Goal: Task Accomplishment & Management: Use online tool/utility

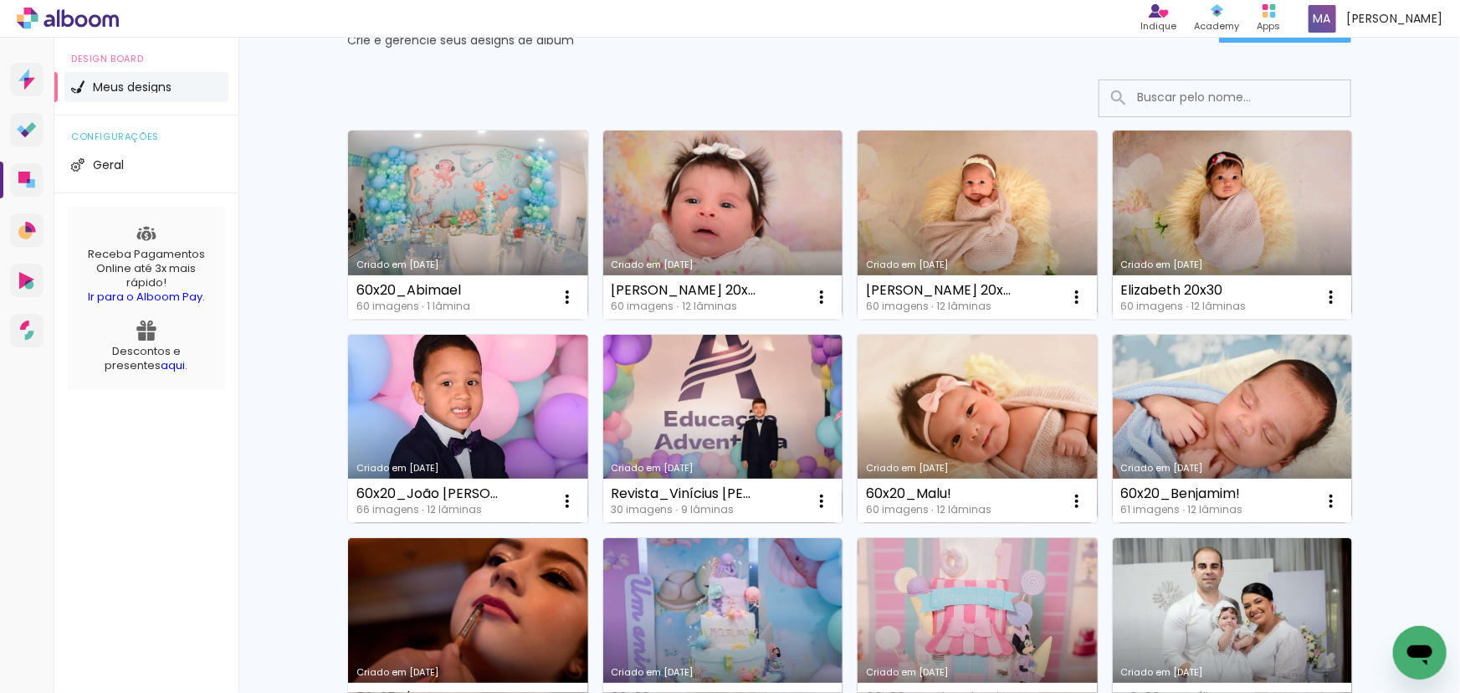
scroll to position [228, 0]
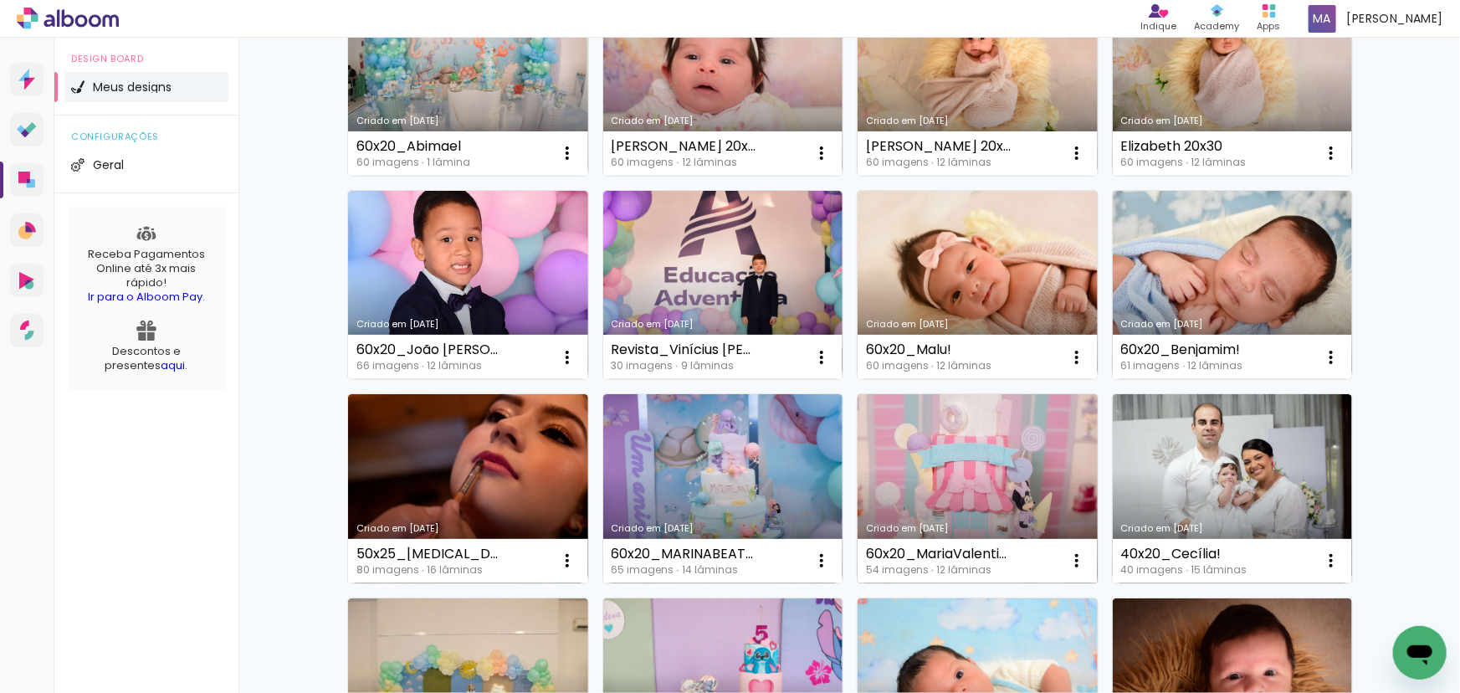
click at [998, 468] on link "Criado em [DATE]" at bounding box center [977, 488] width 240 height 189
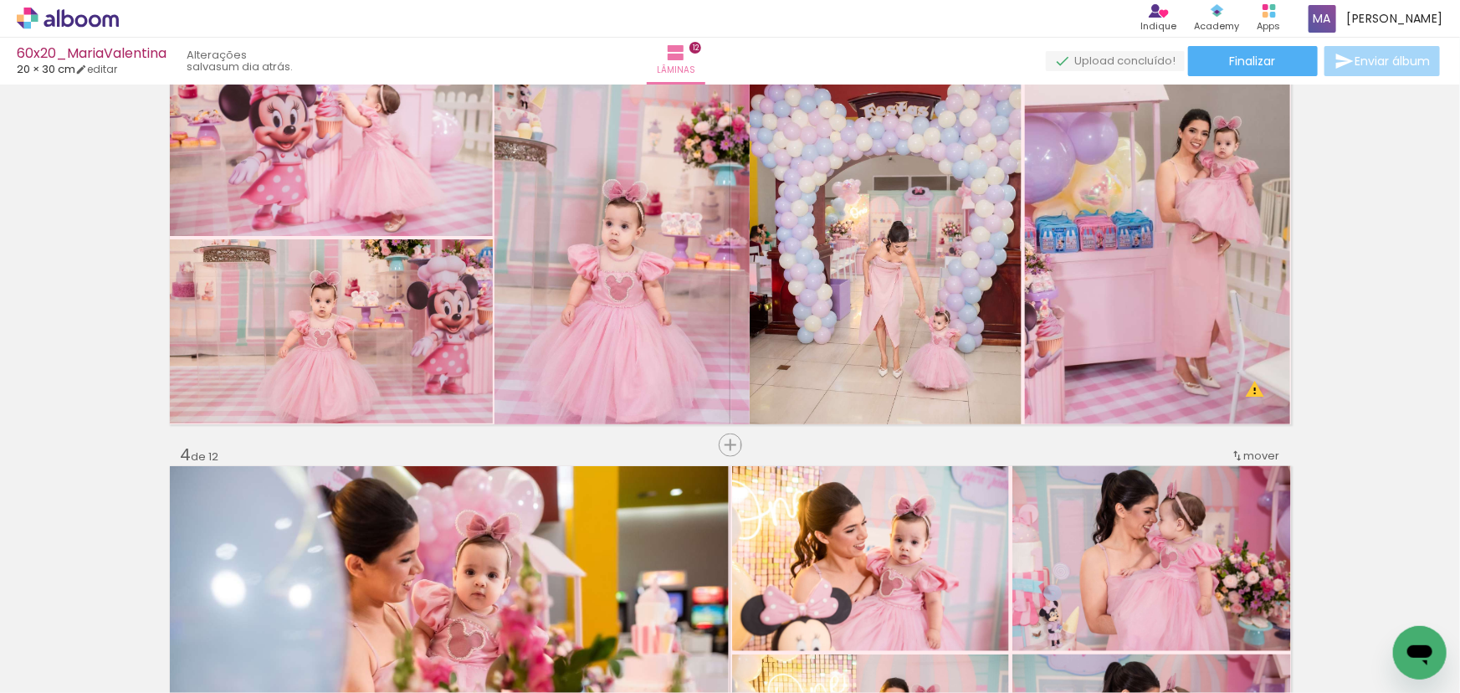
scroll to position [912, 0]
click at [730, 447] on span "Inserir lâmina" at bounding box center [737, 445] width 65 height 11
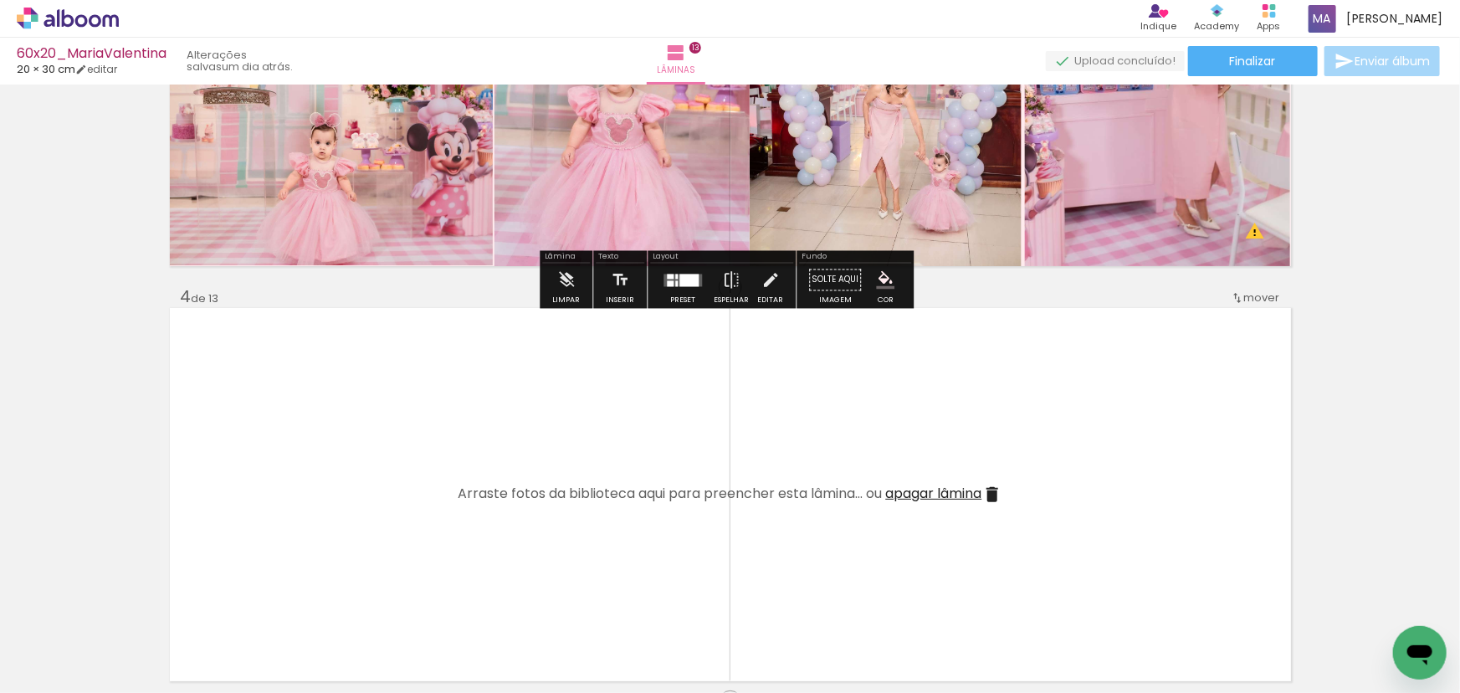
scroll to position [1064, 0]
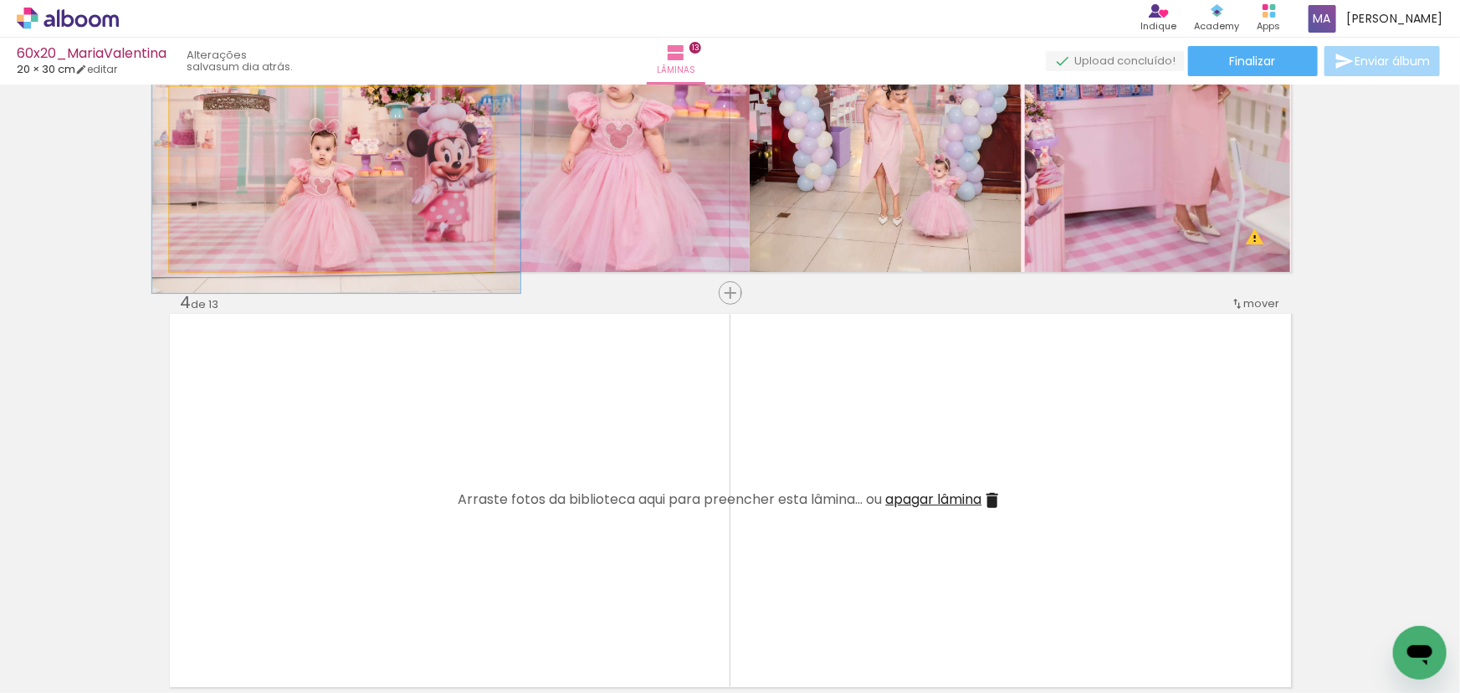
click at [352, 217] on quentale-photo at bounding box center [331, 179] width 323 height 185
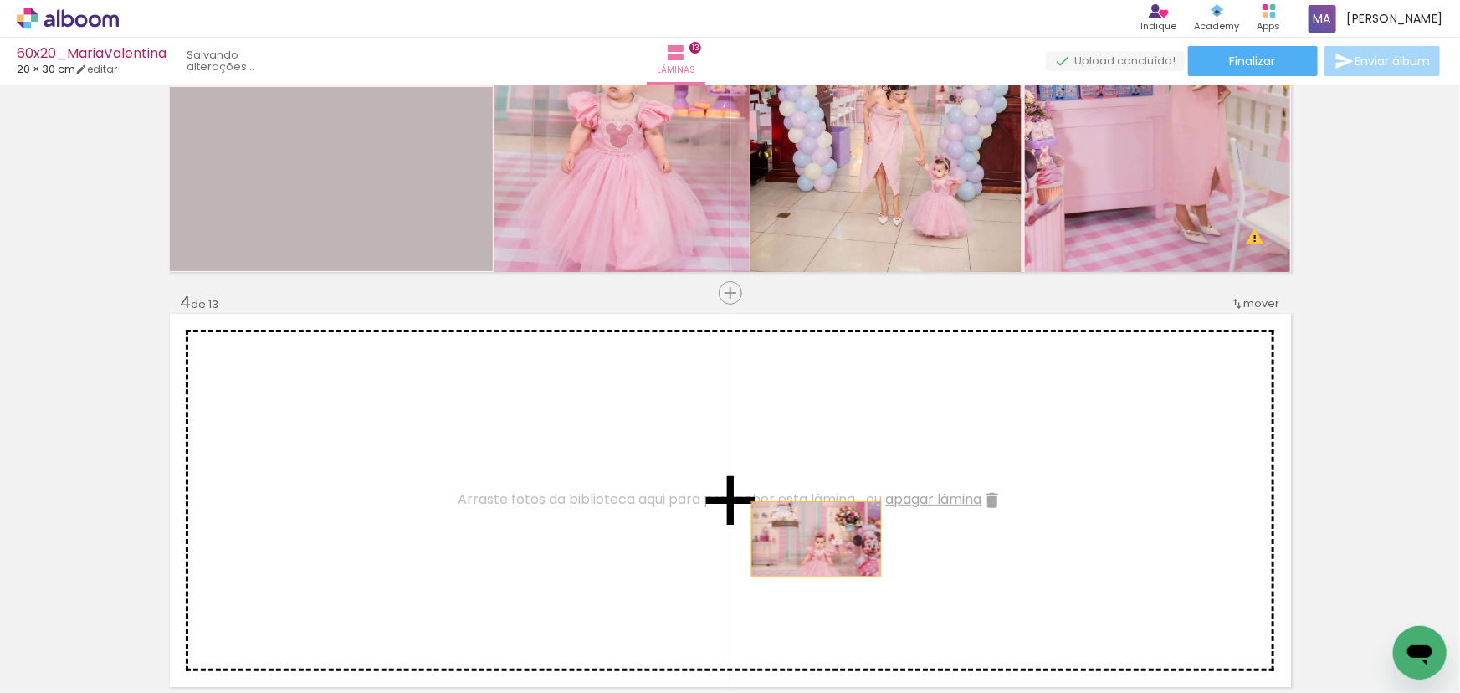
drag, startPoint x: 485, startPoint y: 317, endPoint x: 811, endPoint y: 538, distance: 393.2
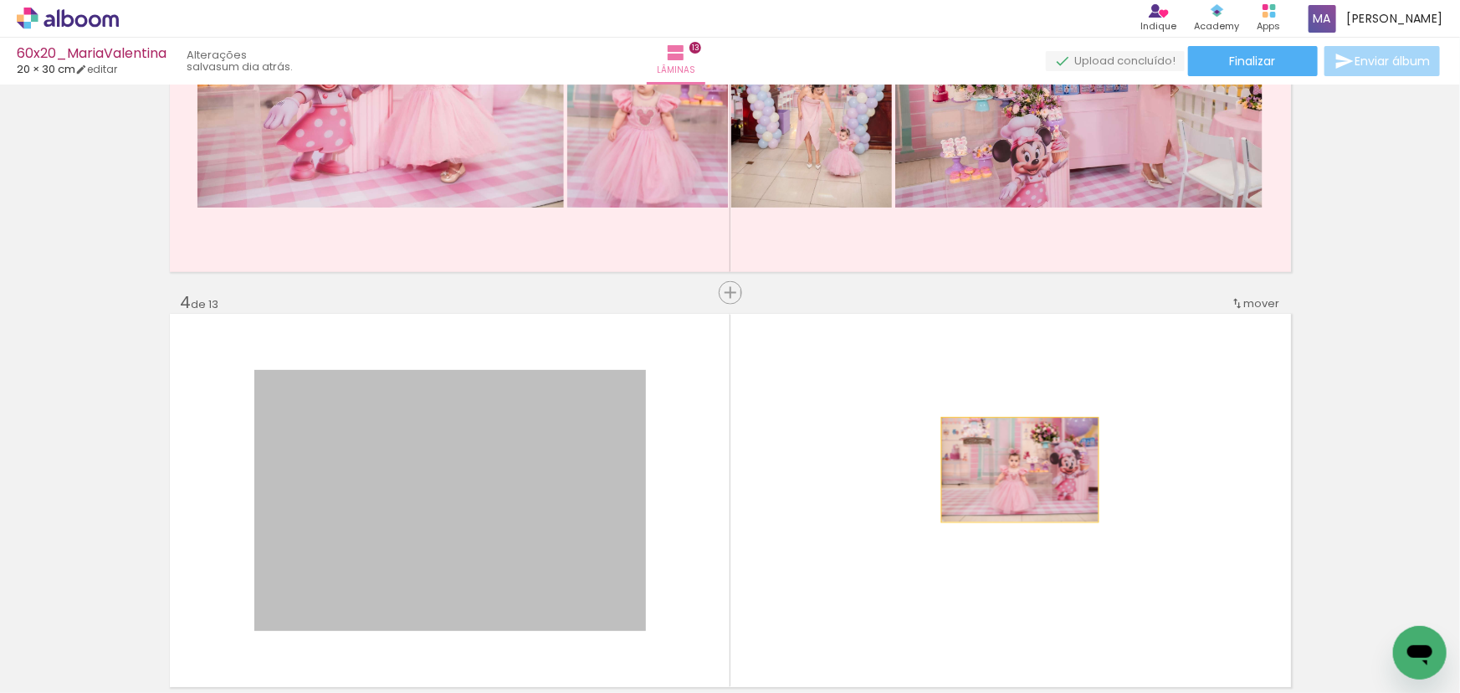
drag, startPoint x: 584, startPoint y: 459, endPoint x: 1014, endPoint y: 469, distance: 430.1
click at [1014, 469] on quentale-layouter at bounding box center [730, 500] width 1121 height 373
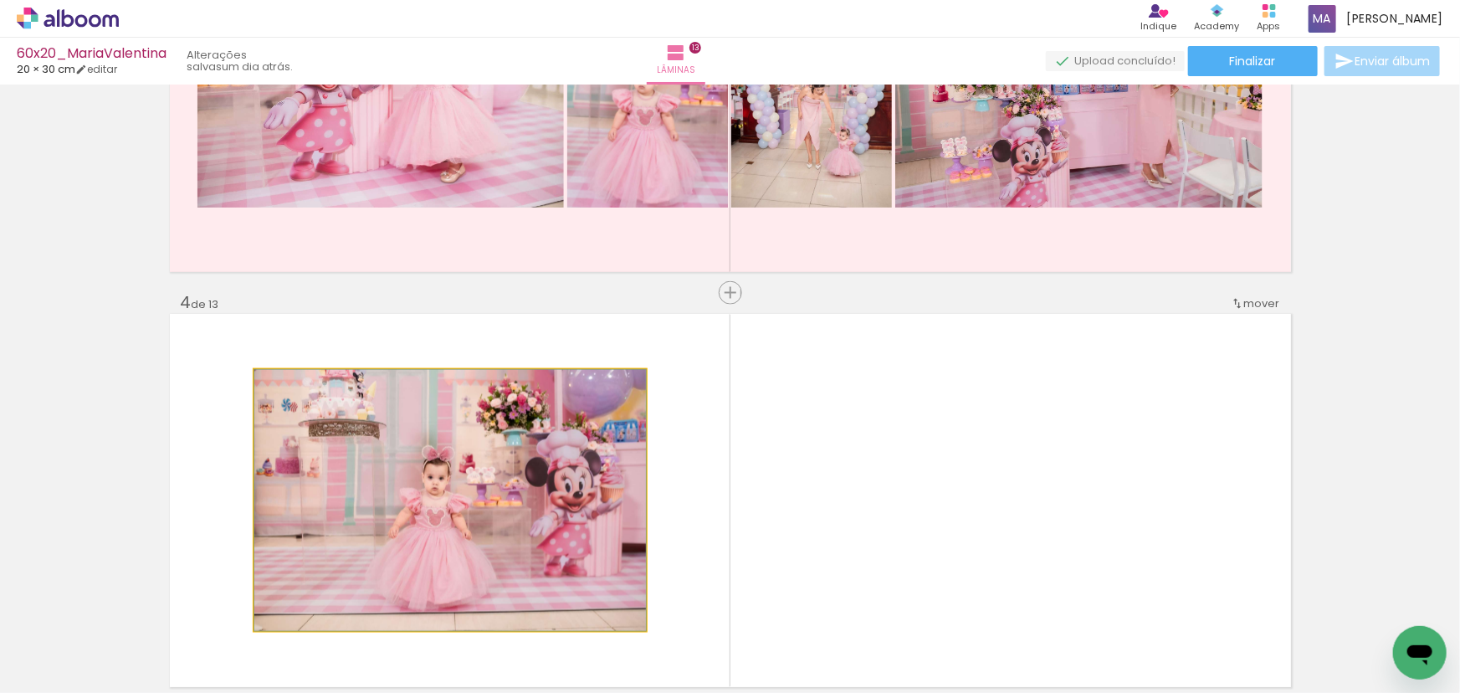
click at [580, 430] on quentale-photo at bounding box center [449, 500] width 391 height 261
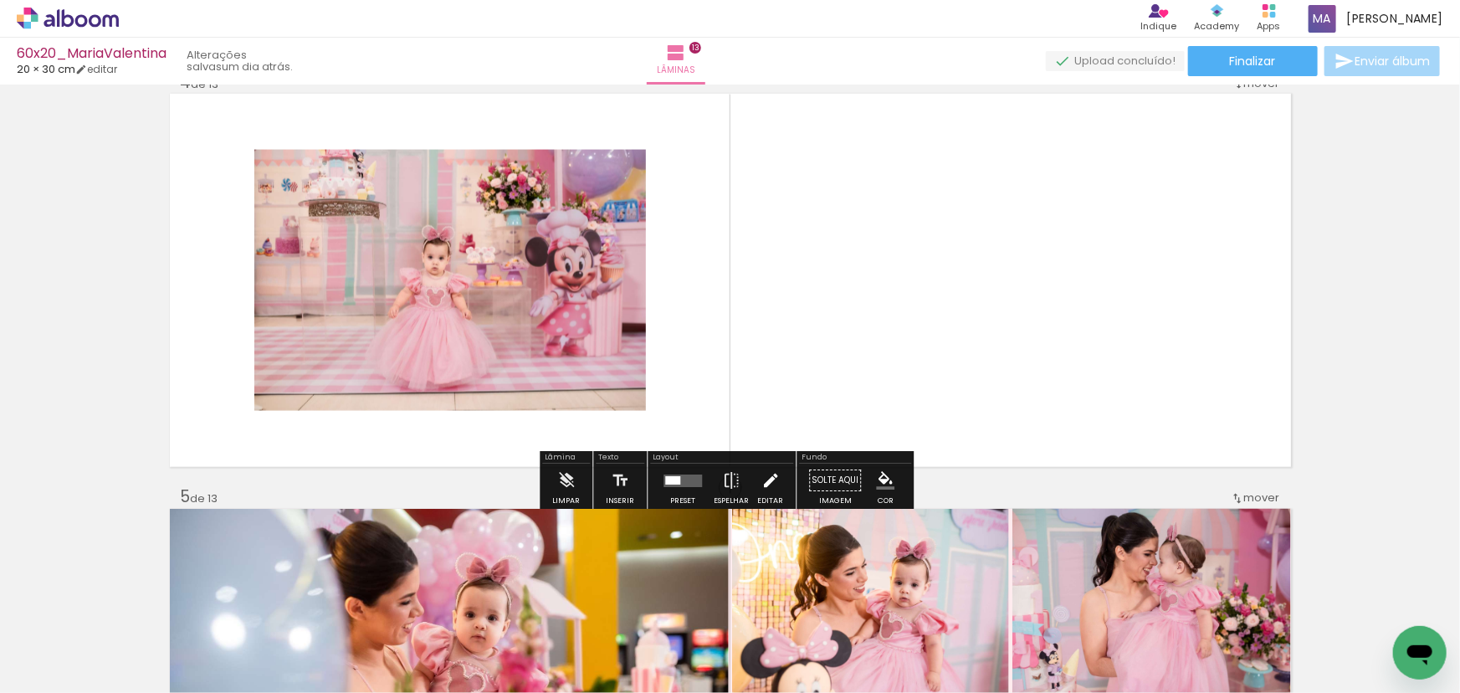
scroll to position [1292, 0]
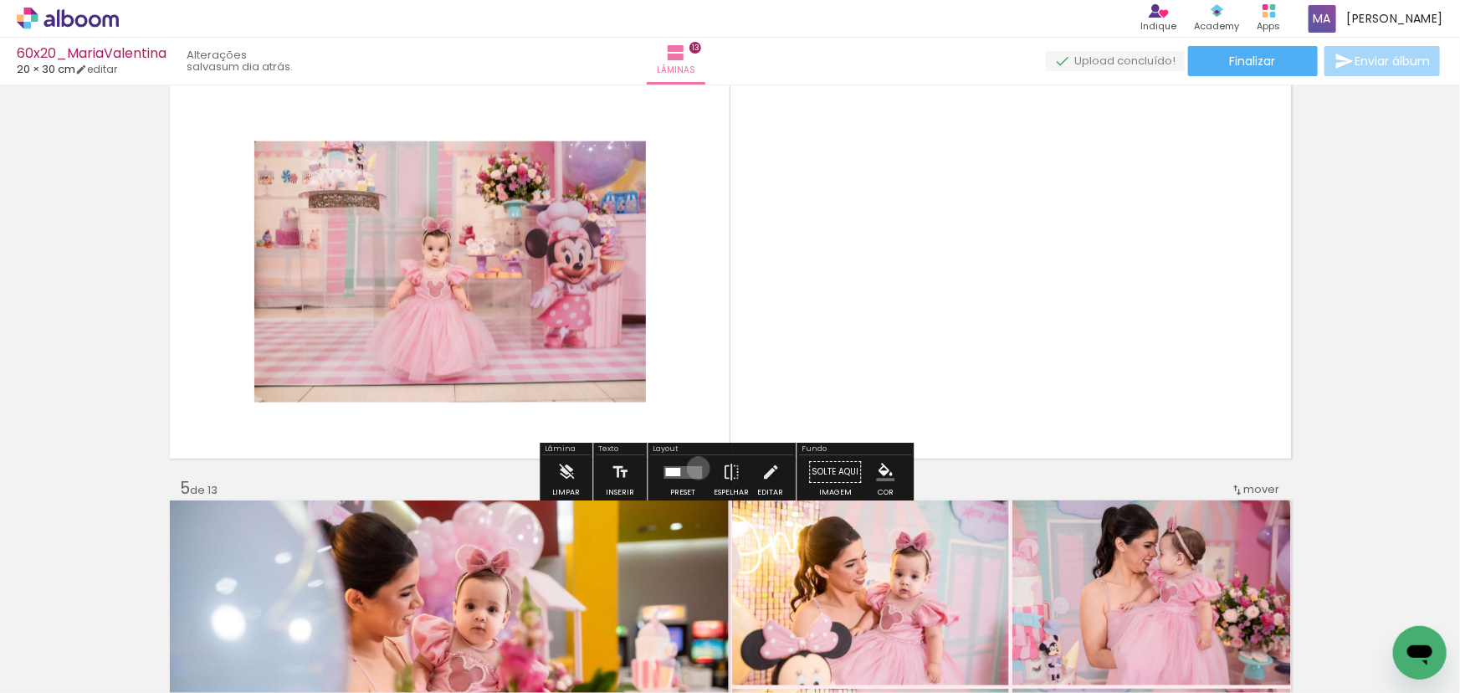
click at [694, 468] on quentale-layouter at bounding box center [682, 472] width 38 height 13
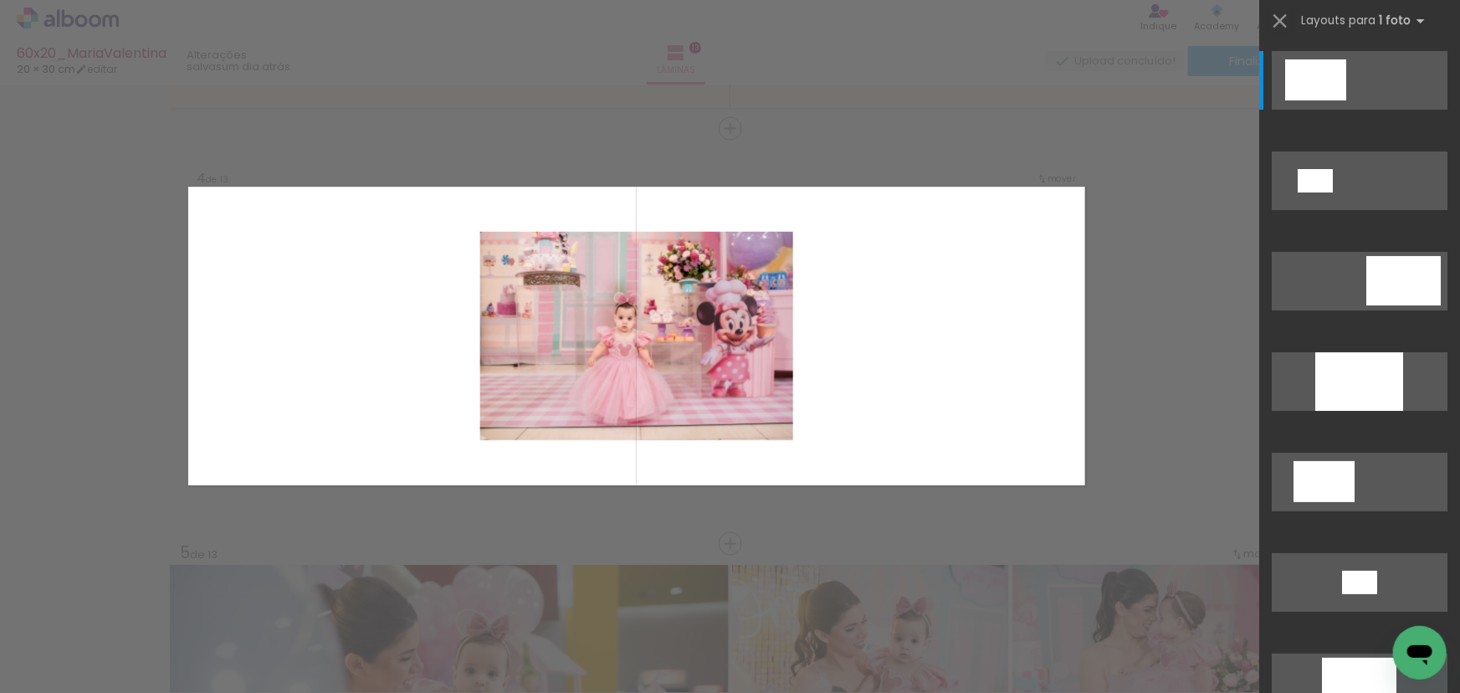
scroll to position [0, 0]
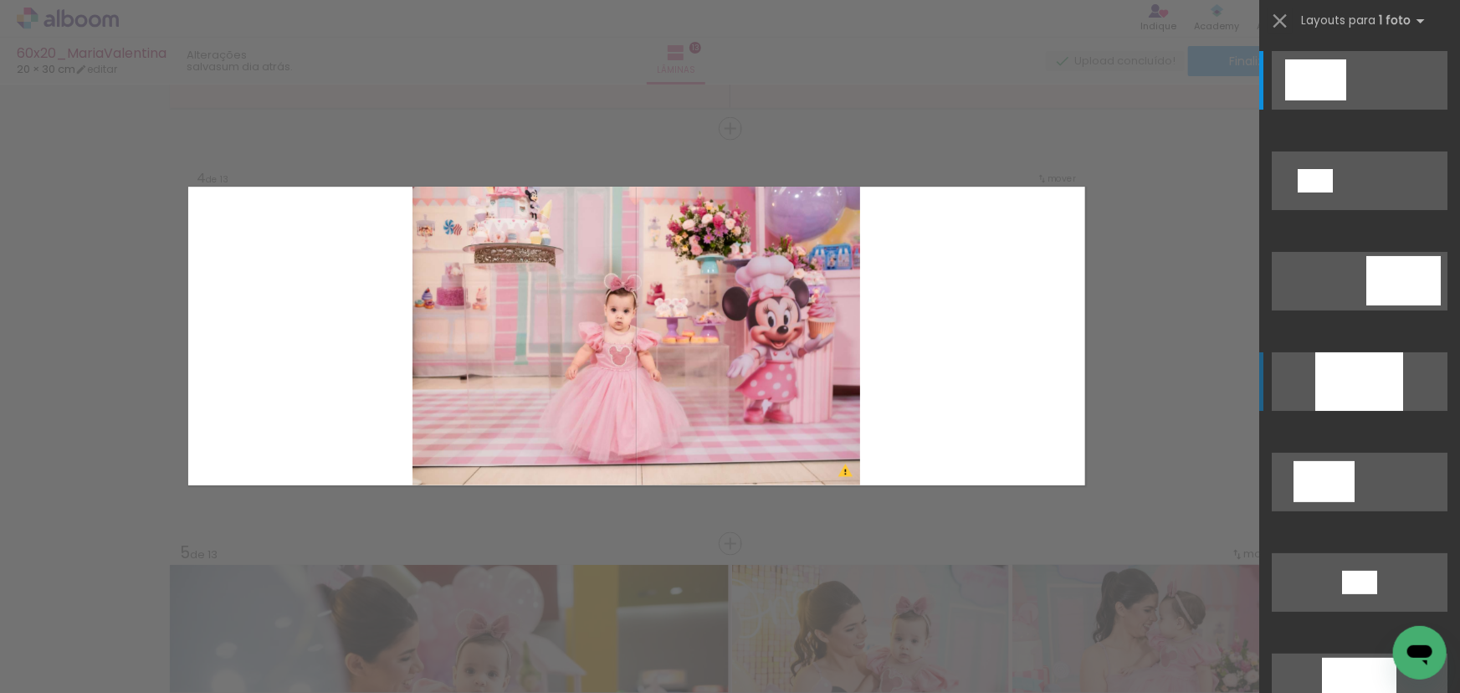
click at [1364, 383] on div at bounding box center [1359, 381] width 88 height 59
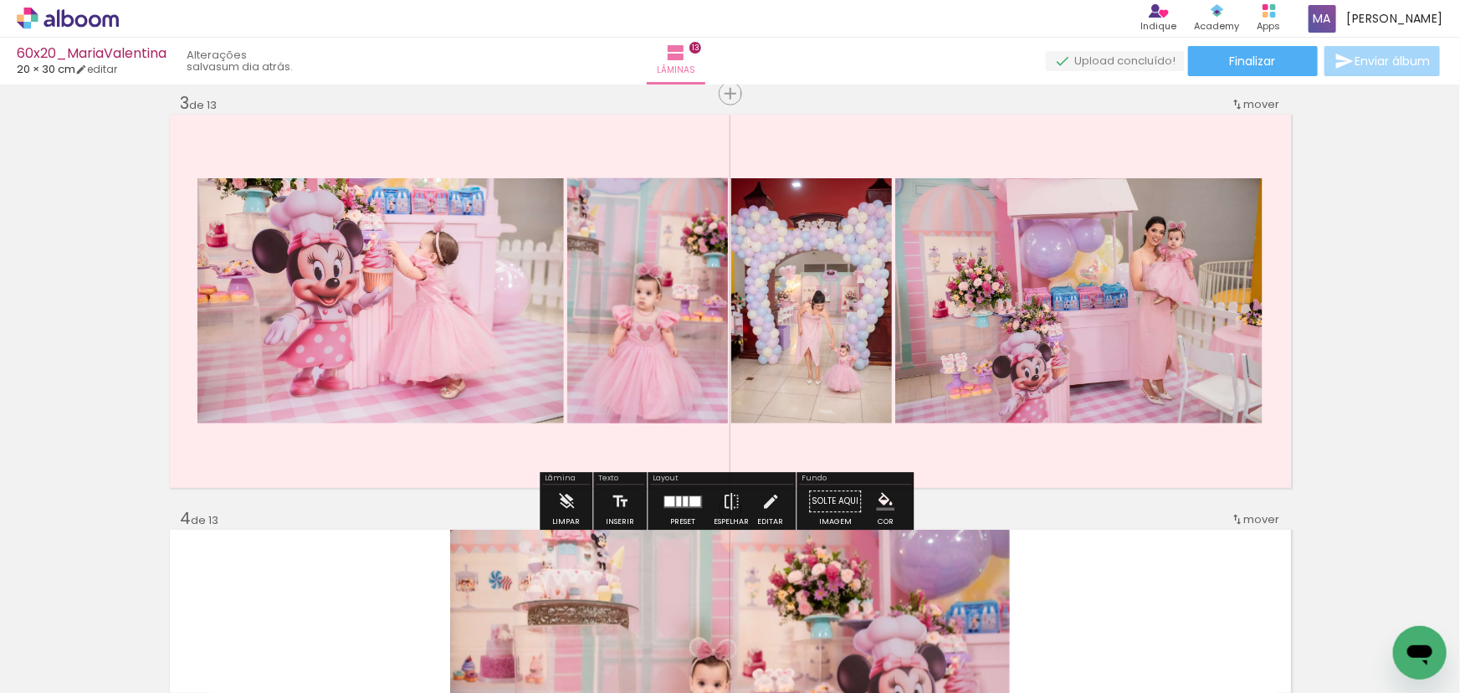
scroll to position [847, 0]
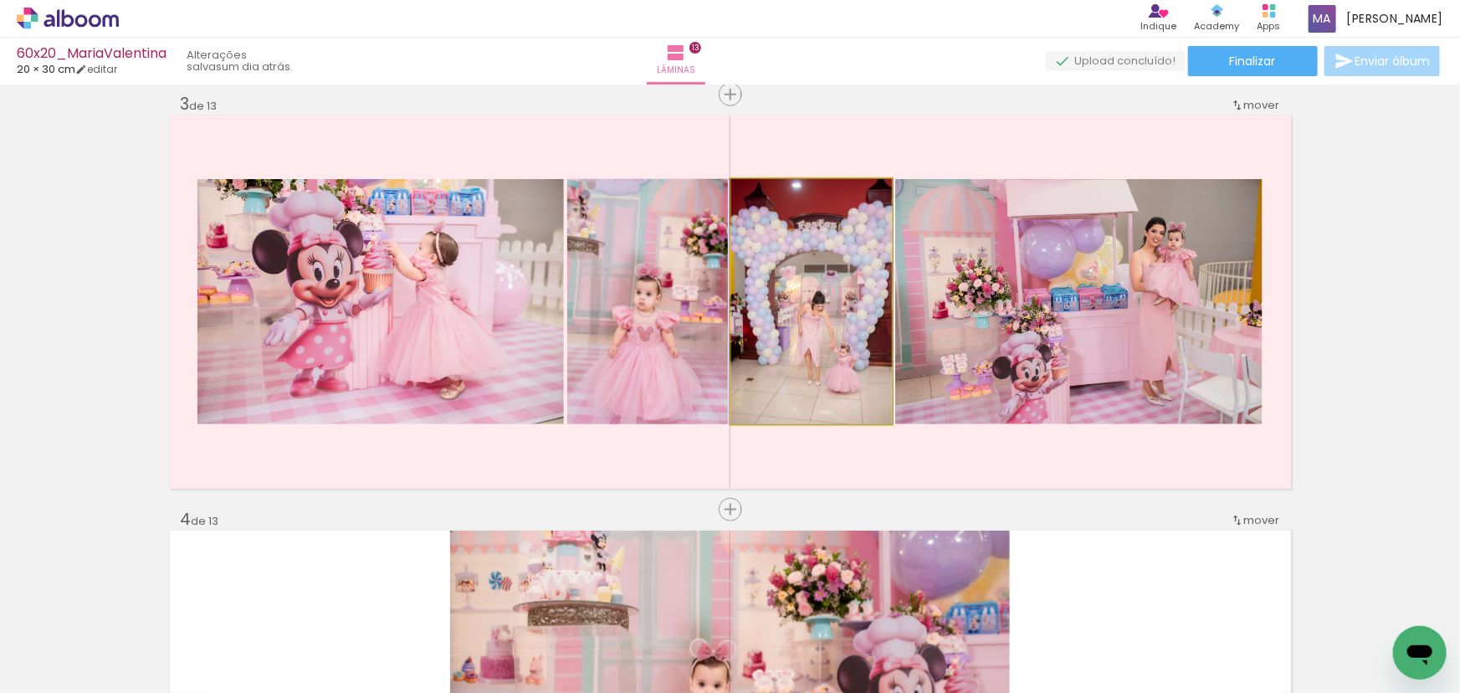
click at [805, 342] on quentale-photo at bounding box center [811, 301] width 161 height 245
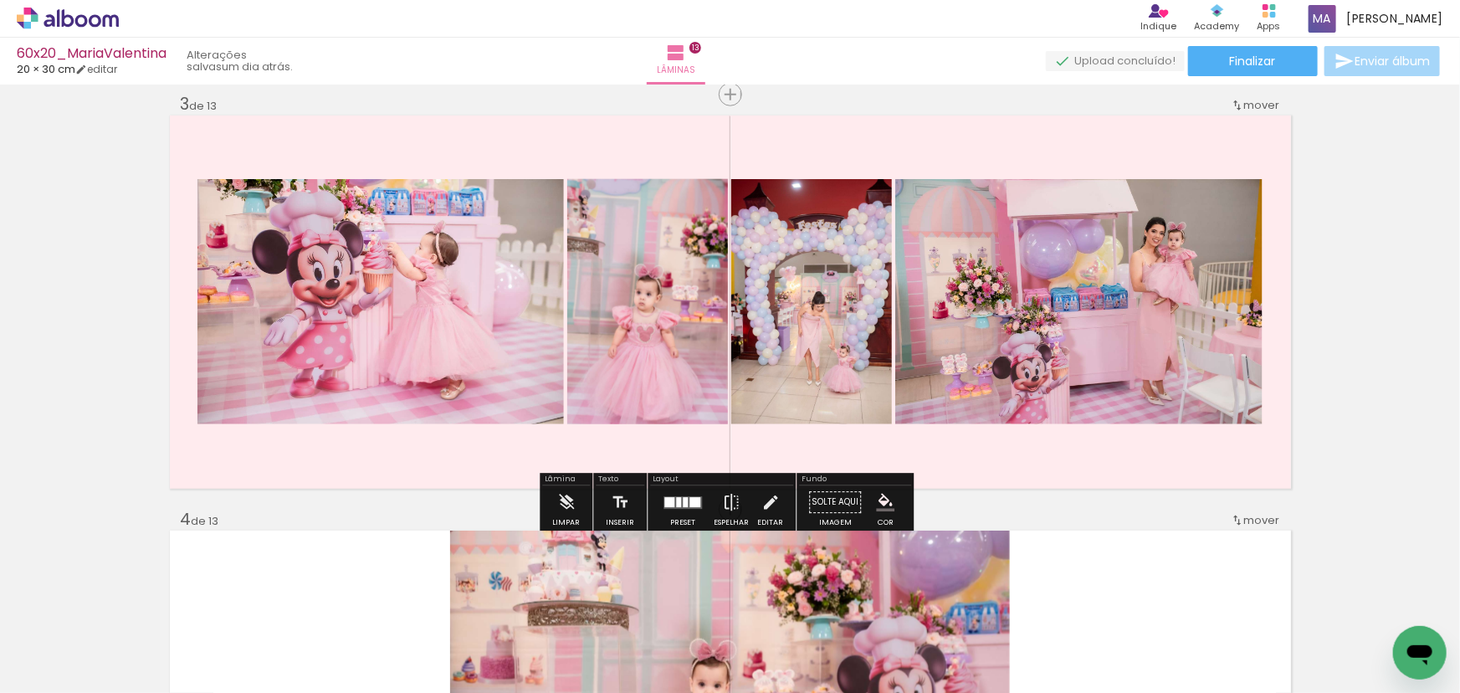
click at [433, 343] on quentale-photo at bounding box center [380, 301] width 366 height 245
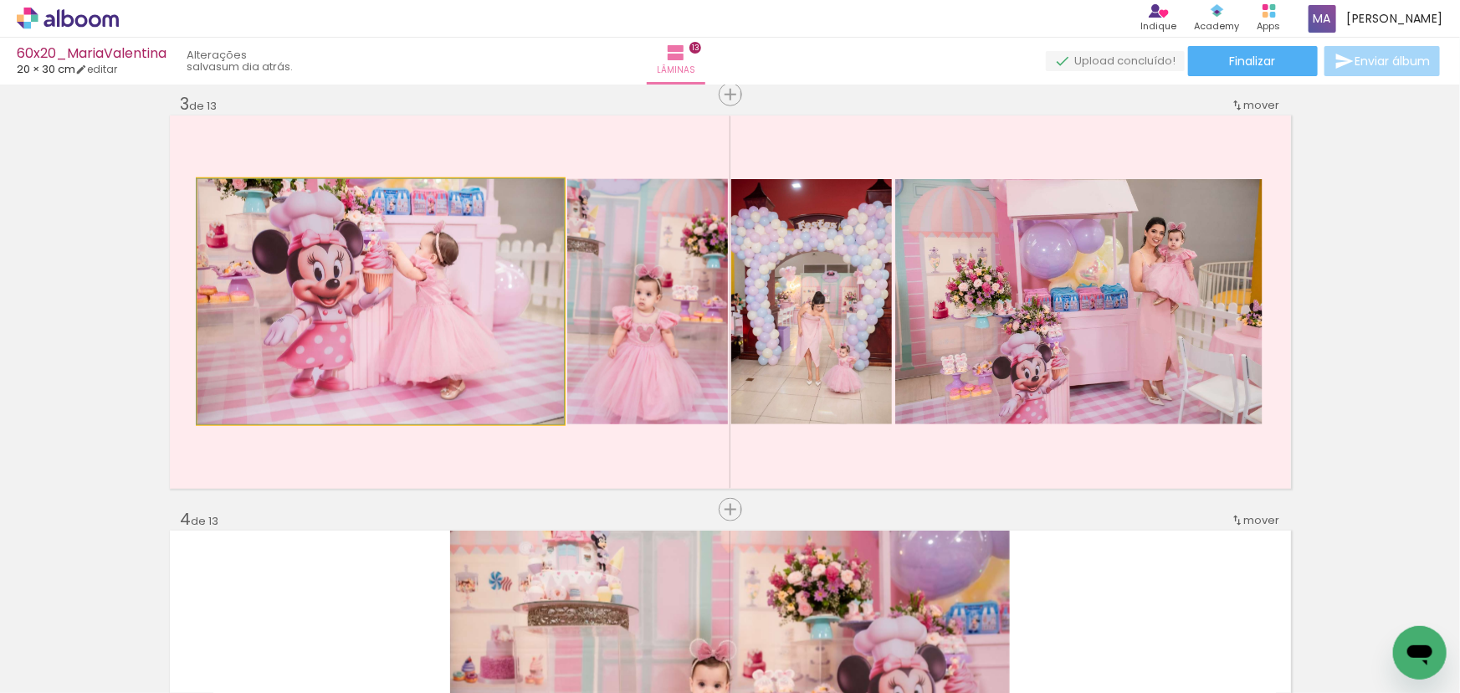
click at [433, 343] on quentale-photo at bounding box center [380, 301] width 366 height 245
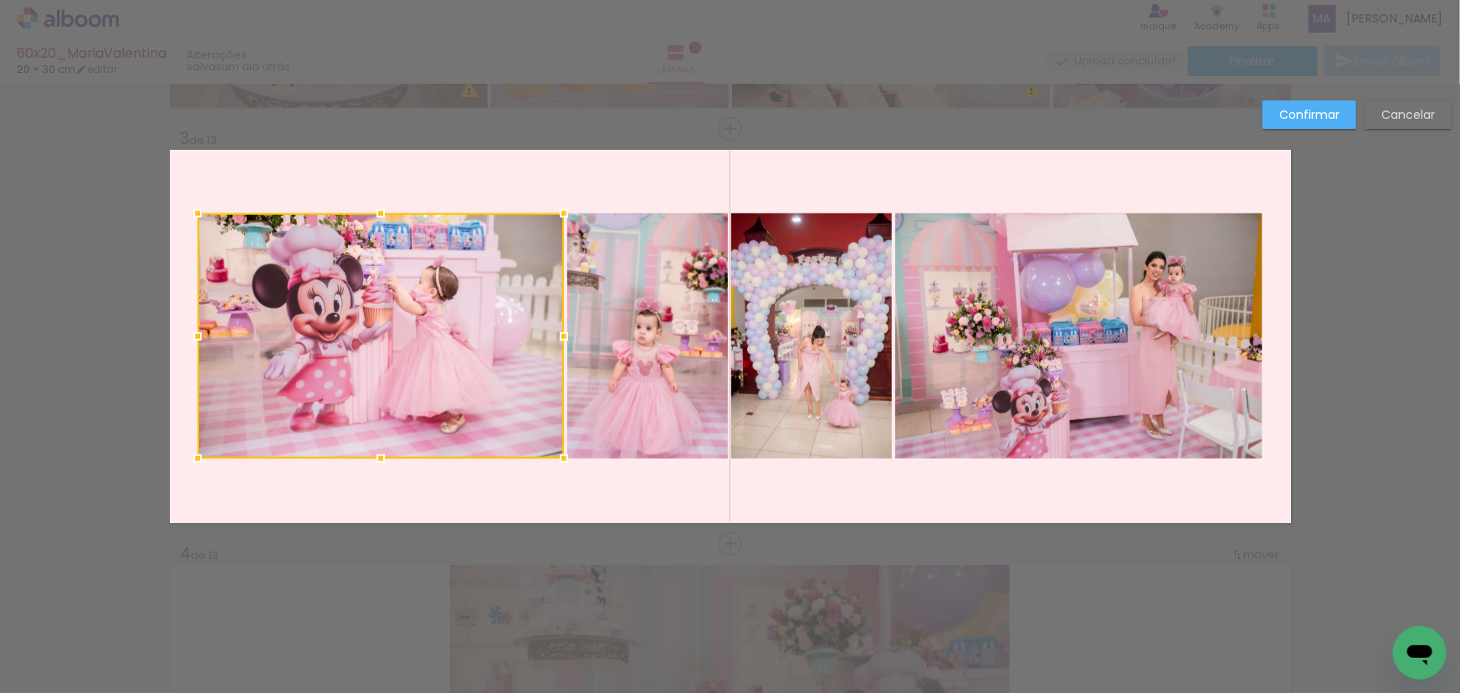
scroll to position [812, 0]
click at [611, 331] on quentale-photo at bounding box center [647, 336] width 161 height 245
click at [653, 330] on div at bounding box center [462, 336] width 530 height 245
click at [634, 338] on quentale-photo at bounding box center [647, 336] width 161 height 245
click at [817, 353] on quentale-photo at bounding box center [811, 336] width 161 height 245
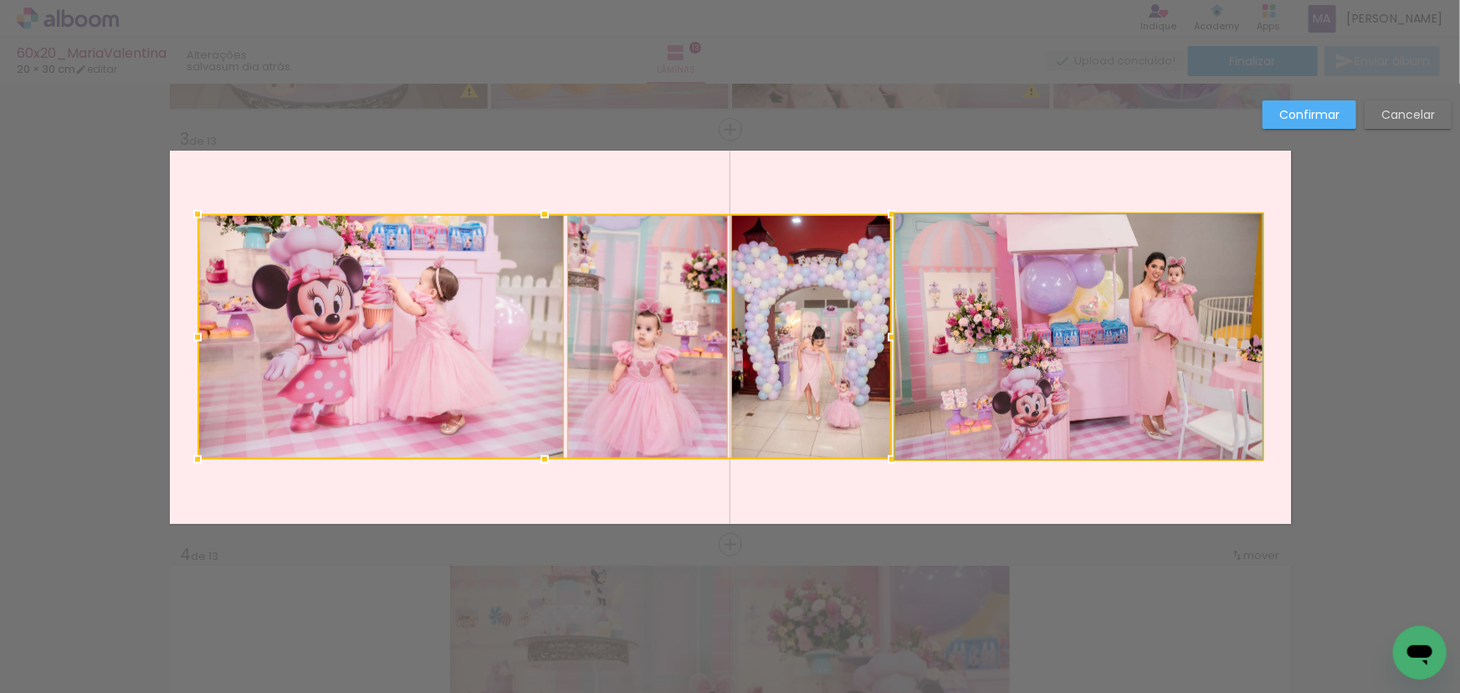
click at [969, 351] on quentale-photo at bounding box center [1078, 336] width 367 height 245
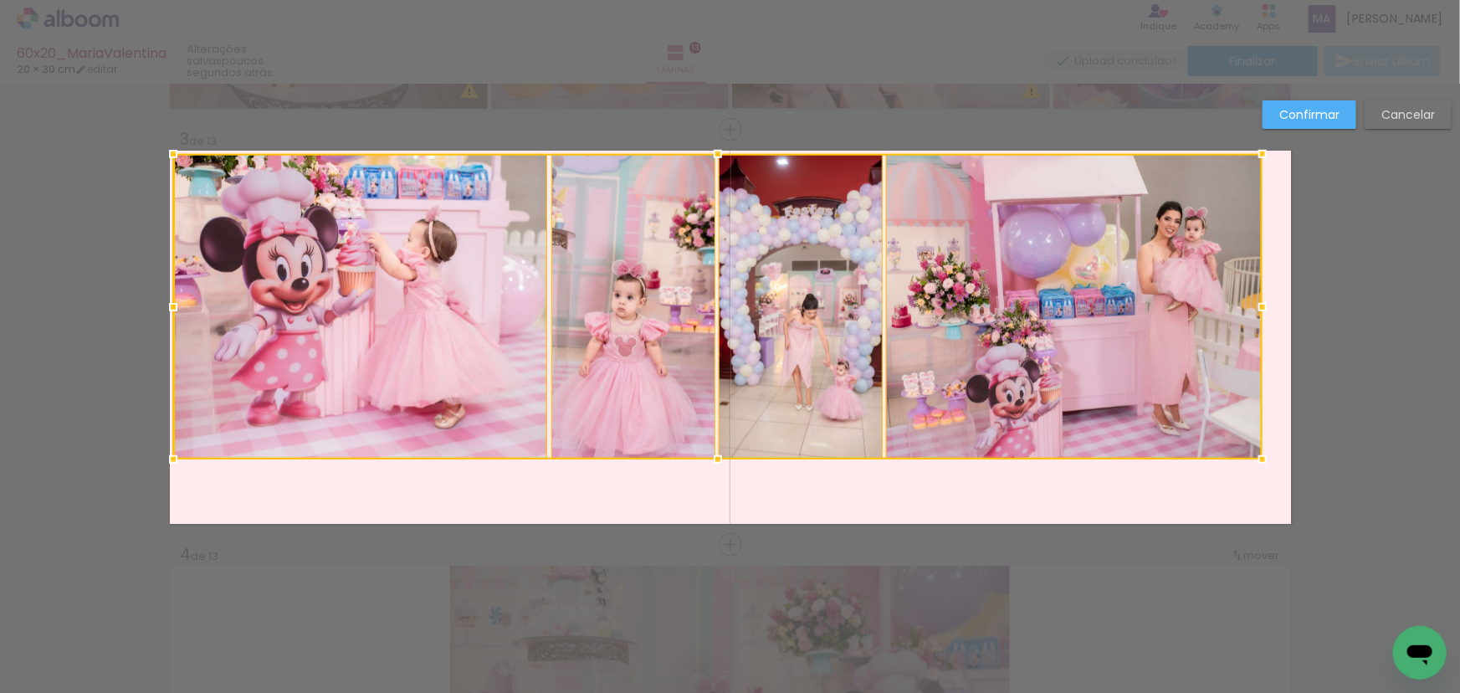
drag, startPoint x: 192, startPoint y: 210, endPoint x: 168, endPoint y: 152, distance: 62.3
click at [168, 152] on div at bounding box center [172, 153] width 33 height 33
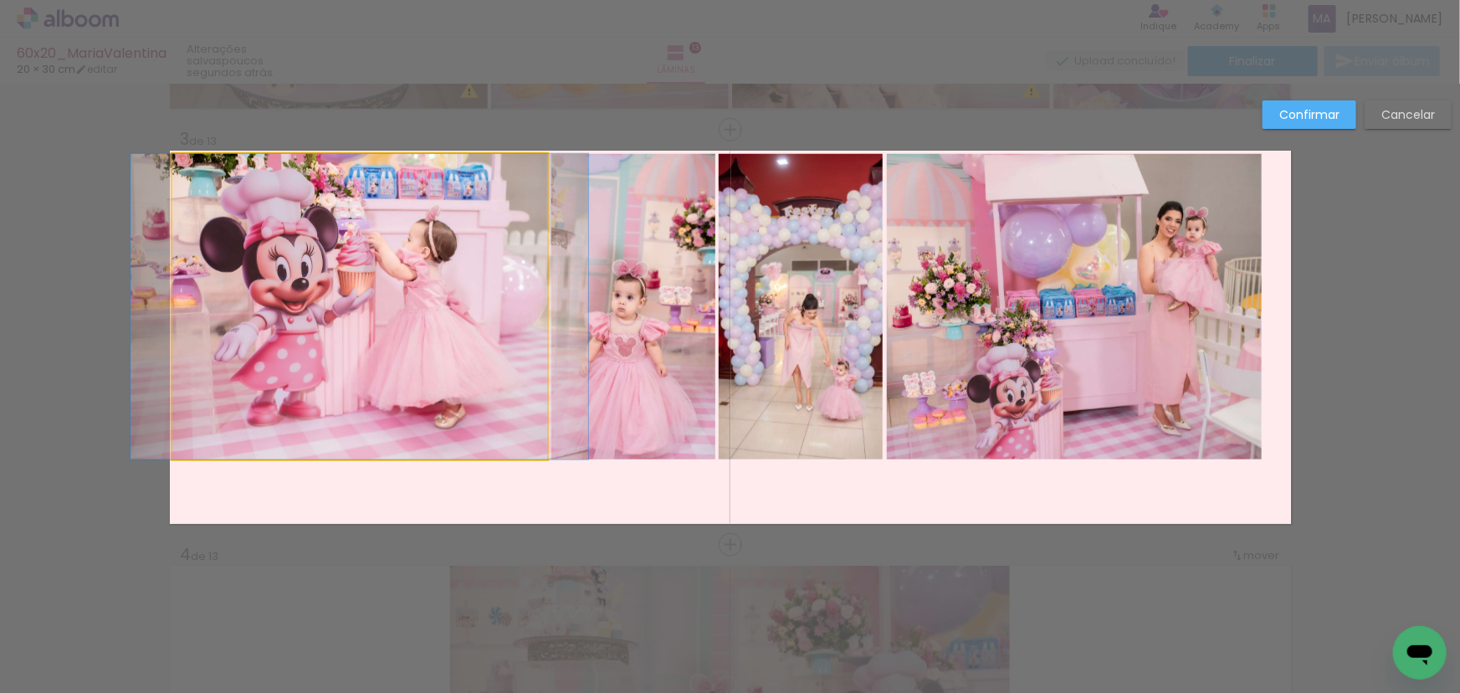
click at [393, 284] on quentale-photo at bounding box center [359, 306] width 375 height 305
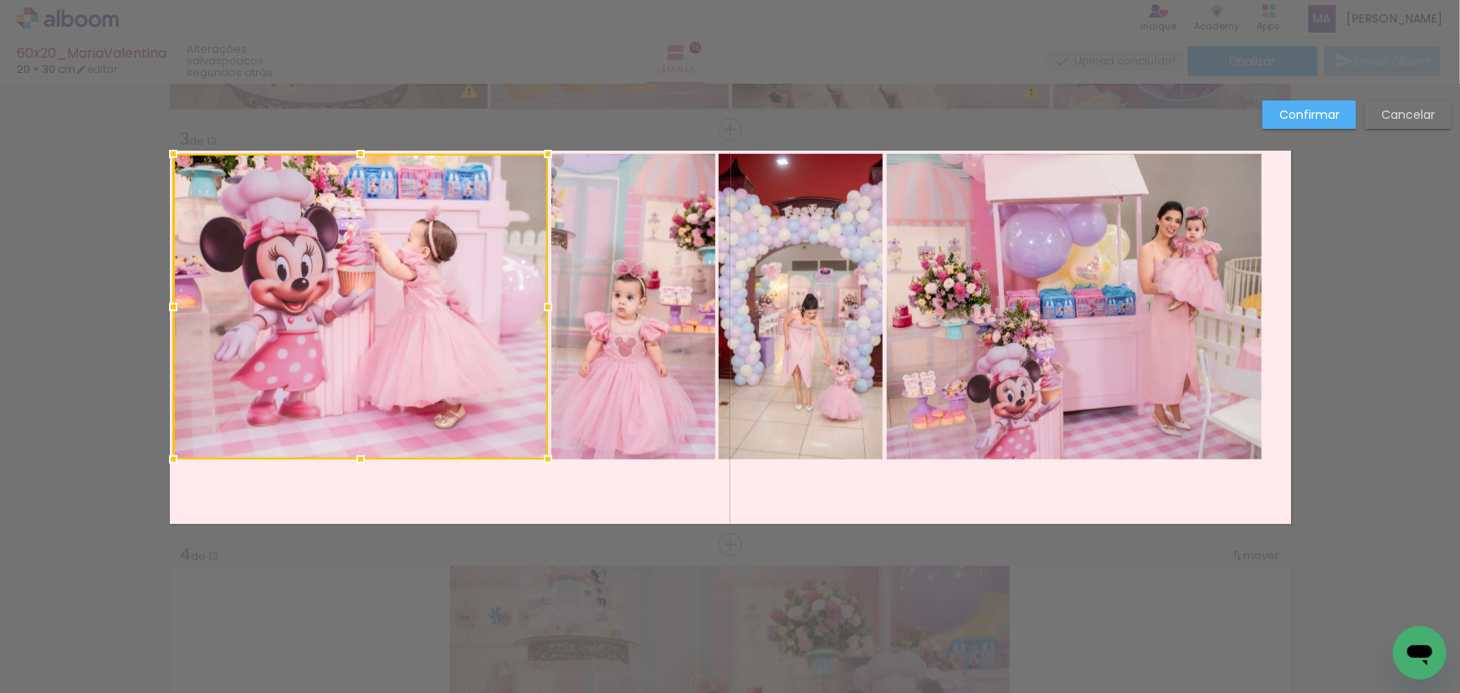
click at [621, 307] on quentale-photo at bounding box center [633, 306] width 164 height 305
click at [749, 305] on quentale-photo at bounding box center [801, 306] width 164 height 305
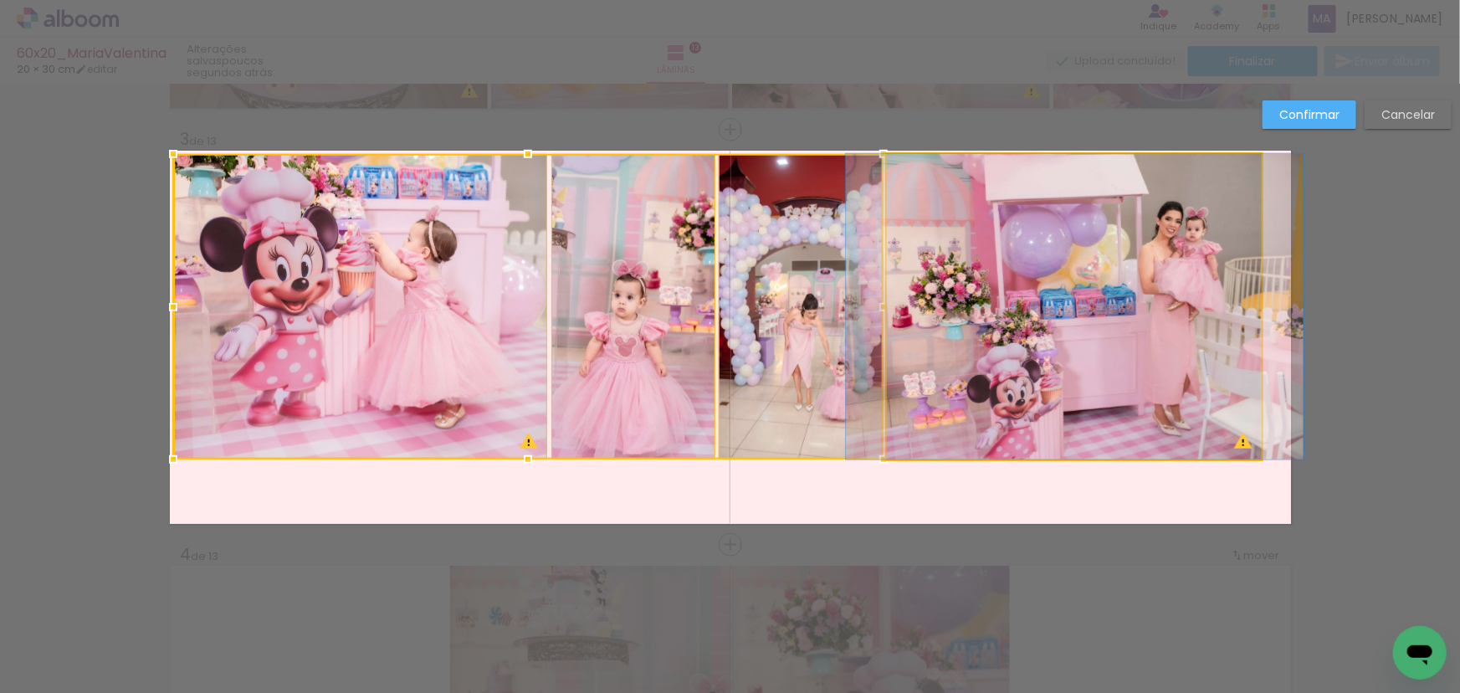
click at [970, 301] on quentale-photo at bounding box center [1075, 306] width 376 height 305
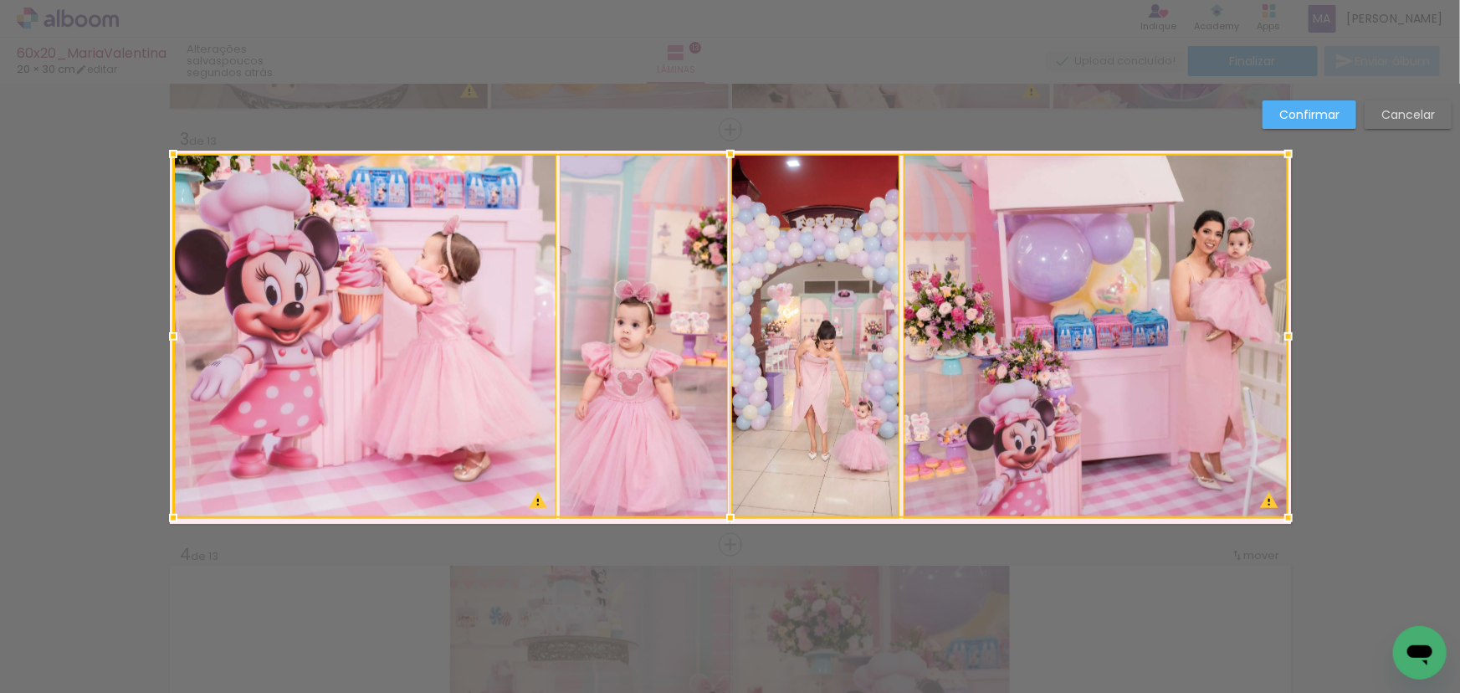
drag, startPoint x: 1262, startPoint y: 468, endPoint x: 1285, endPoint y: 527, distance: 62.8
click at [1285, 527] on div at bounding box center [1287, 517] width 33 height 33
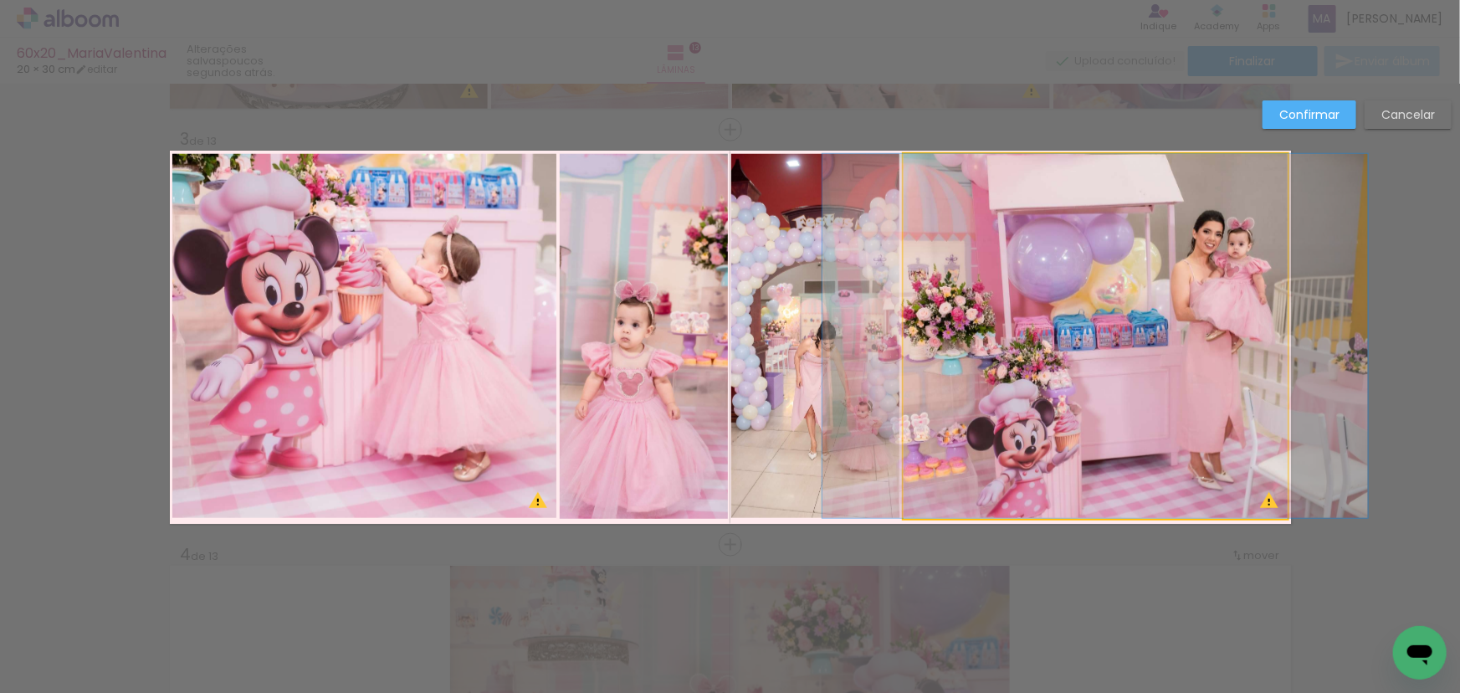
click at [1116, 418] on quentale-photo at bounding box center [1095, 336] width 384 height 364
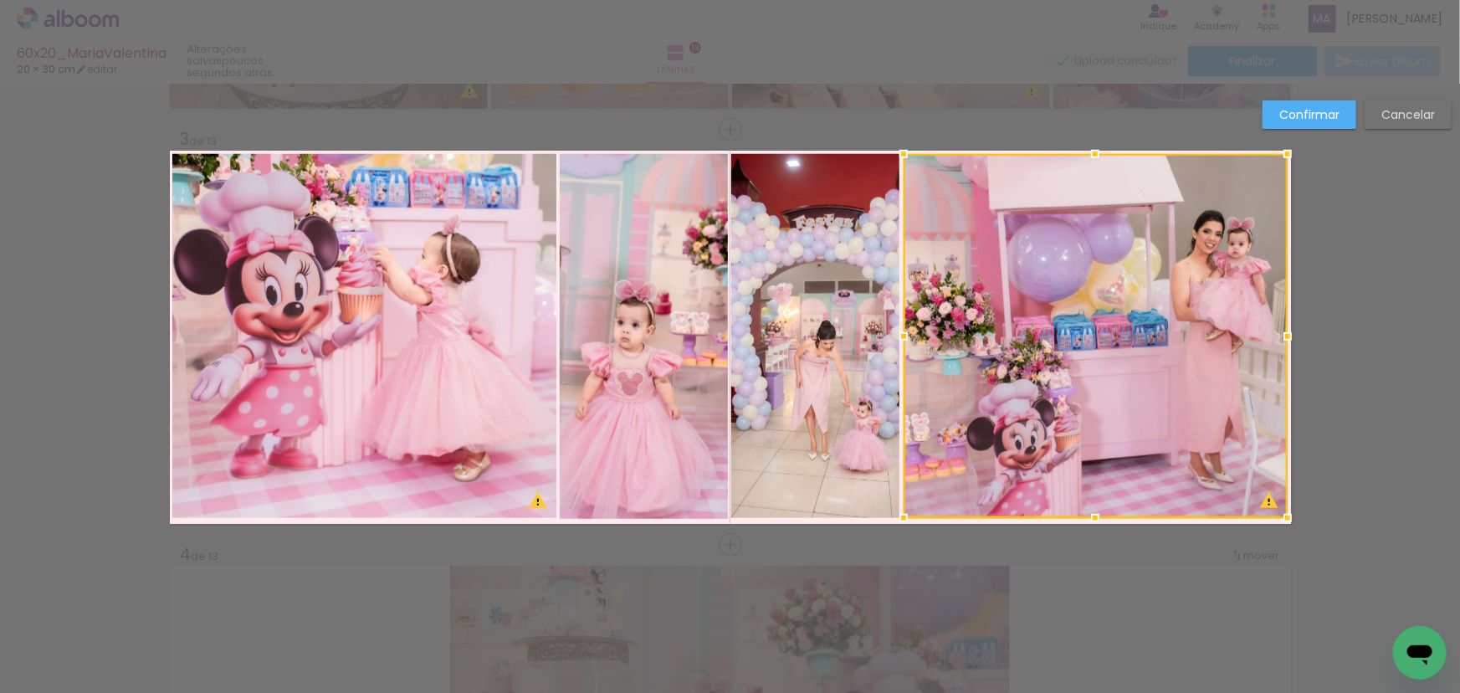
click at [342, 362] on quentale-photo at bounding box center [363, 336] width 383 height 364
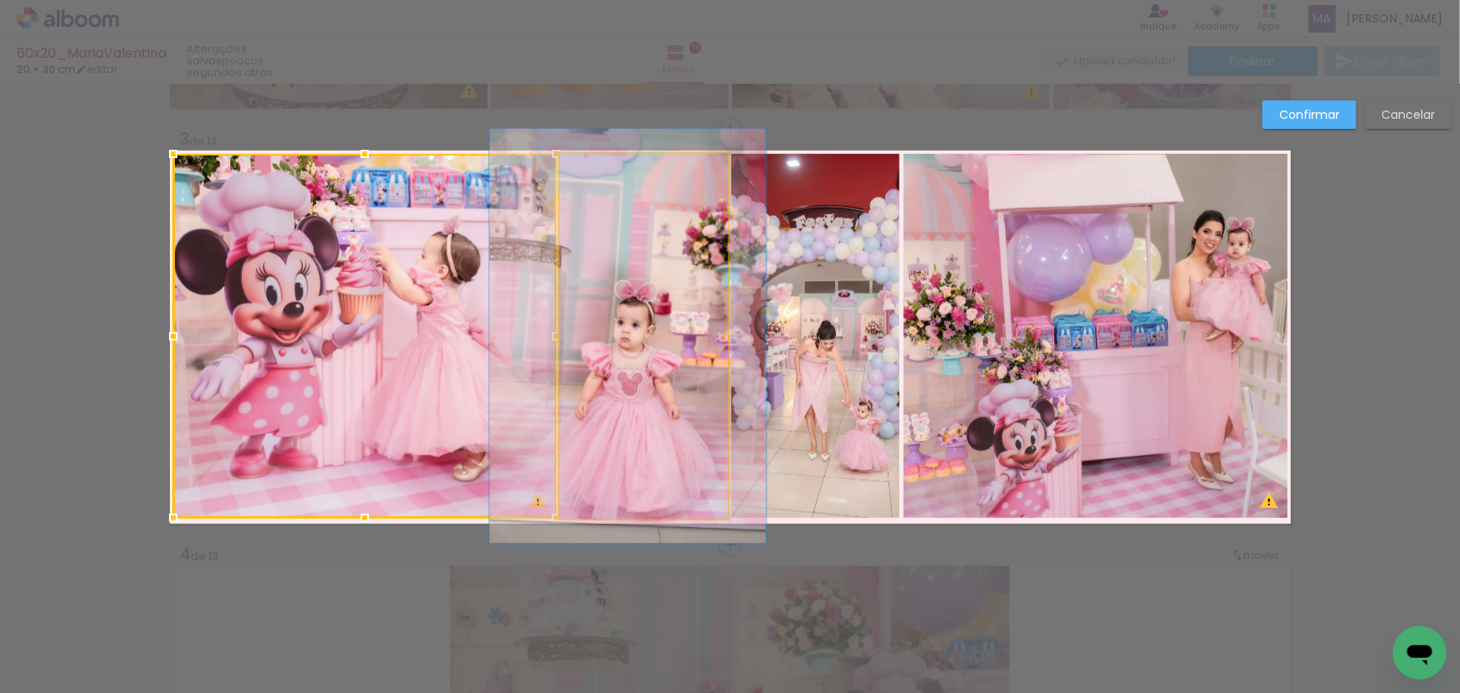
click at [601, 370] on quentale-photo at bounding box center [644, 336] width 168 height 364
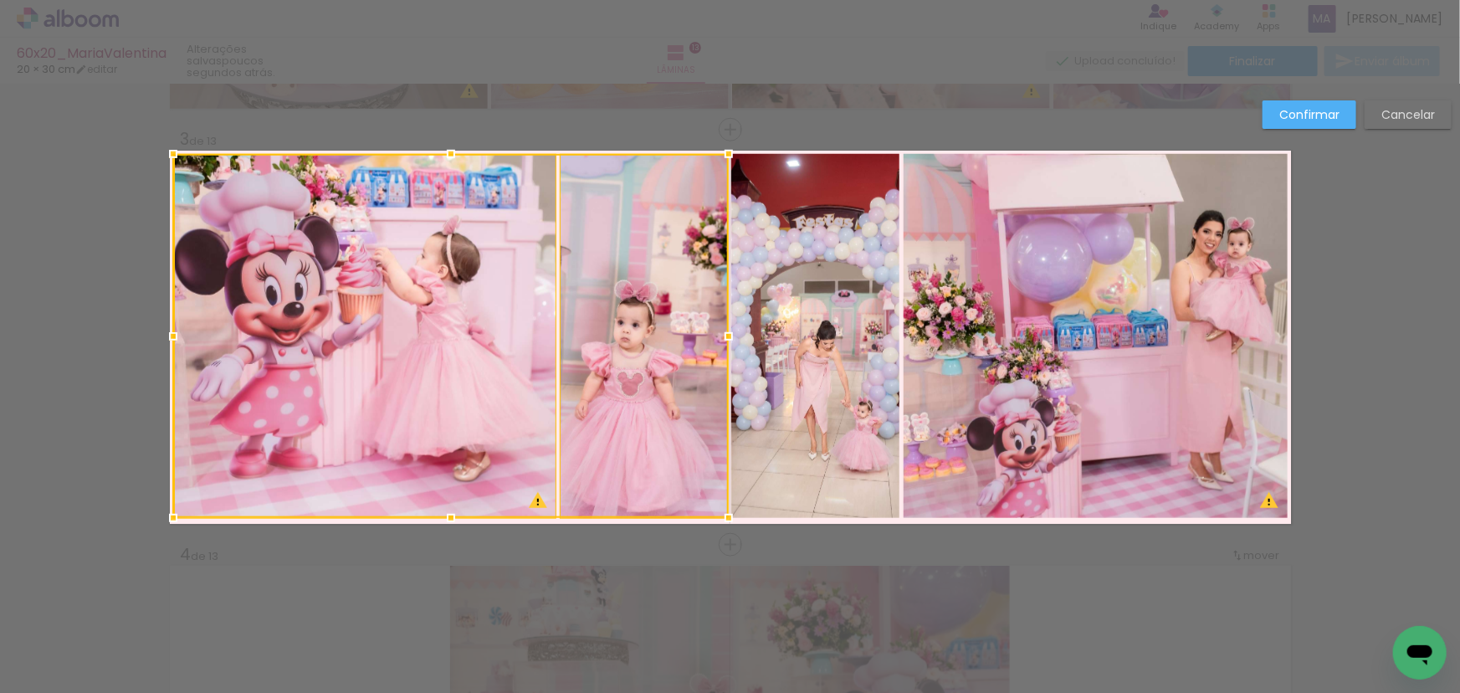
click at [806, 391] on quentale-photo at bounding box center [815, 336] width 168 height 364
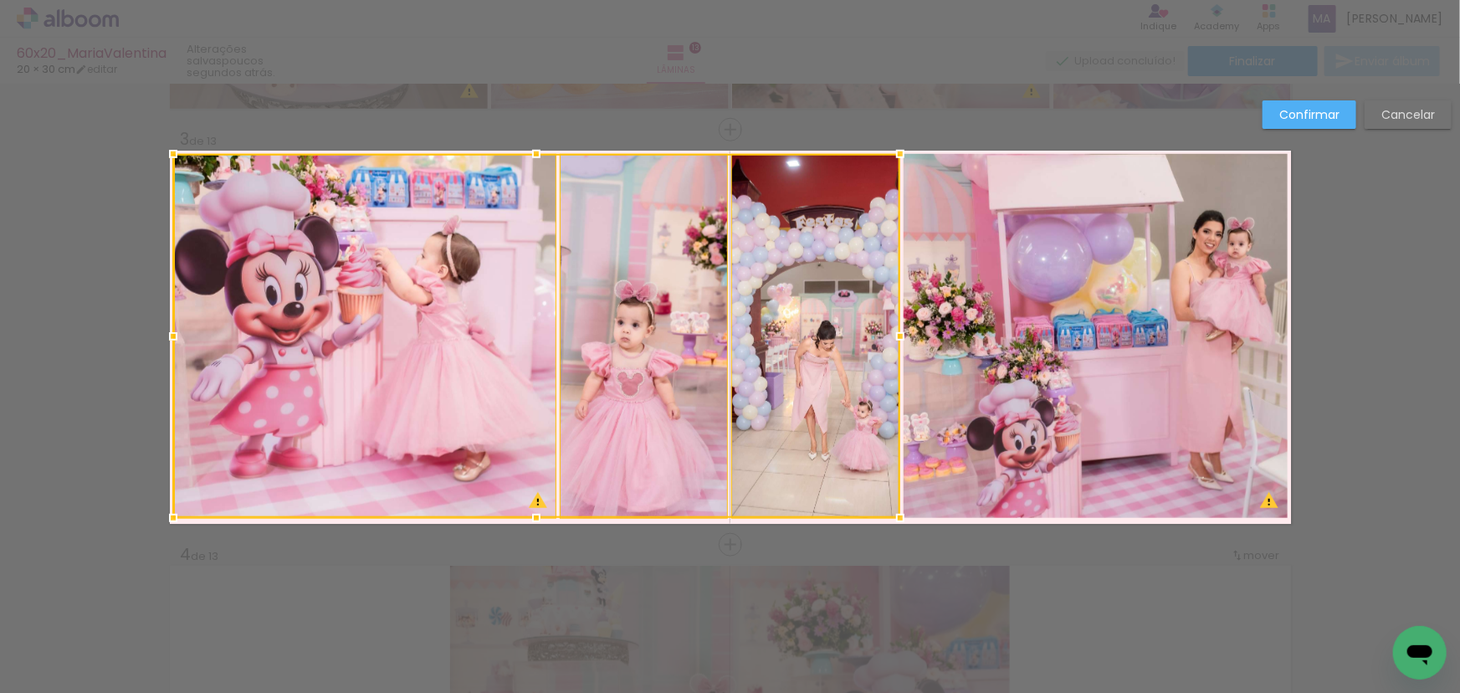
click at [1043, 432] on quentale-photo at bounding box center [1095, 336] width 384 height 364
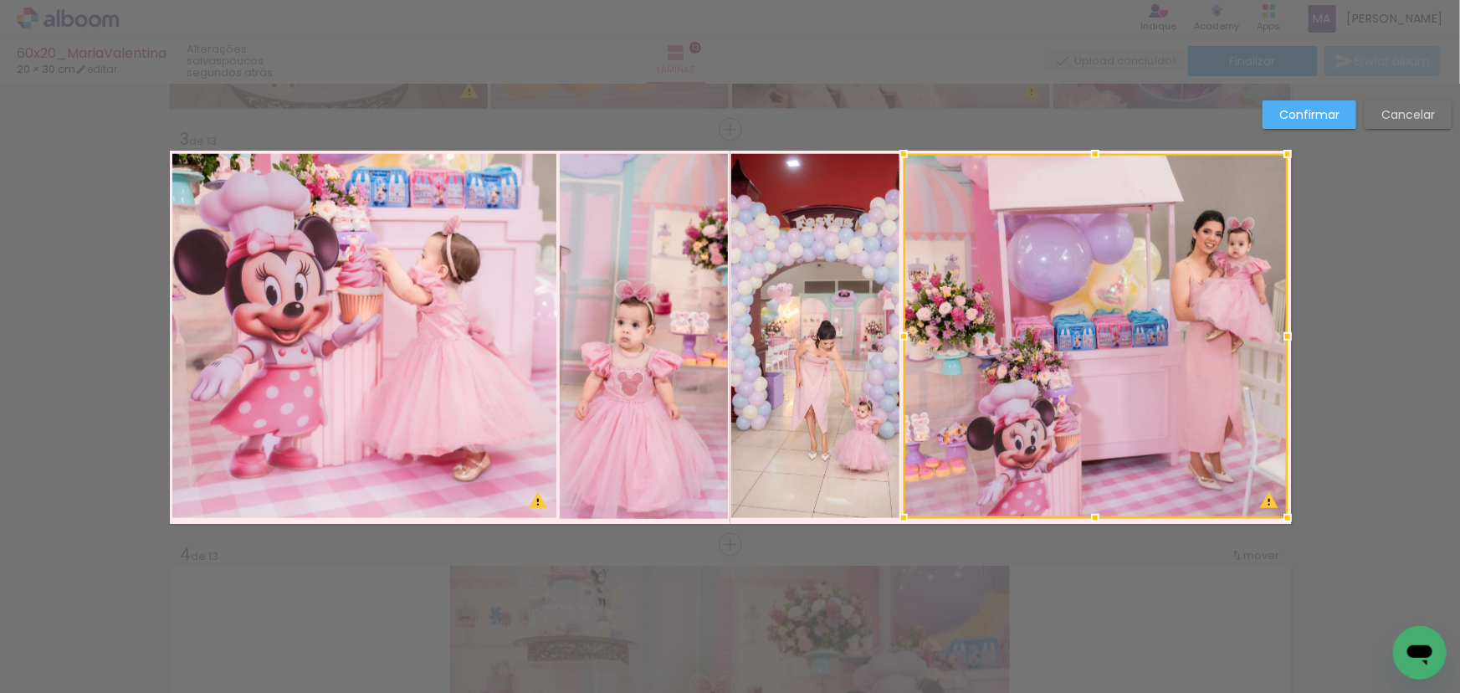
click at [428, 408] on quentale-photo at bounding box center [363, 336] width 383 height 364
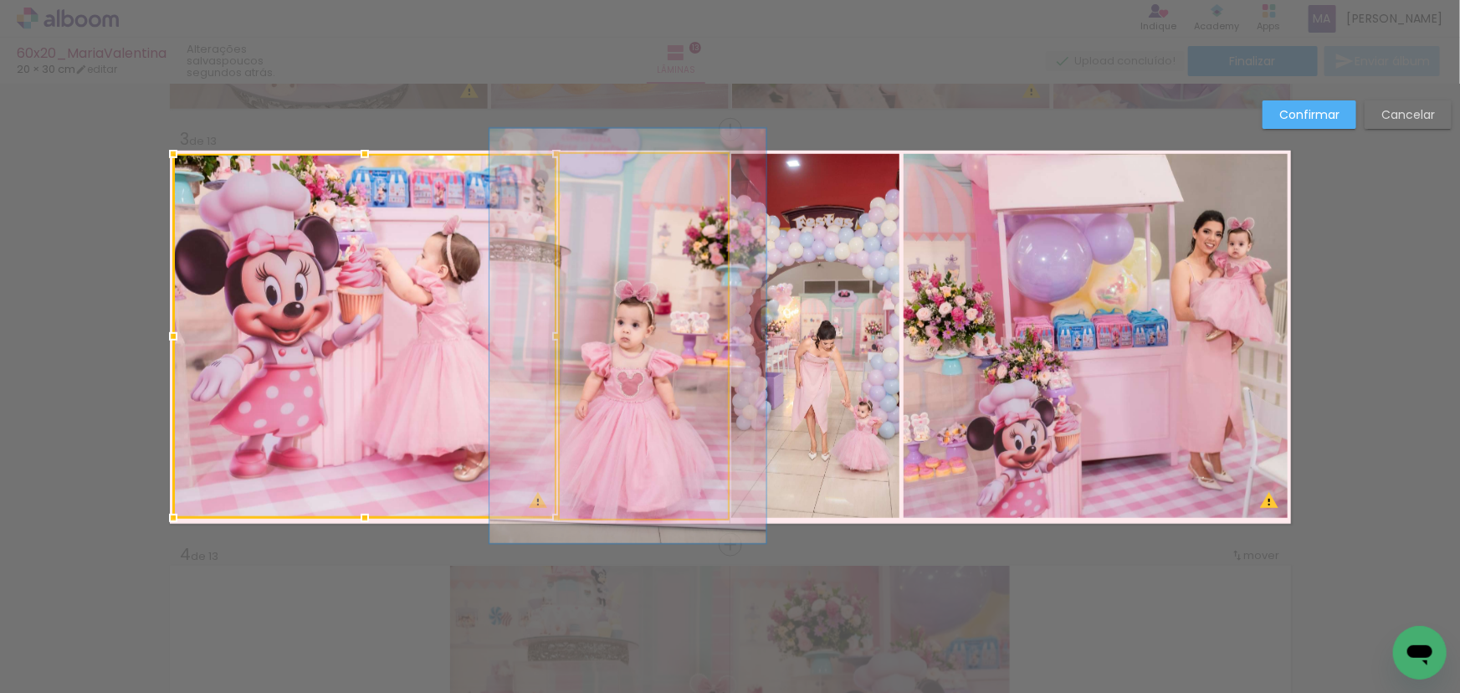
click at [657, 389] on quentale-photo at bounding box center [644, 336] width 168 height 364
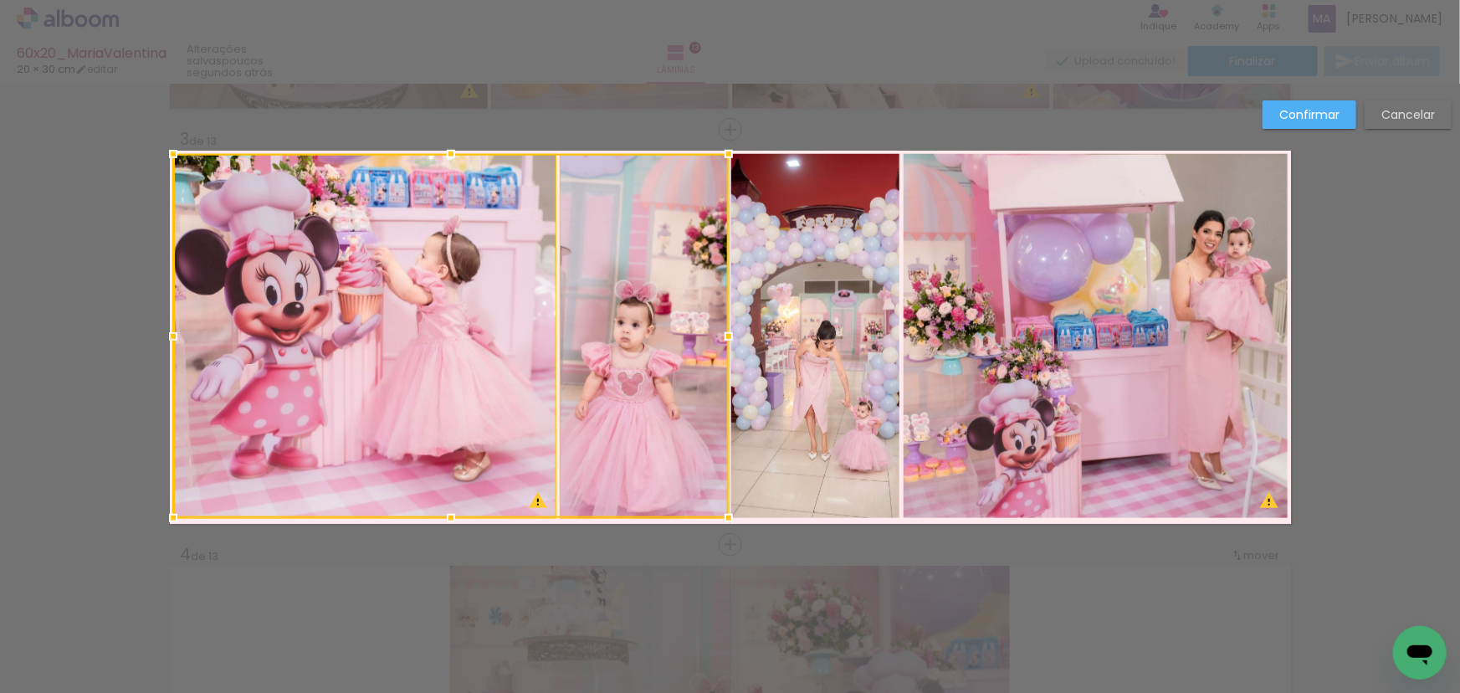
click at [845, 386] on quentale-photo at bounding box center [815, 336] width 168 height 364
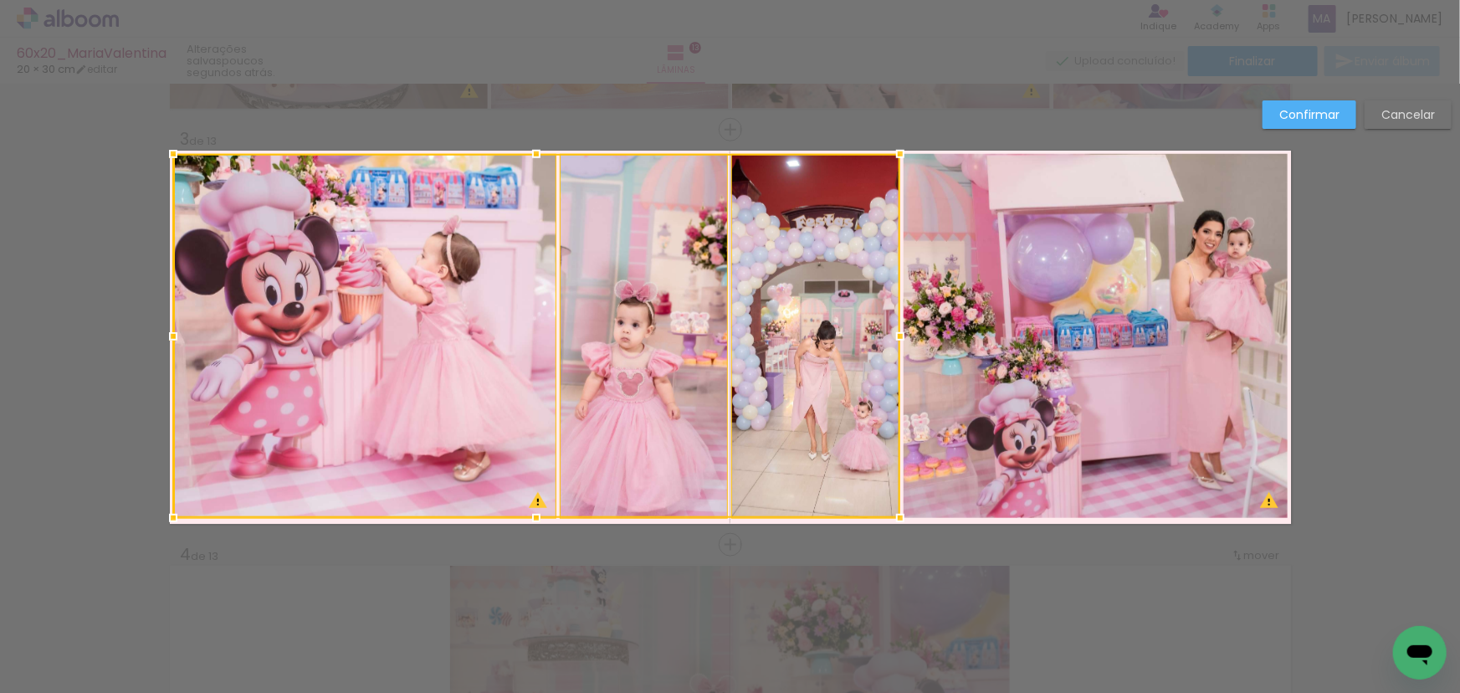
click at [968, 392] on quentale-photo at bounding box center [1095, 336] width 384 height 364
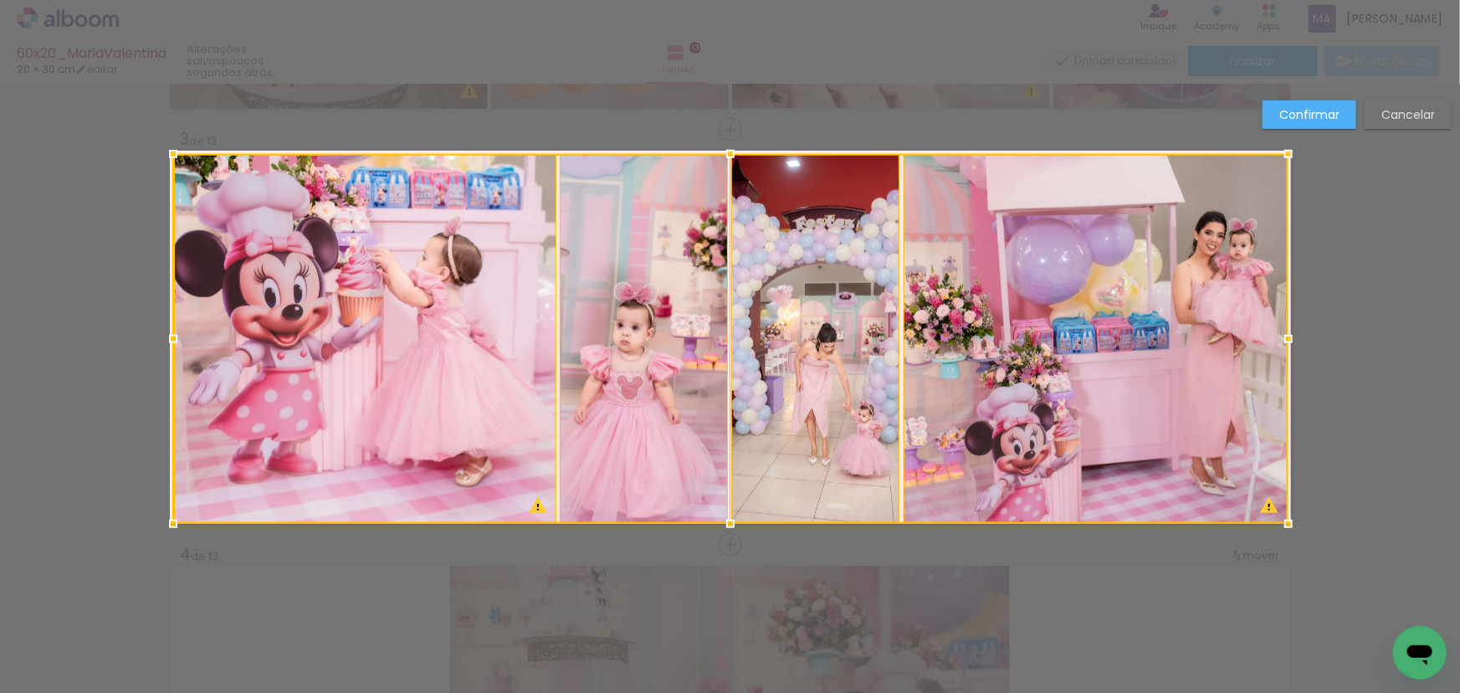
click at [724, 522] on div at bounding box center [729, 523] width 33 height 33
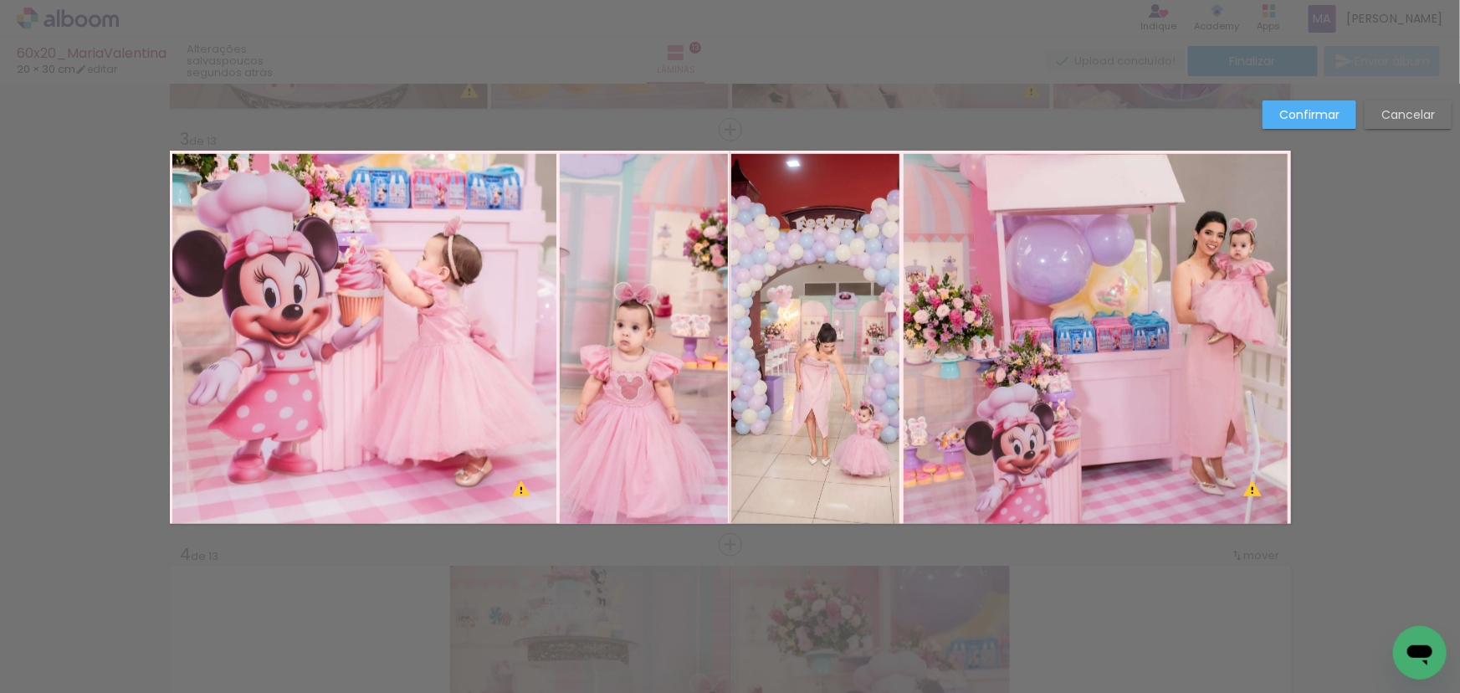
click at [560, 458] on quentale-photo at bounding box center [644, 339] width 168 height 370
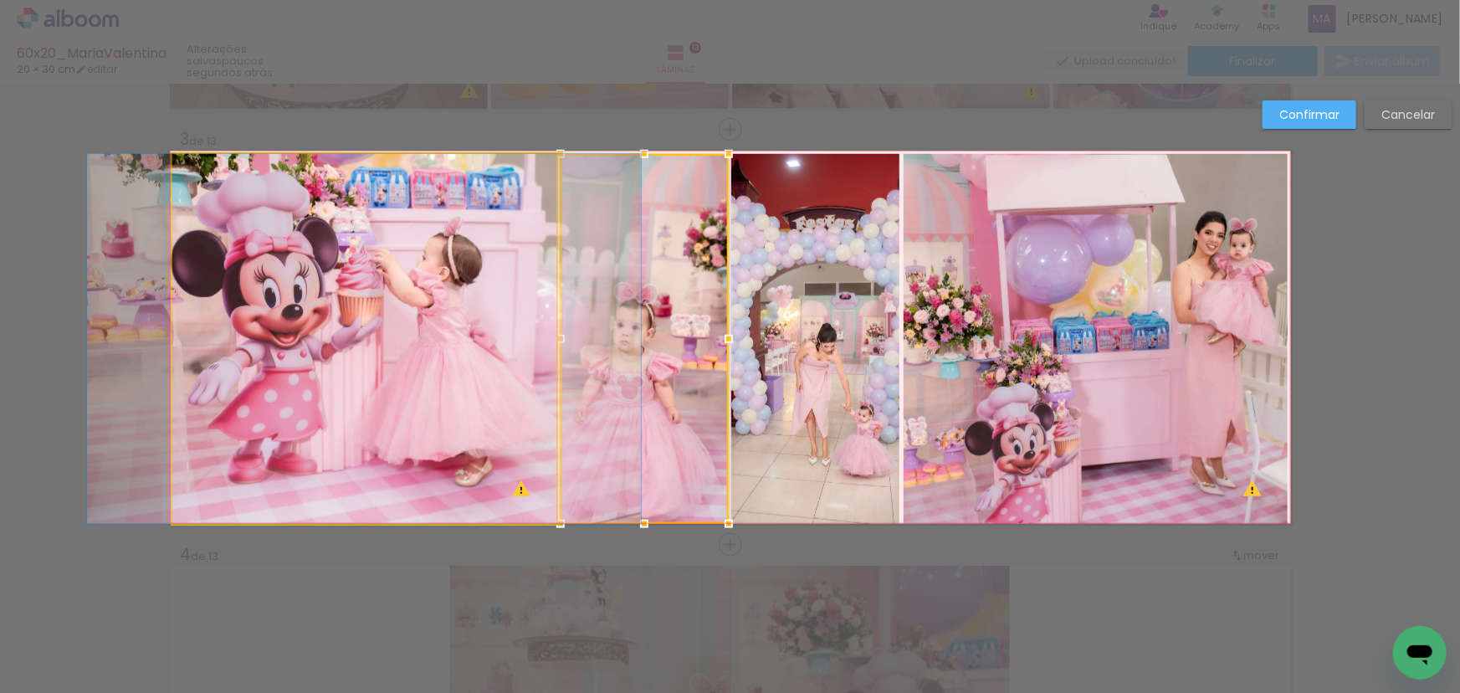
click at [500, 432] on quentale-photo at bounding box center [363, 339] width 383 height 370
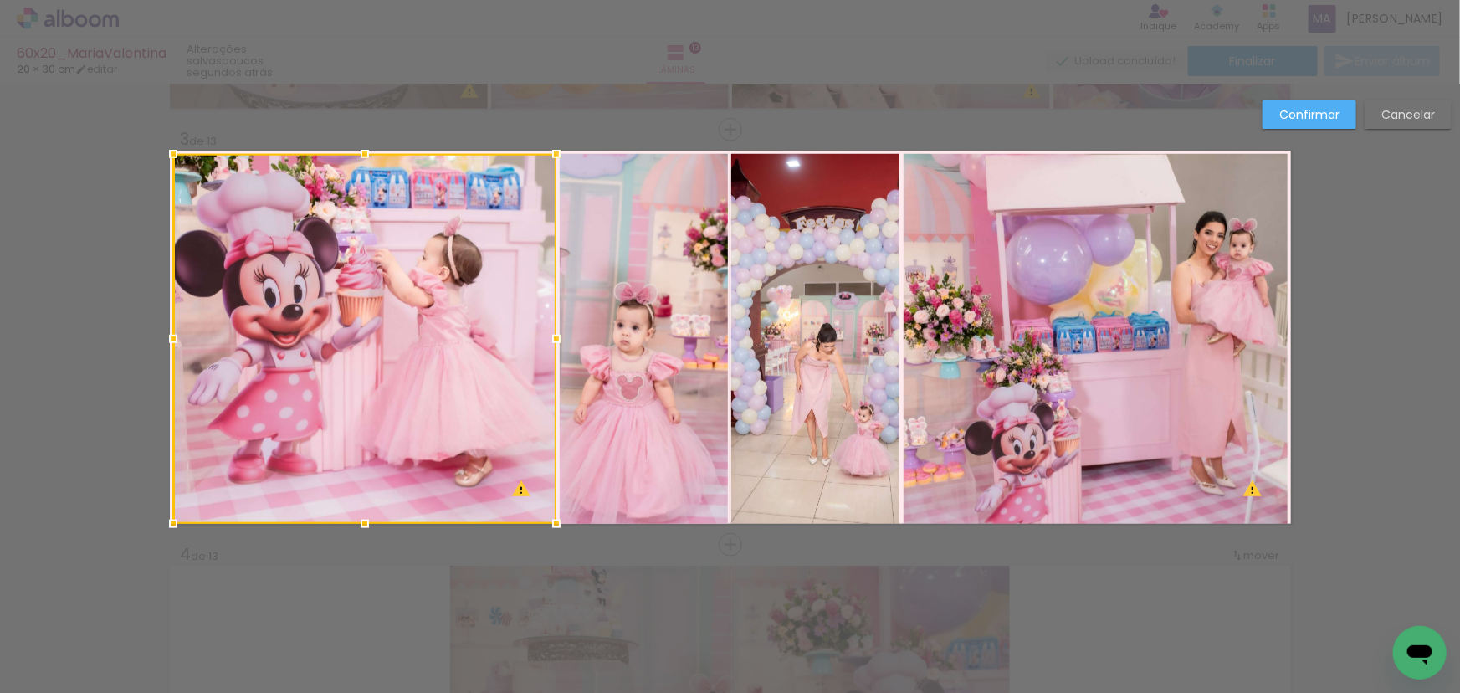
click at [648, 443] on quentale-photo at bounding box center [644, 339] width 168 height 370
click at [821, 432] on quentale-photo at bounding box center [815, 339] width 168 height 370
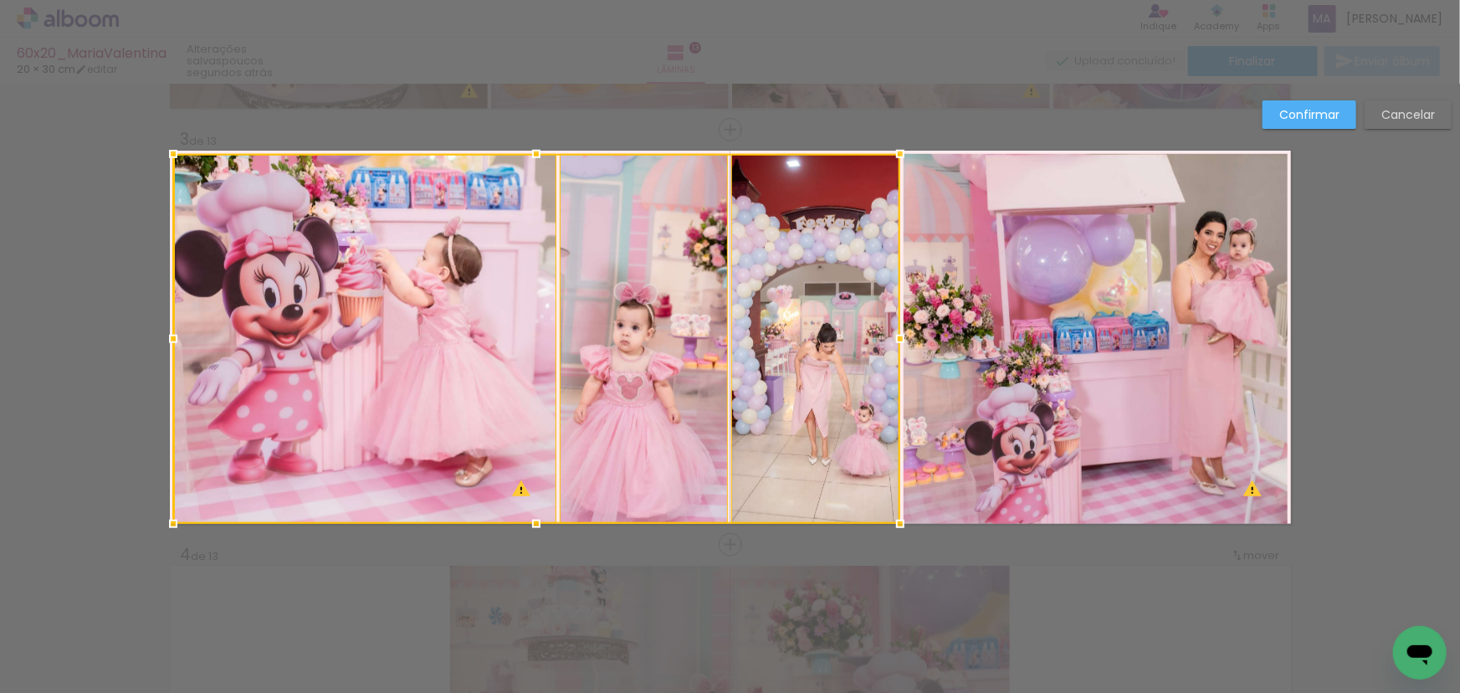
click at [967, 427] on quentale-photo at bounding box center [1095, 339] width 384 height 370
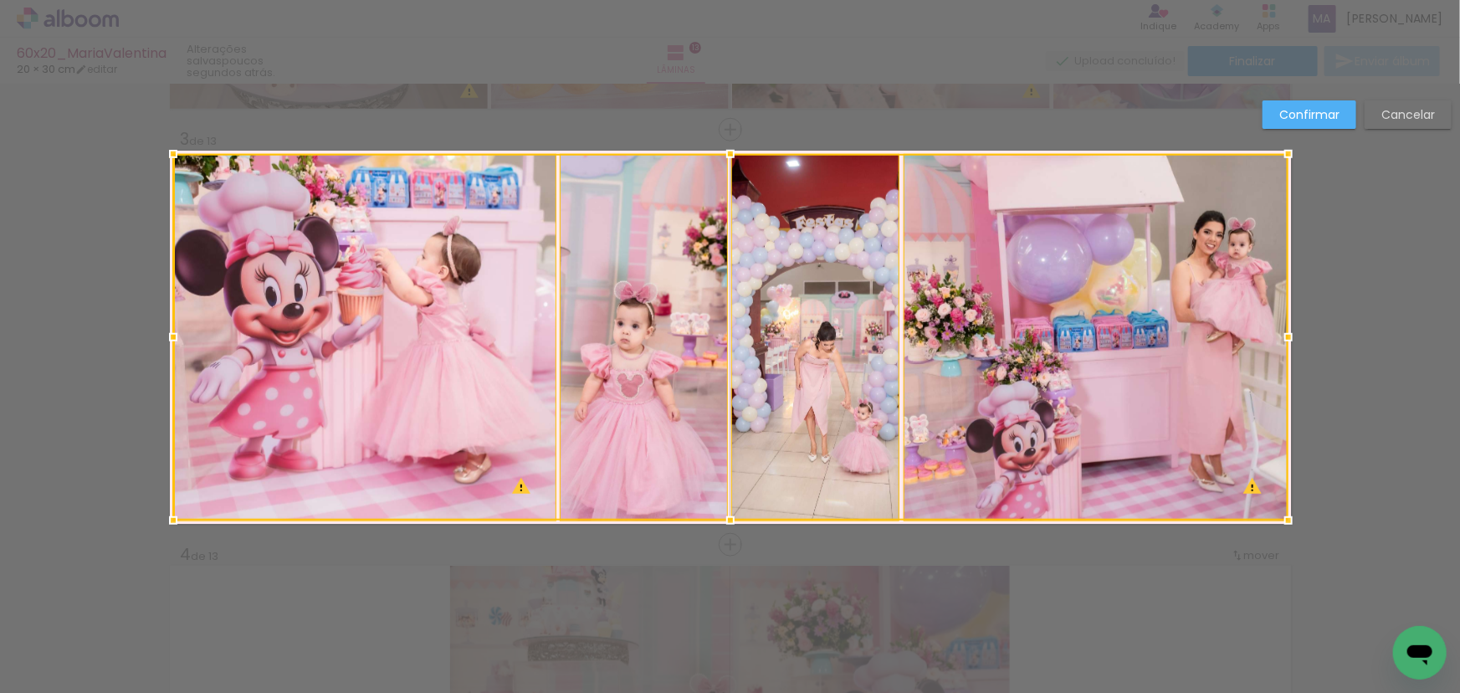
click at [722, 521] on div at bounding box center [729, 520] width 33 height 33
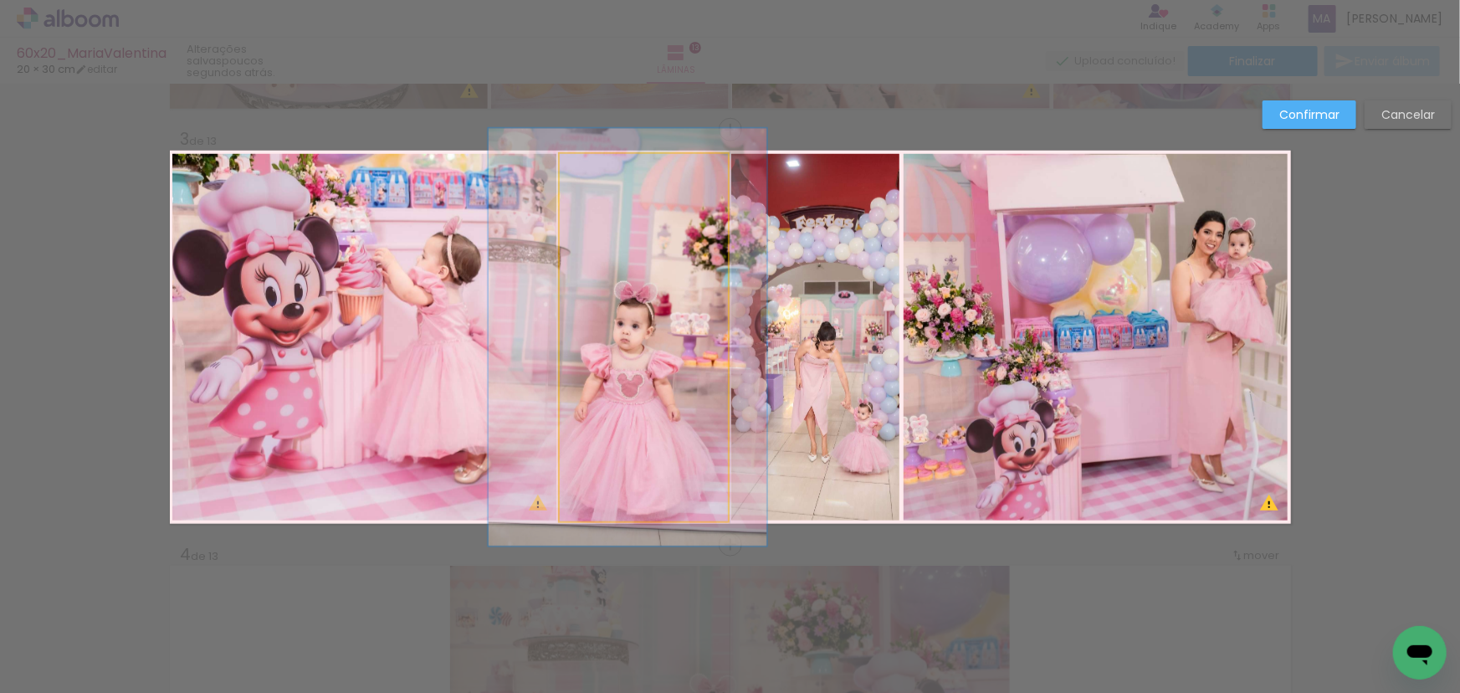
click at [615, 388] on quentale-photo at bounding box center [644, 337] width 168 height 366
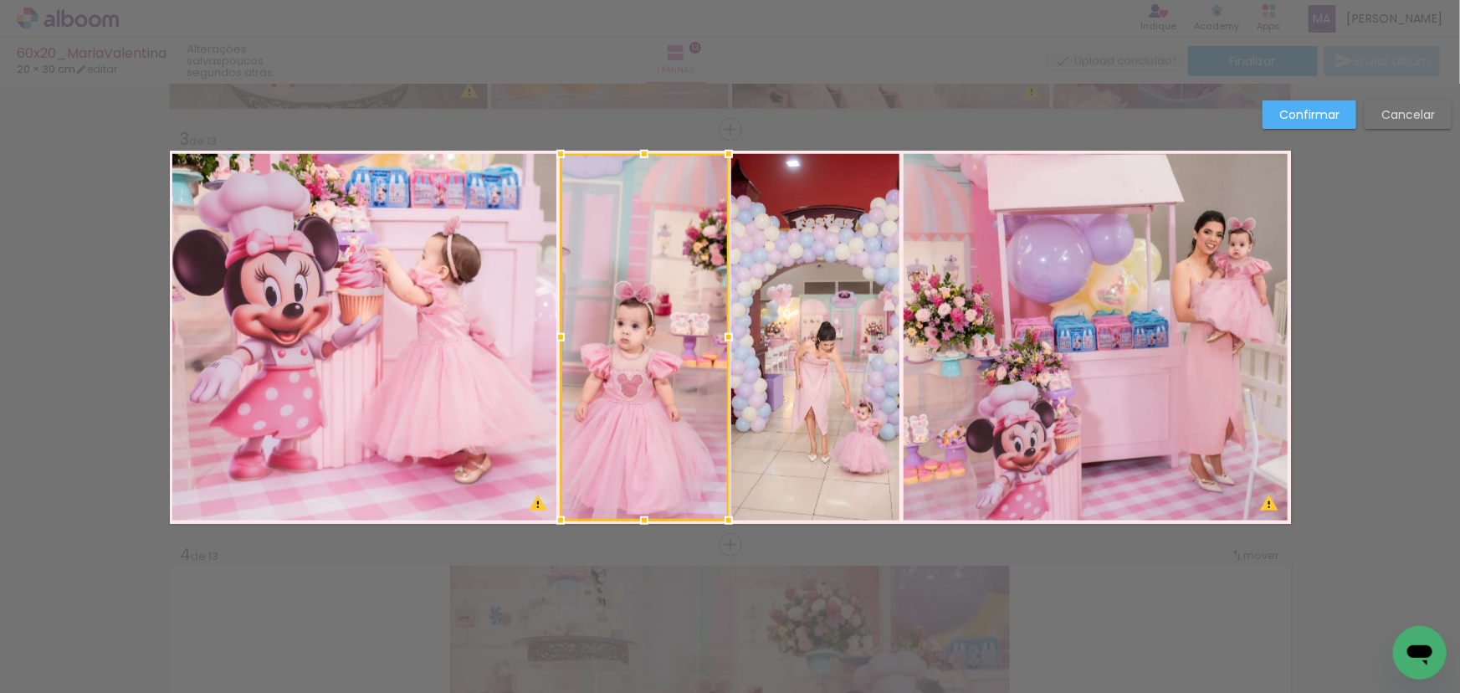
click at [649, 344] on div at bounding box center [644, 337] width 168 height 366
click at [811, 345] on quentale-photo at bounding box center [815, 337] width 168 height 366
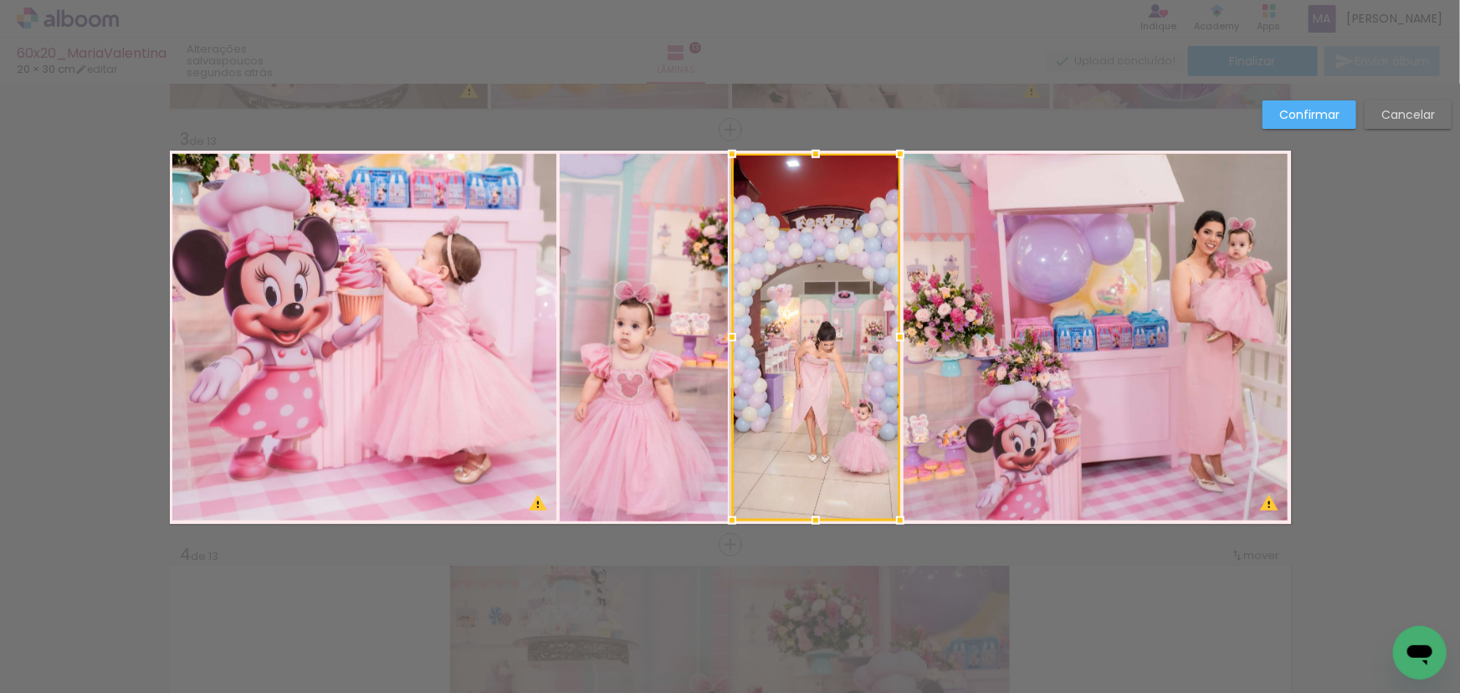
click at [828, 350] on div at bounding box center [816, 337] width 168 height 366
click at [850, 371] on div at bounding box center [816, 337] width 168 height 366
click at [506, 339] on quentale-photo at bounding box center [363, 337] width 383 height 366
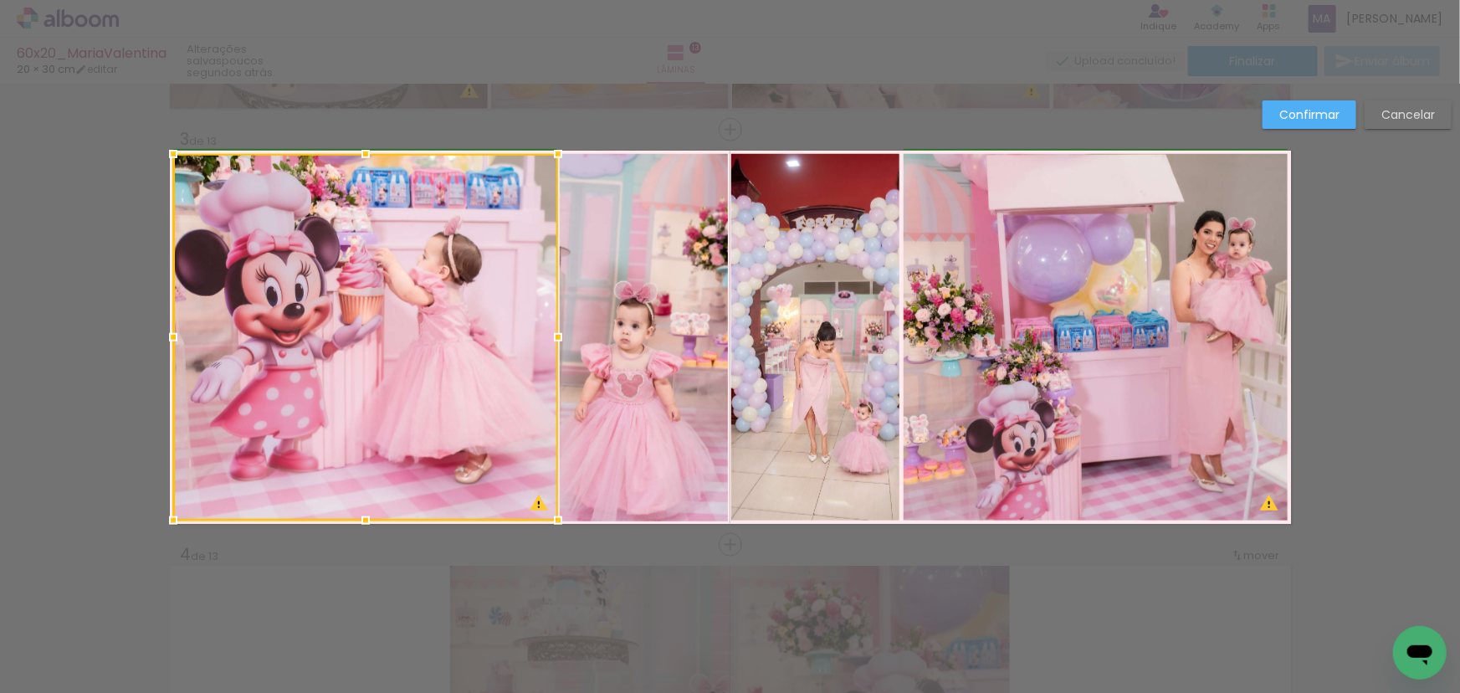
click at [545, 338] on div at bounding box center [557, 336] width 33 height 33
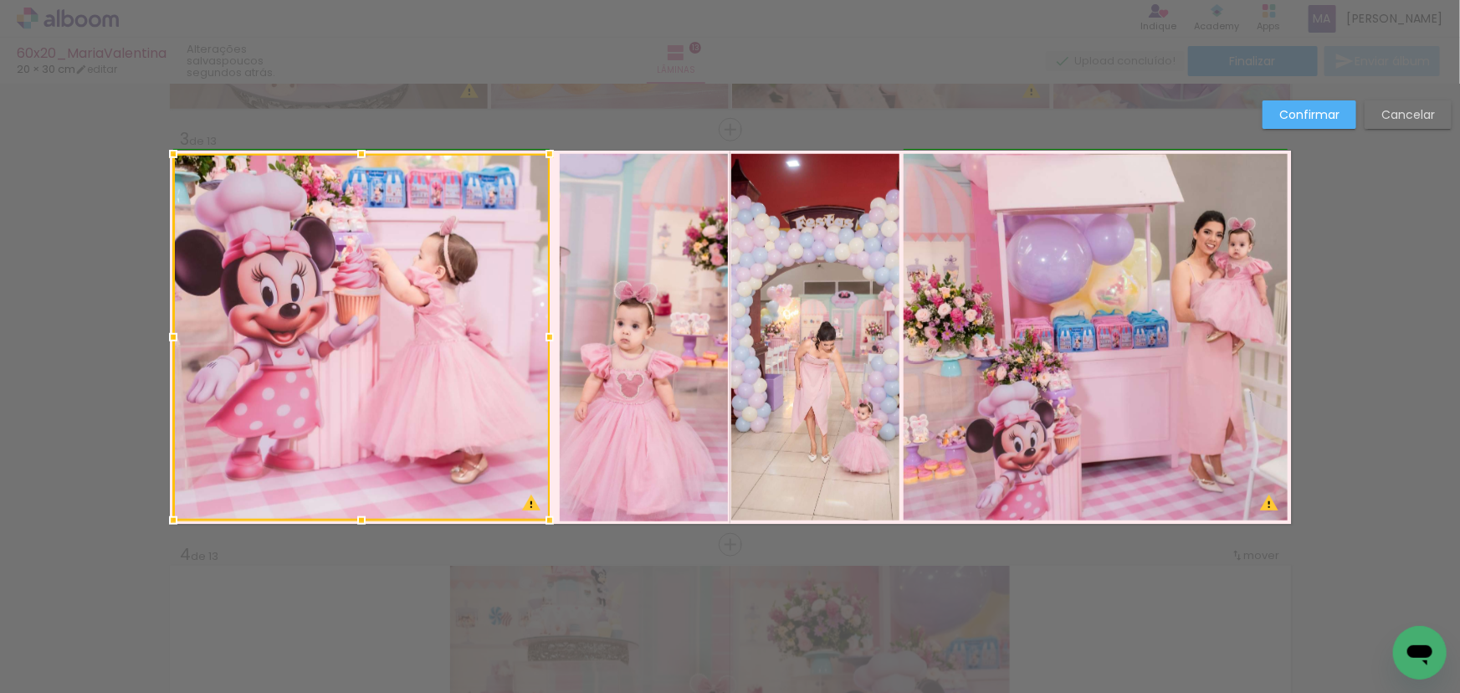
click at [545, 335] on div at bounding box center [549, 336] width 33 height 33
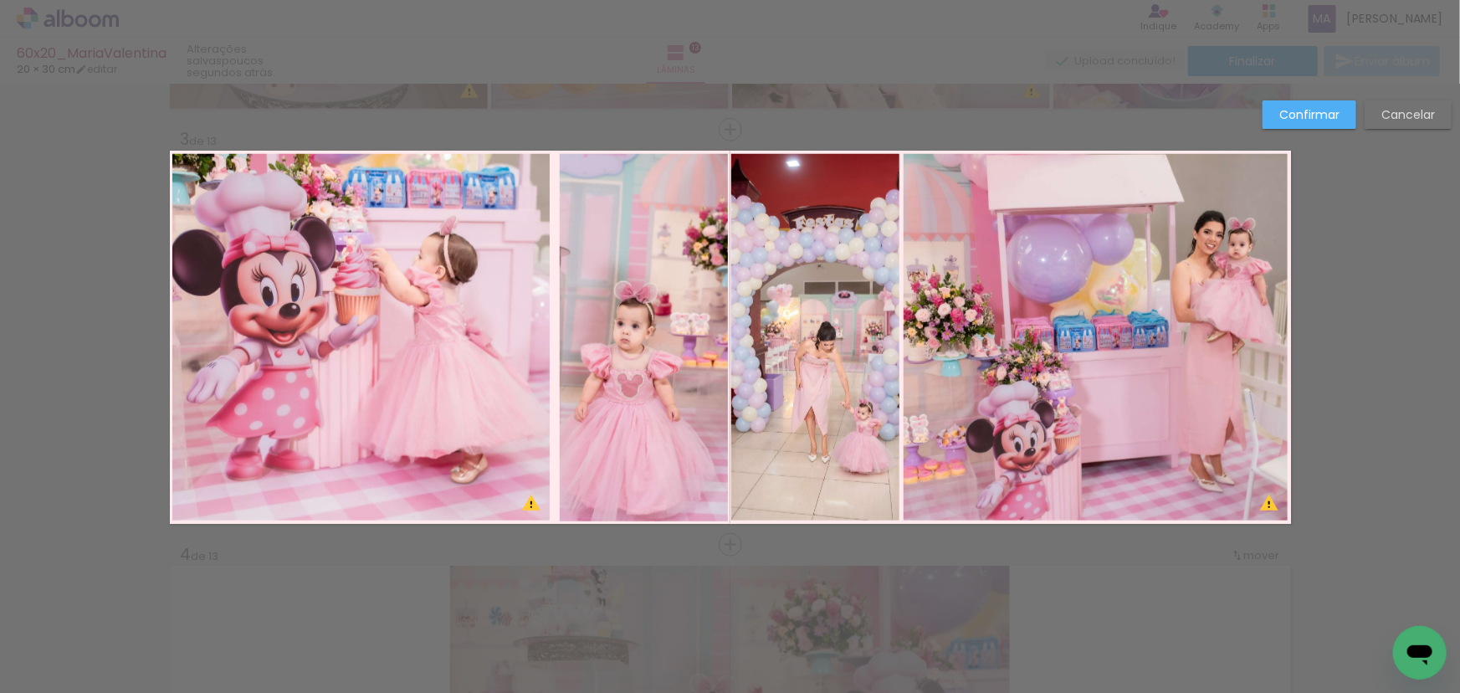
click at [527, 355] on quentale-photo at bounding box center [360, 337] width 376 height 366
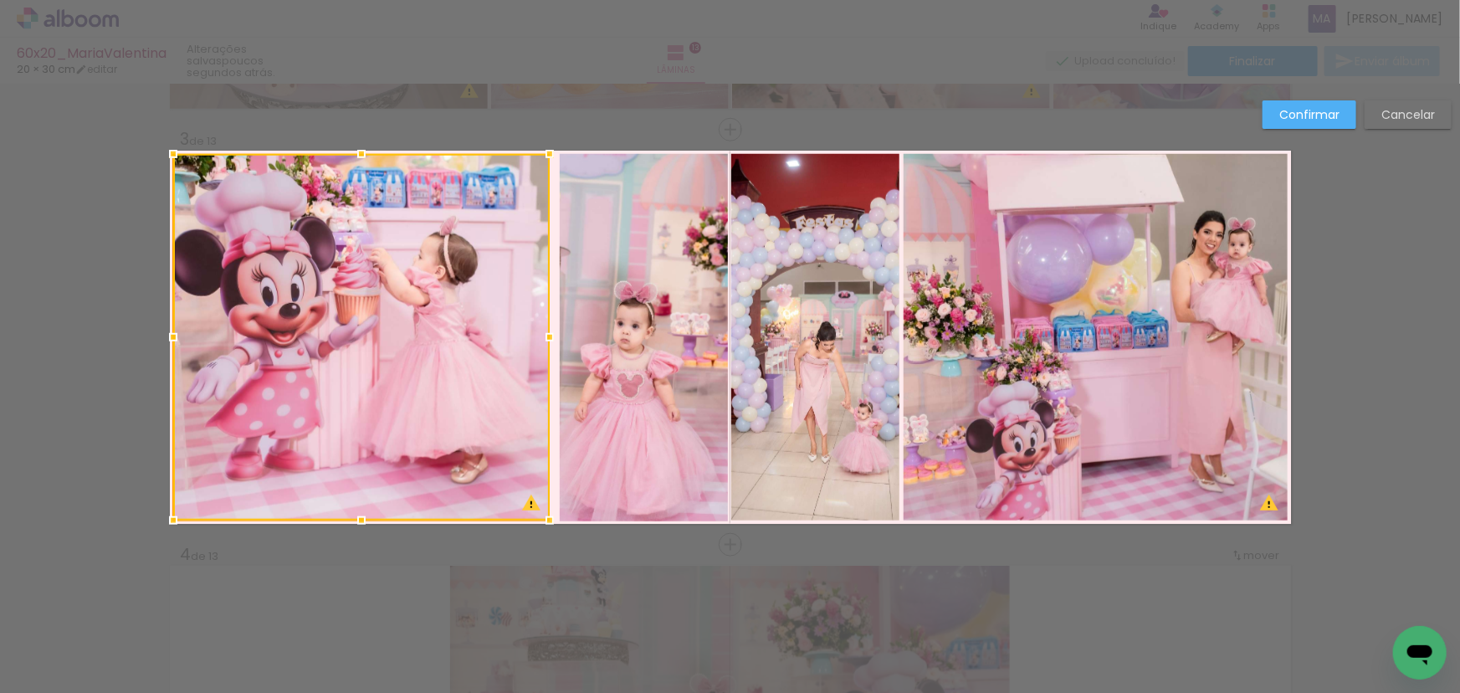
click at [527, 355] on div at bounding box center [361, 337] width 376 height 366
click at [552, 337] on div at bounding box center [551, 336] width 33 height 33
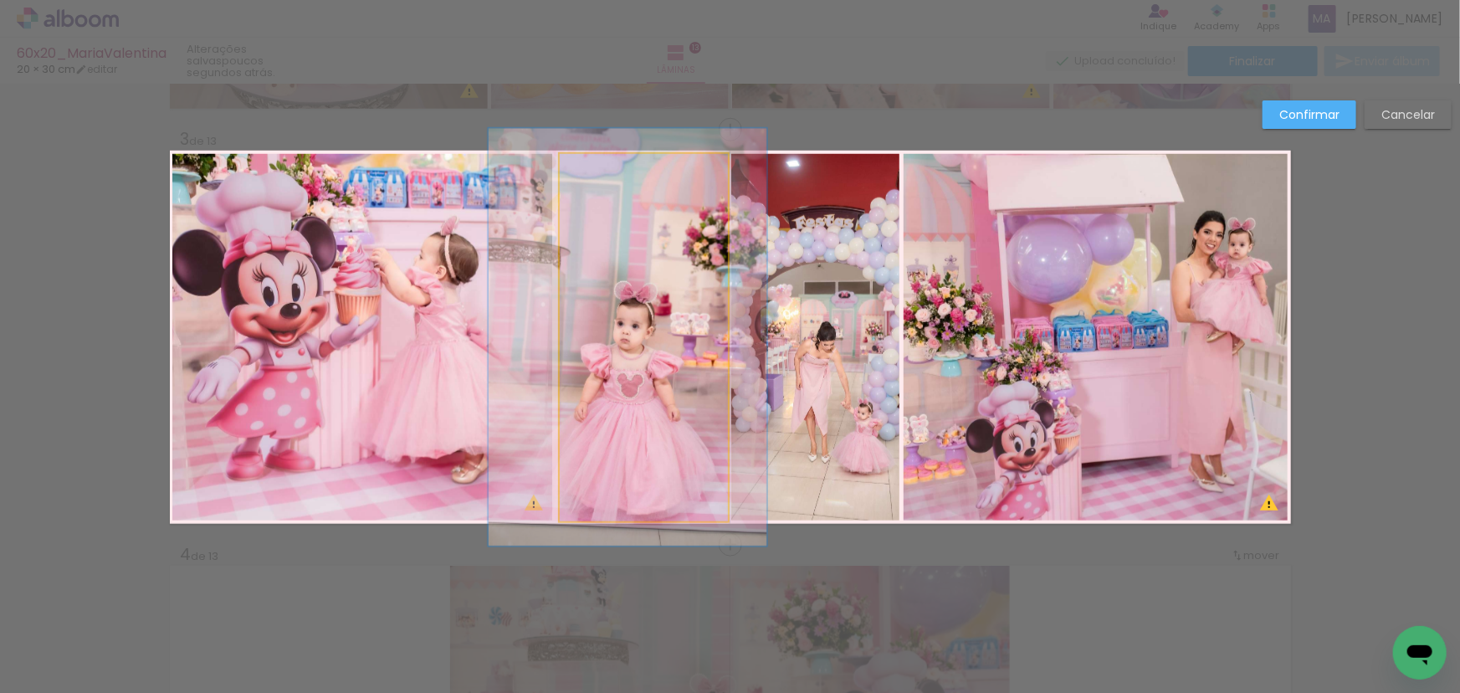
click at [627, 338] on quentale-photo at bounding box center [644, 337] width 168 height 366
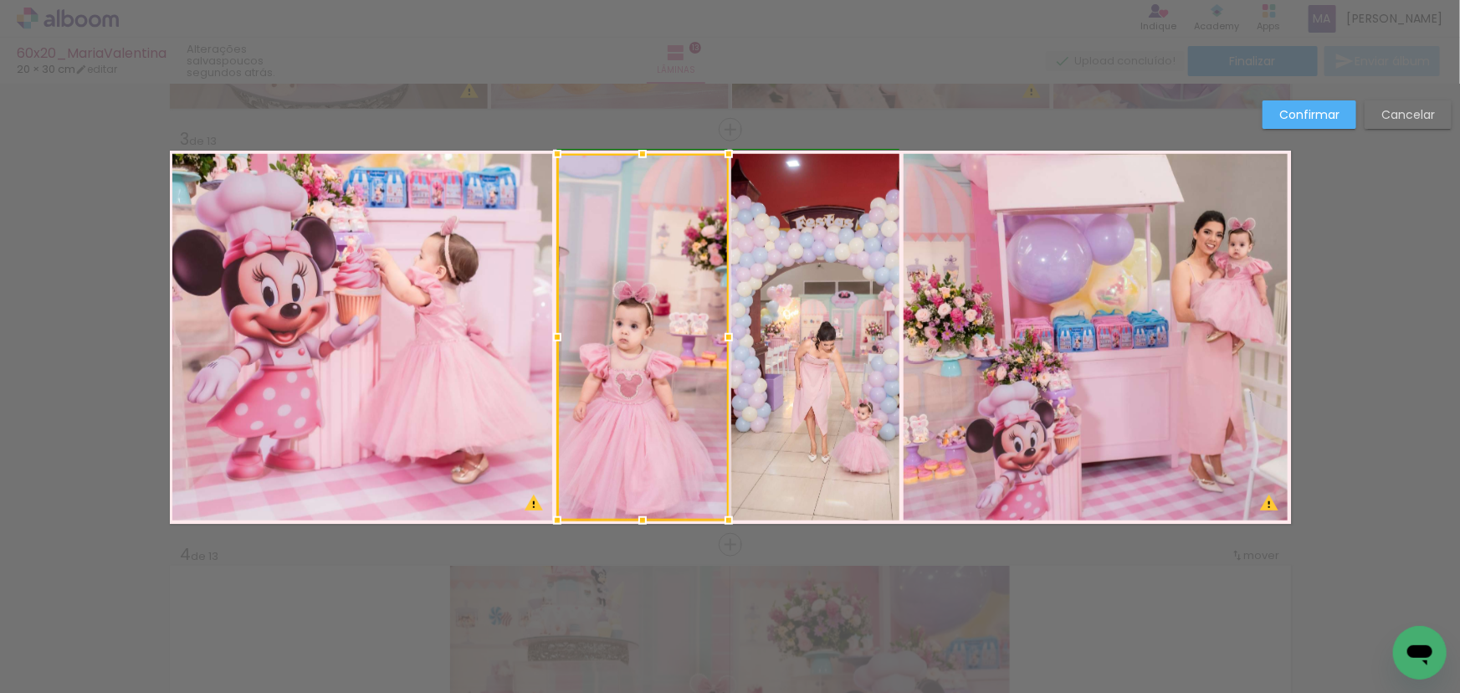
click at [550, 339] on div at bounding box center [556, 336] width 33 height 33
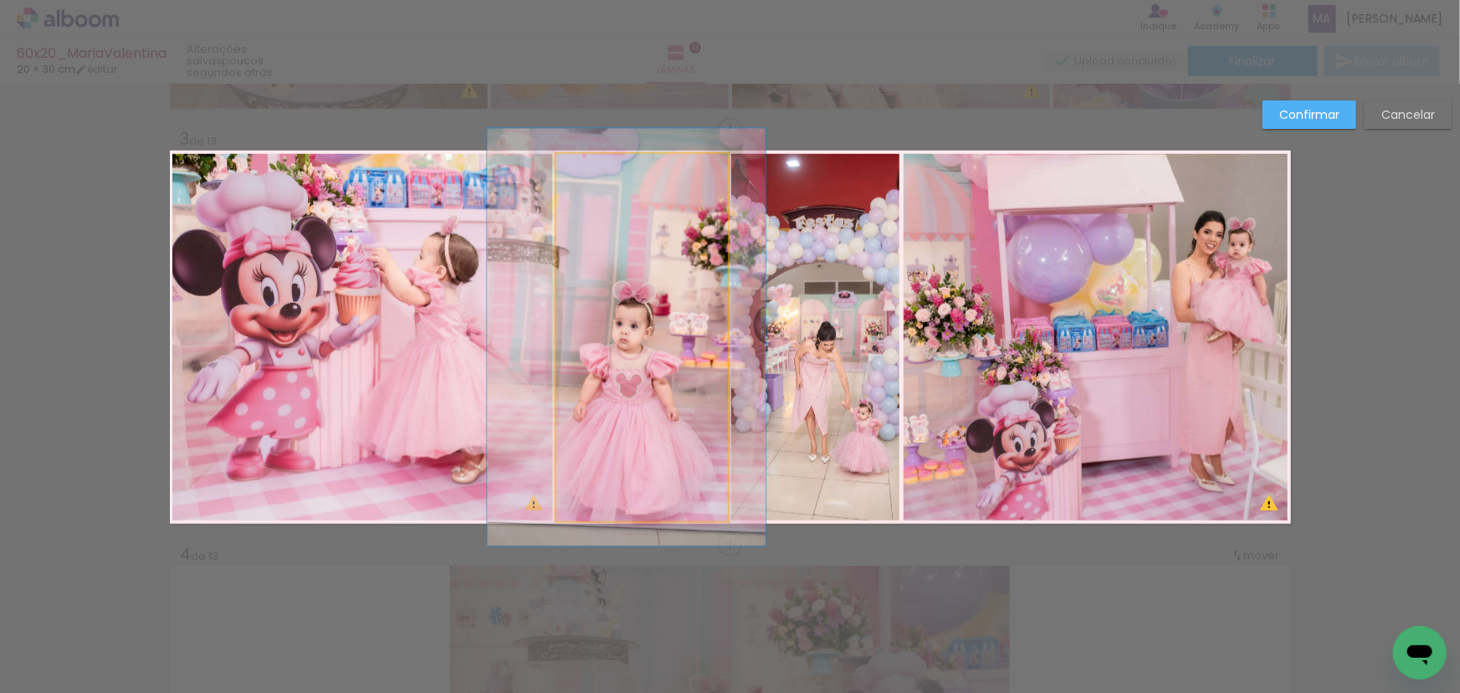
click at [592, 334] on quentale-photo at bounding box center [641, 337] width 171 height 366
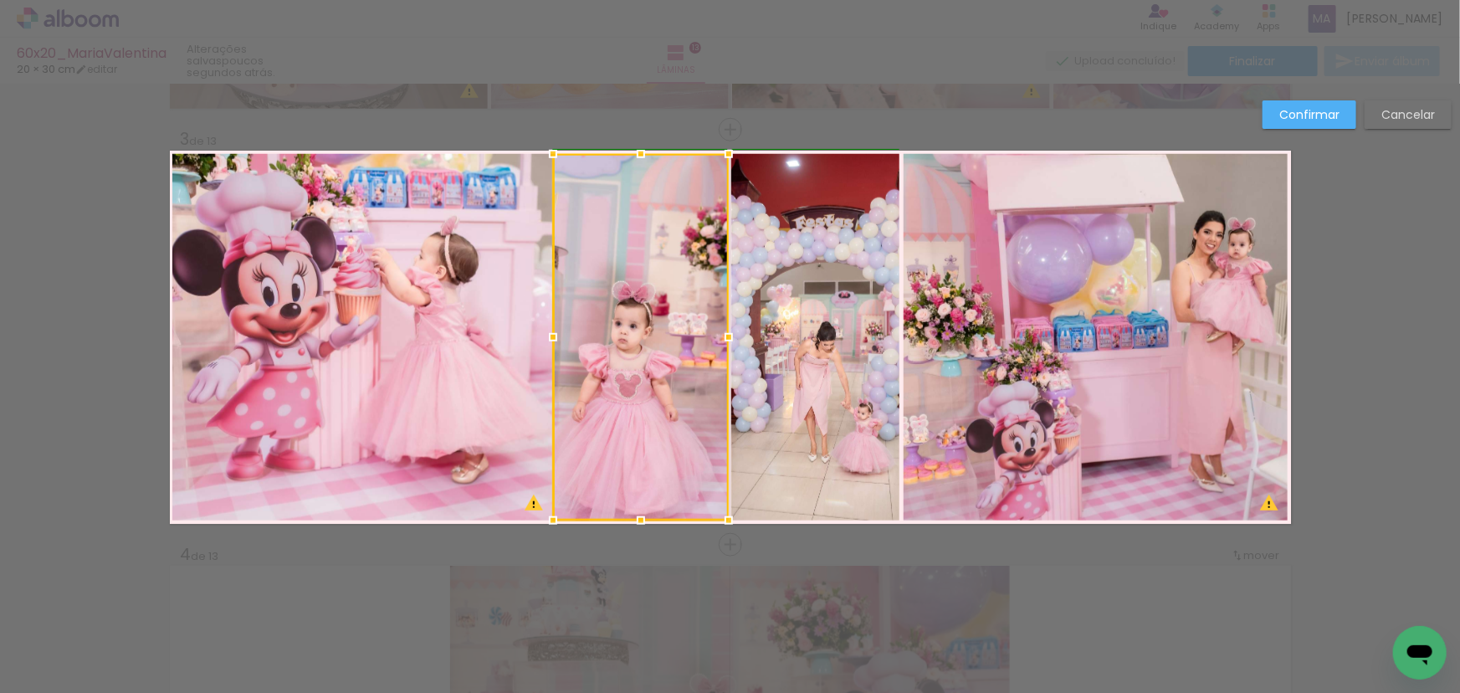
click at [552, 338] on div at bounding box center [552, 336] width 33 height 33
click at [580, 349] on div at bounding box center [641, 337] width 176 height 366
click at [545, 339] on div at bounding box center [556, 336] width 33 height 33
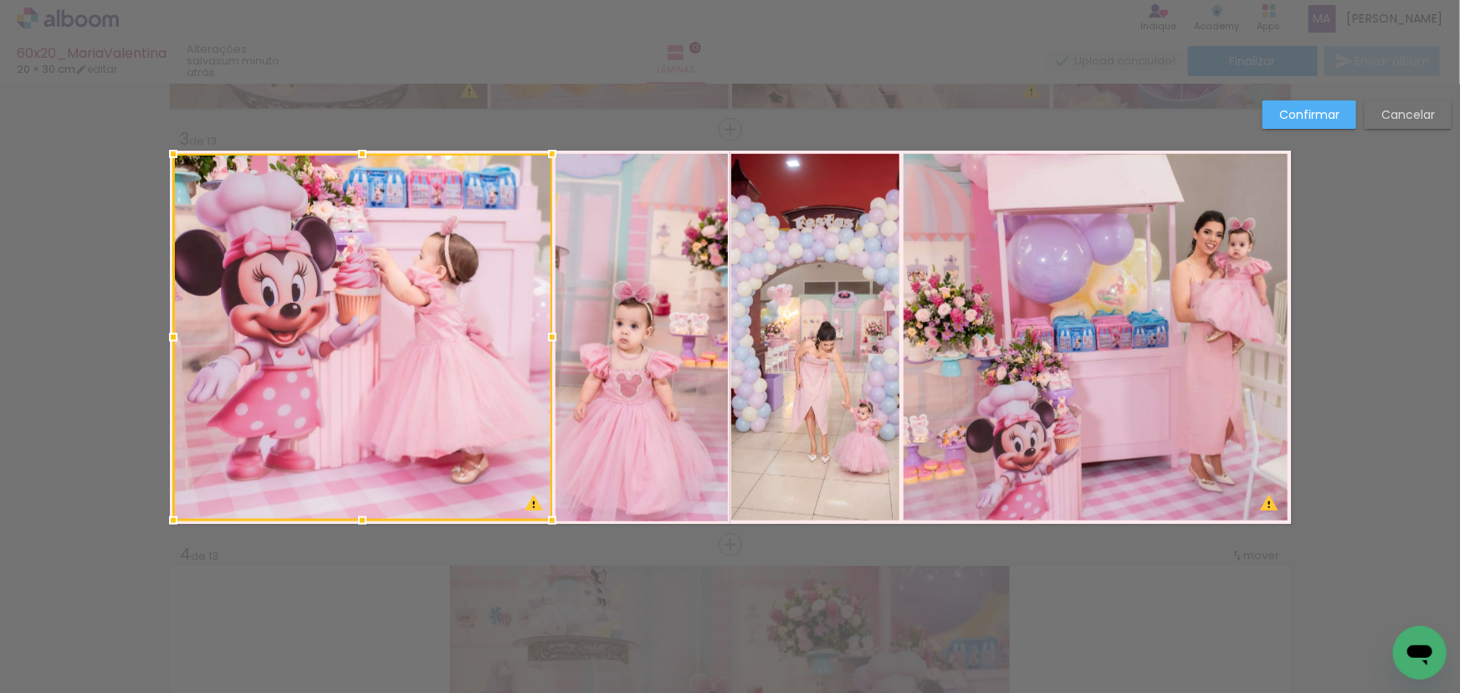
click at [748, 340] on quentale-photo at bounding box center [815, 337] width 168 height 366
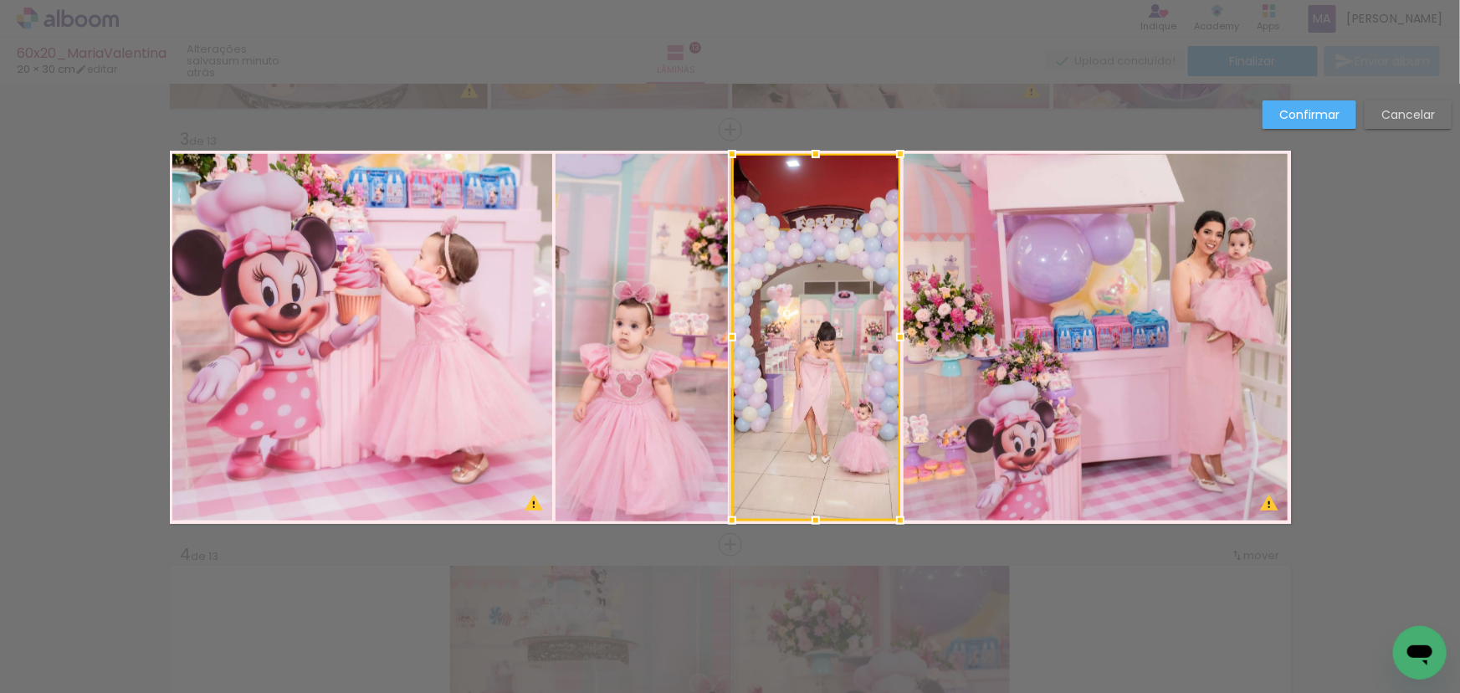
click at [646, 340] on quentale-photo at bounding box center [641, 337] width 172 height 366
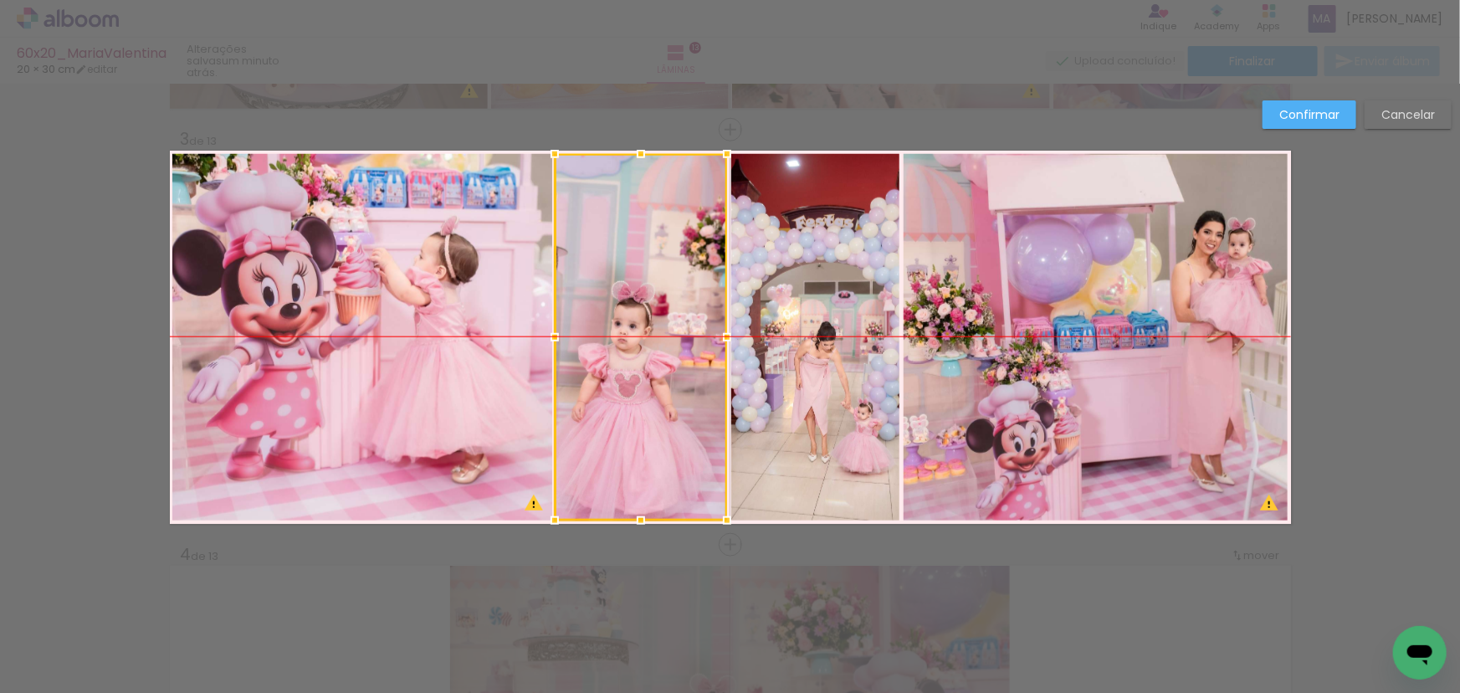
click at [678, 352] on div at bounding box center [641, 337] width 172 height 366
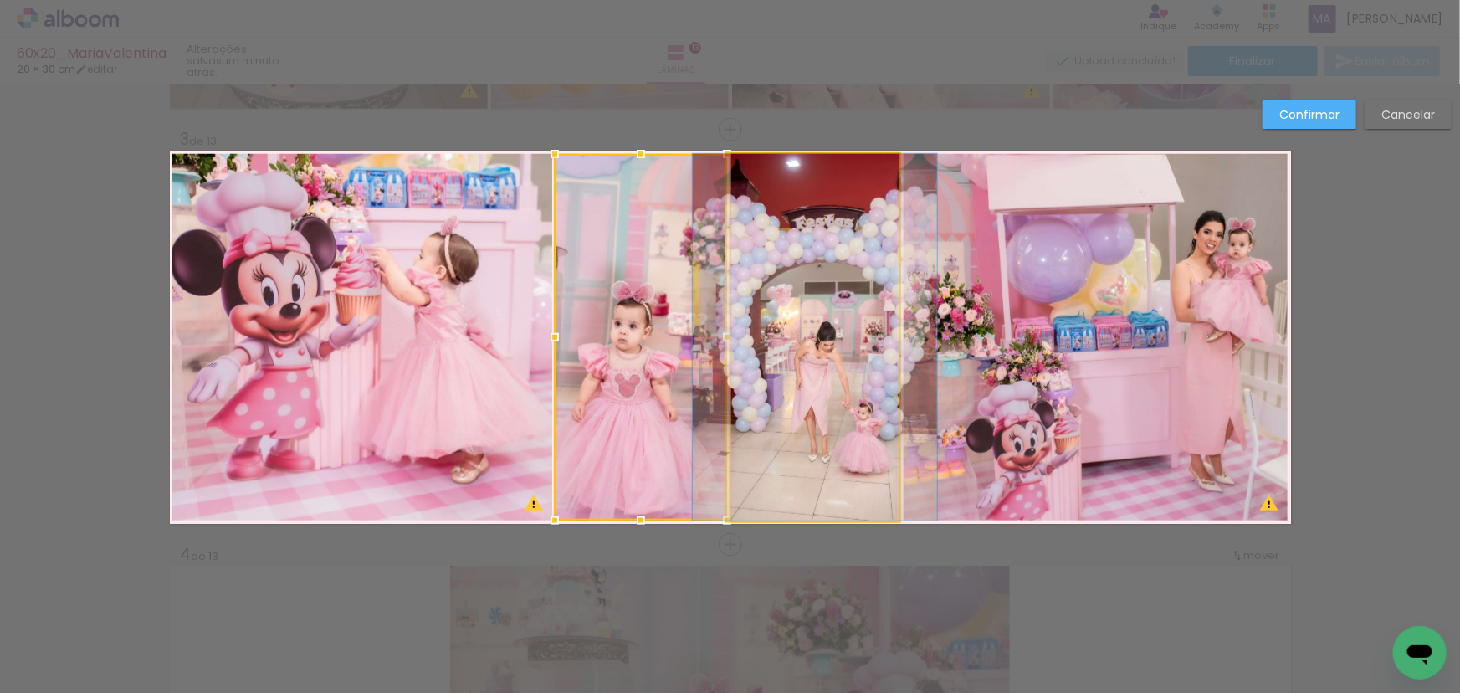
click at [795, 362] on quentale-photo at bounding box center [815, 337] width 168 height 366
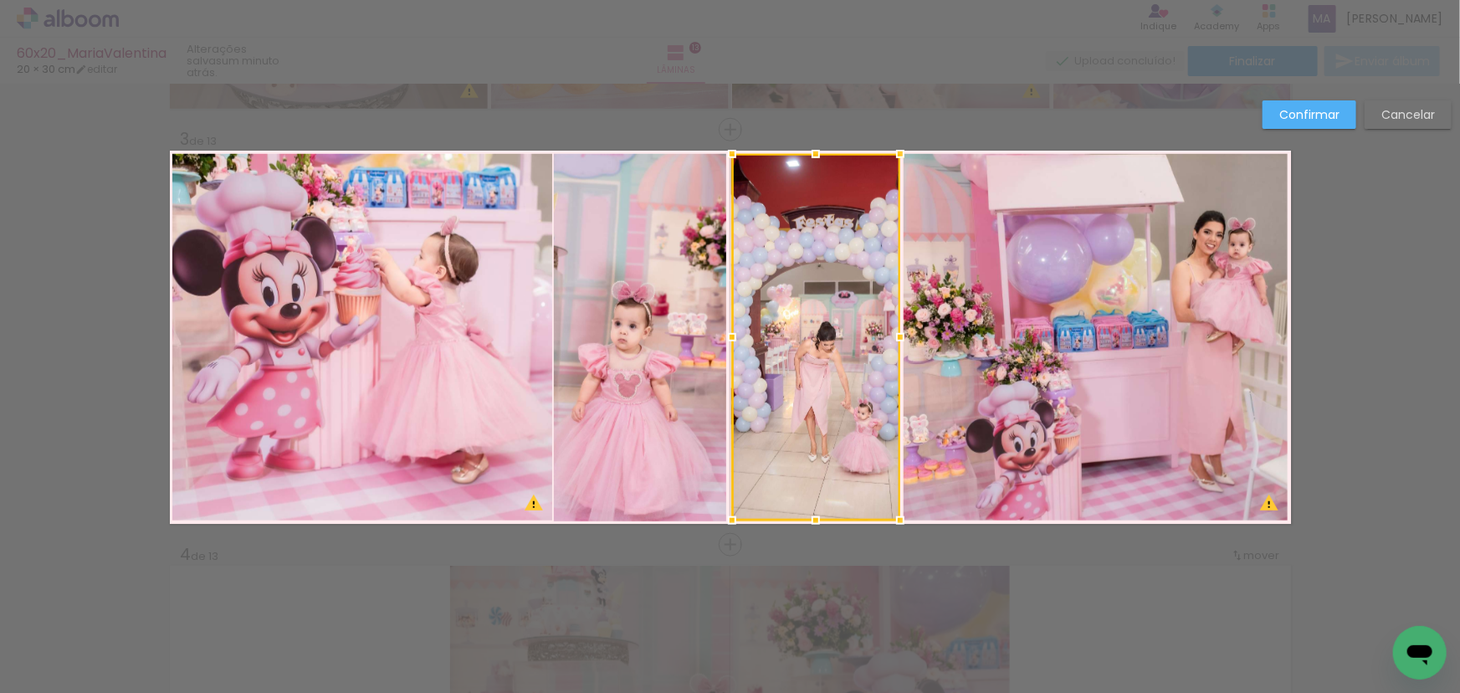
click at [635, 381] on quentale-photo at bounding box center [640, 337] width 172 height 366
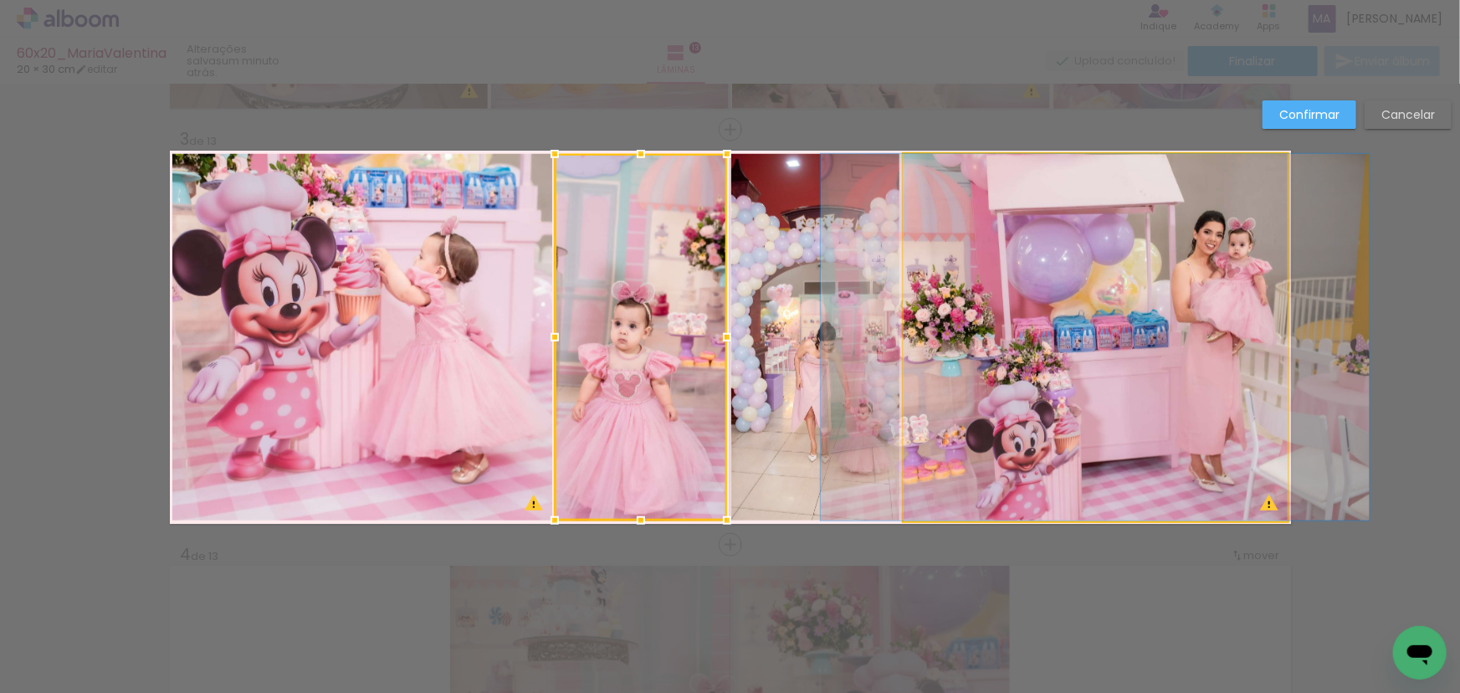
click at [1021, 391] on quentale-photo at bounding box center [1095, 337] width 384 height 366
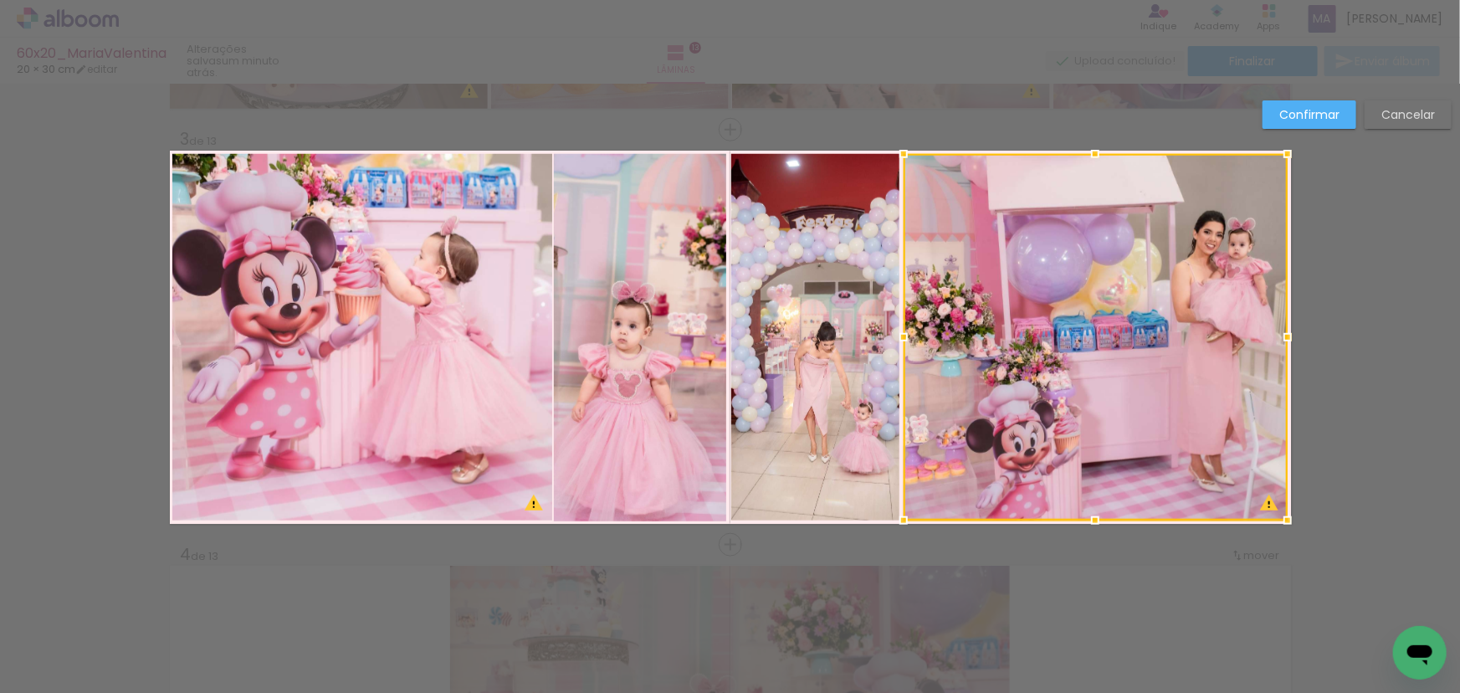
click at [1000, 337] on div at bounding box center [1095, 337] width 384 height 366
click at [1085, 339] on div at bounding box center [1095, 337] width 384 height 366
click at [1138, 343] on div at bounding box center [1095, 337] width 384 height 366
click at [0, 0] on slot "Confirmar" at bounding box center [0, 0] width 0 height 0
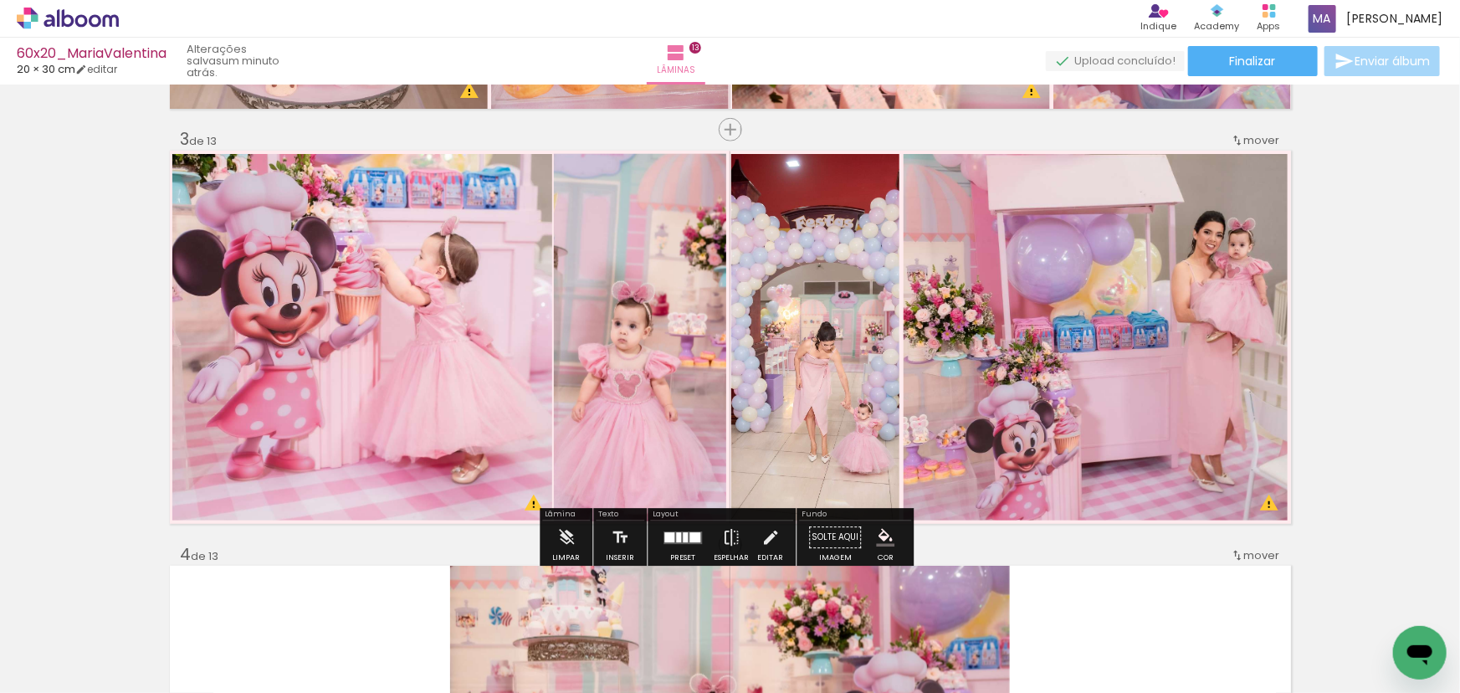
click at [1086, 330] on quentale-photo at bounding box center [1095, 337] width 384 height 366
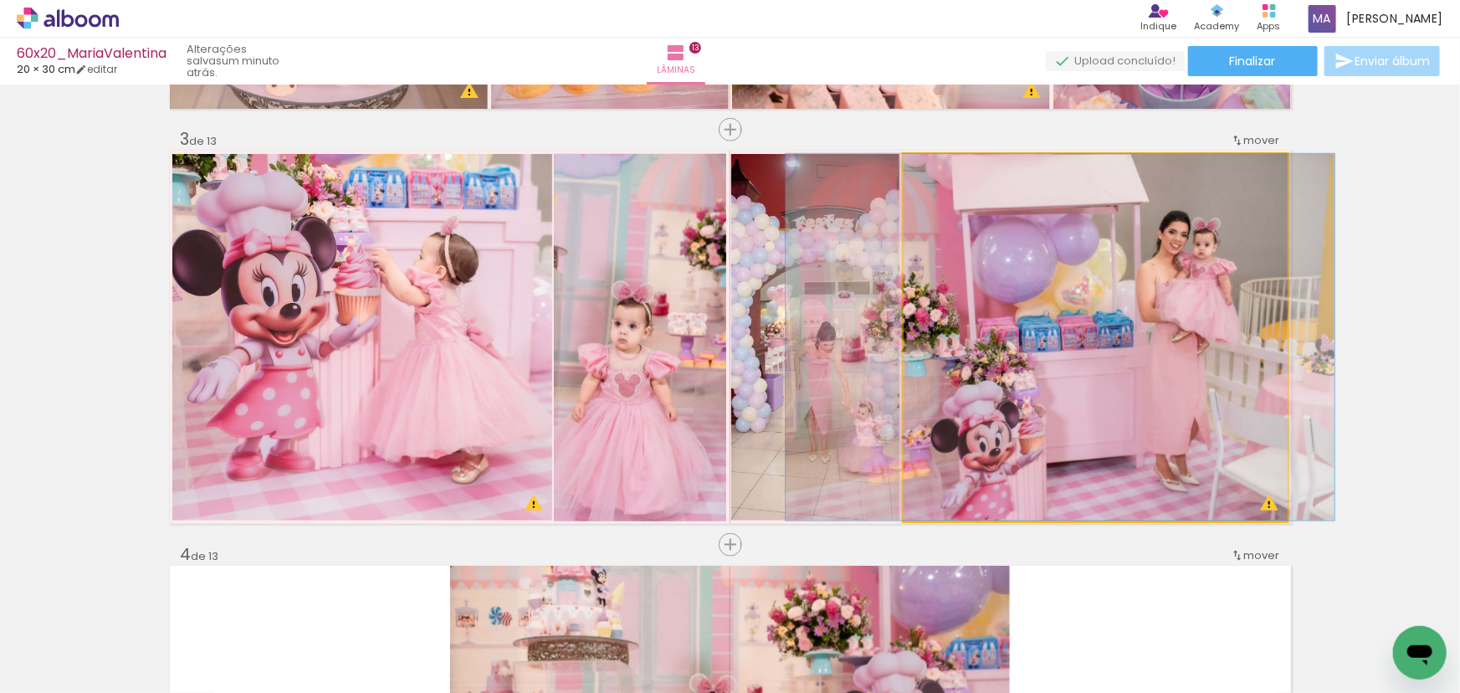
drag, startPoint x: 1117, startPoint y: 336, endPoint x: 1082, endPoint y: 337, distance: 35.1
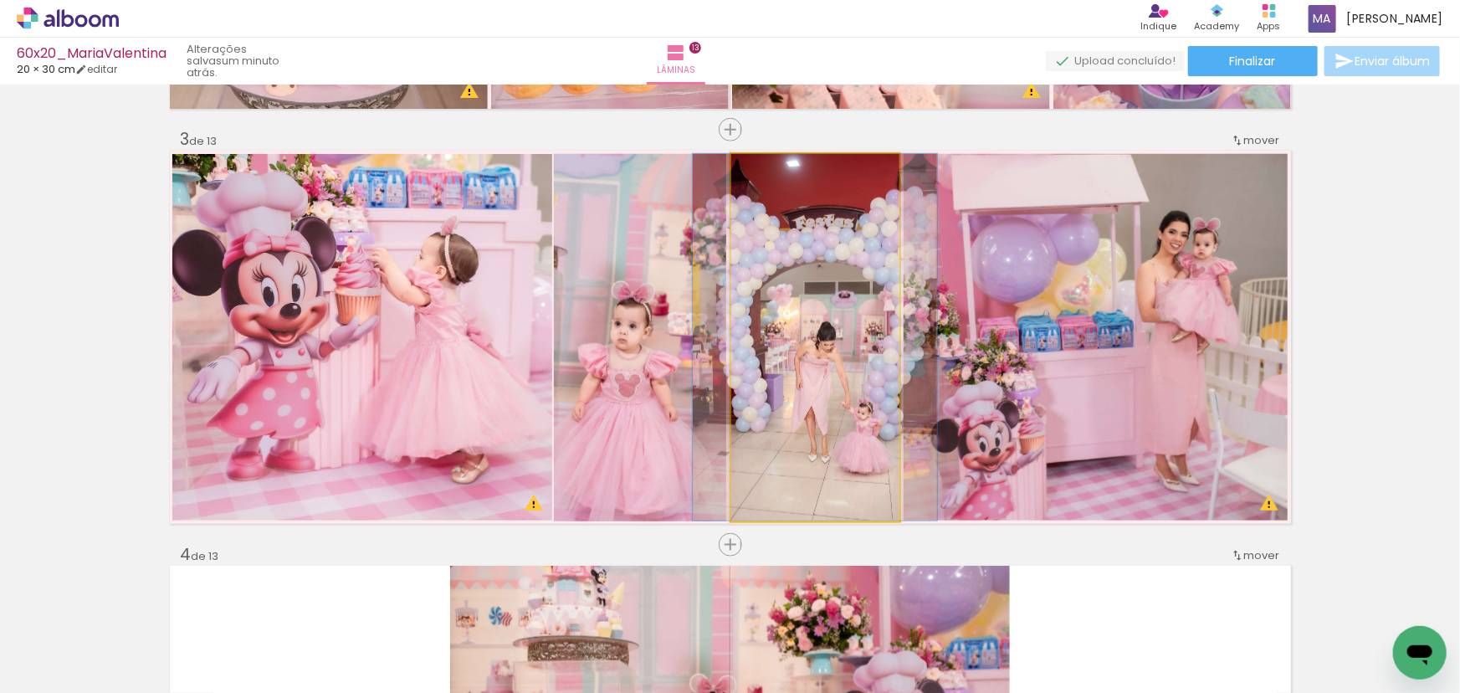
click at [735, 299] on quentale-photo at bounding box center [815, 337] width 168 height 366
click at [794, 304] on quentale-photo at bounding box center [815, 337] width 168 height 366
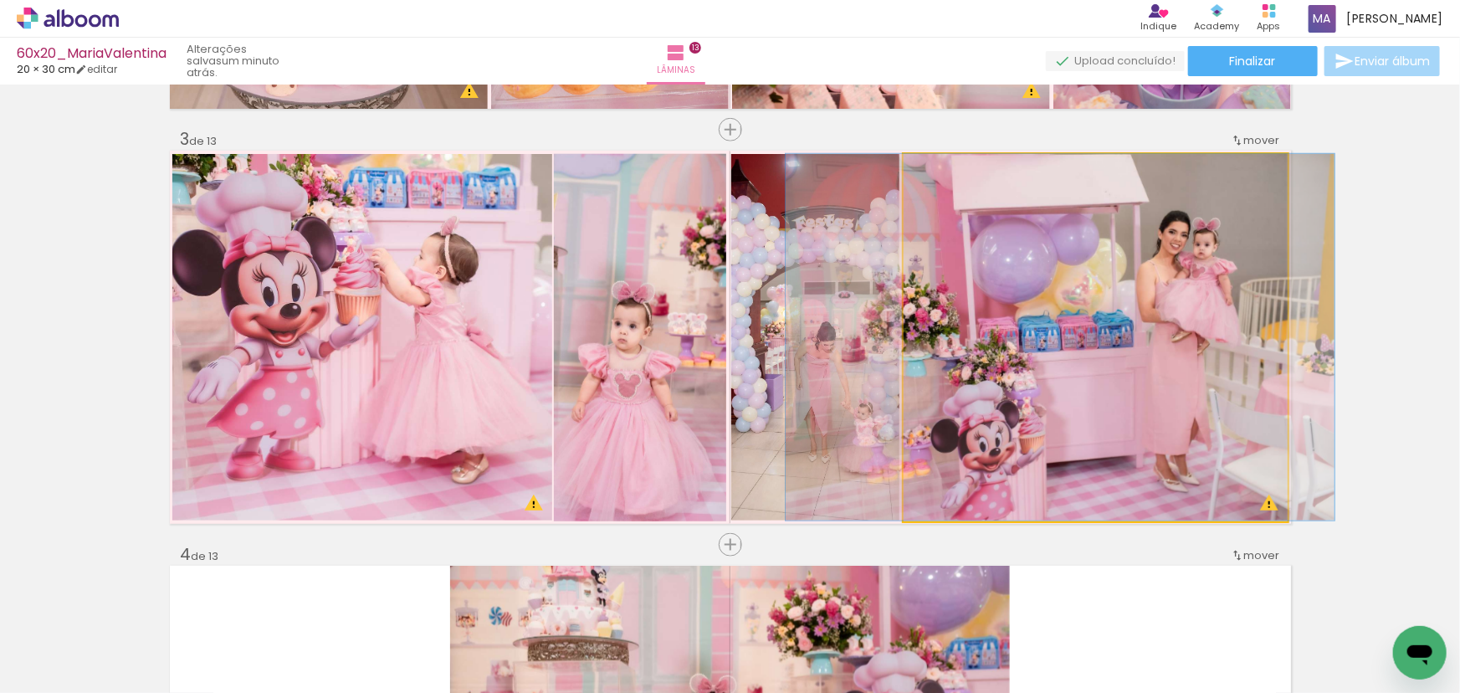
click at [947, 315] on quentale-photo at bounding box center [1095, 337] width 384 height 366
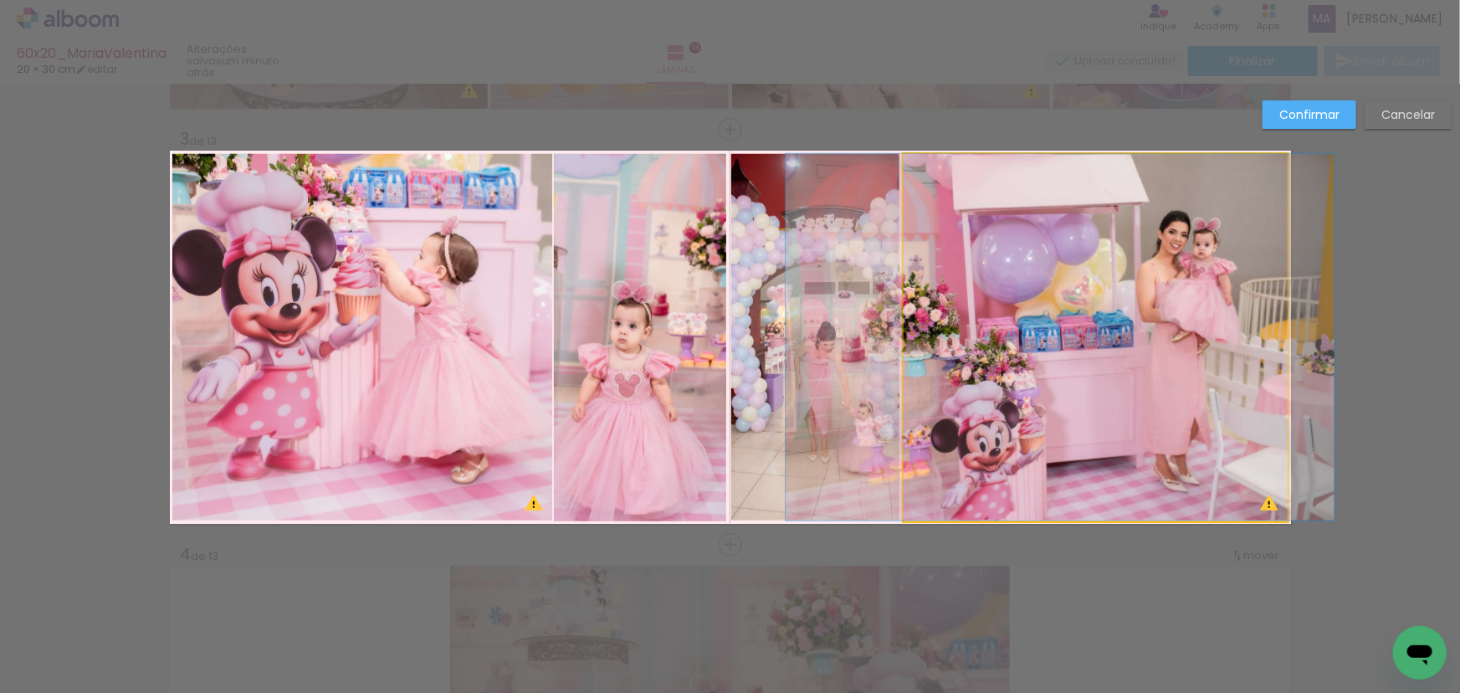
click at [964, 332] on quentale-photo at bounding box center [1095, 337] width 384 height 366
click at [964, 332] on div at bounding box center [1095, 337] width 384 height 366
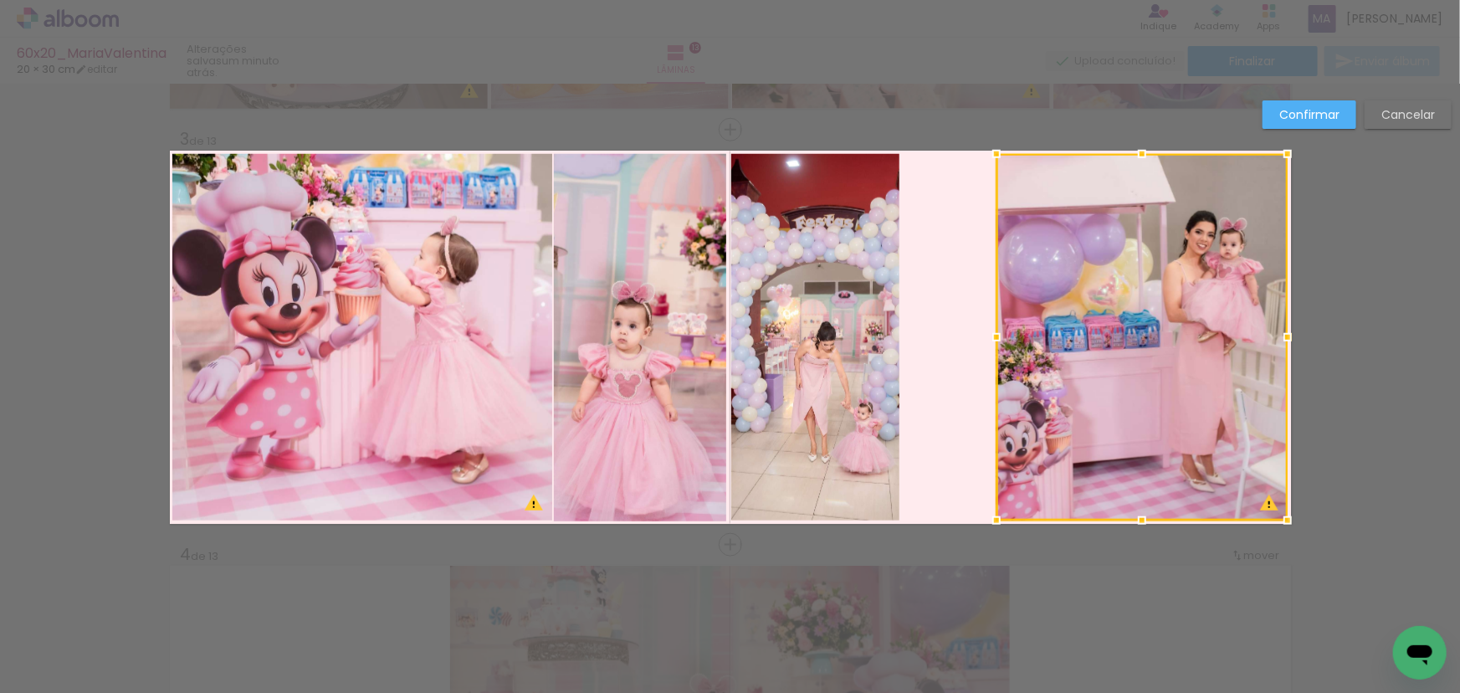
drag, startPoint x: 900, startPoint y: 333, endPoint x: 993, endPoint y: 333, distance: 92.8
click at [993, 333] on div at bounding box center [995, 336] width 33 height 33
click at [848, 354] on quentale-photo at bounding box center [815, 337] width 168 height 366
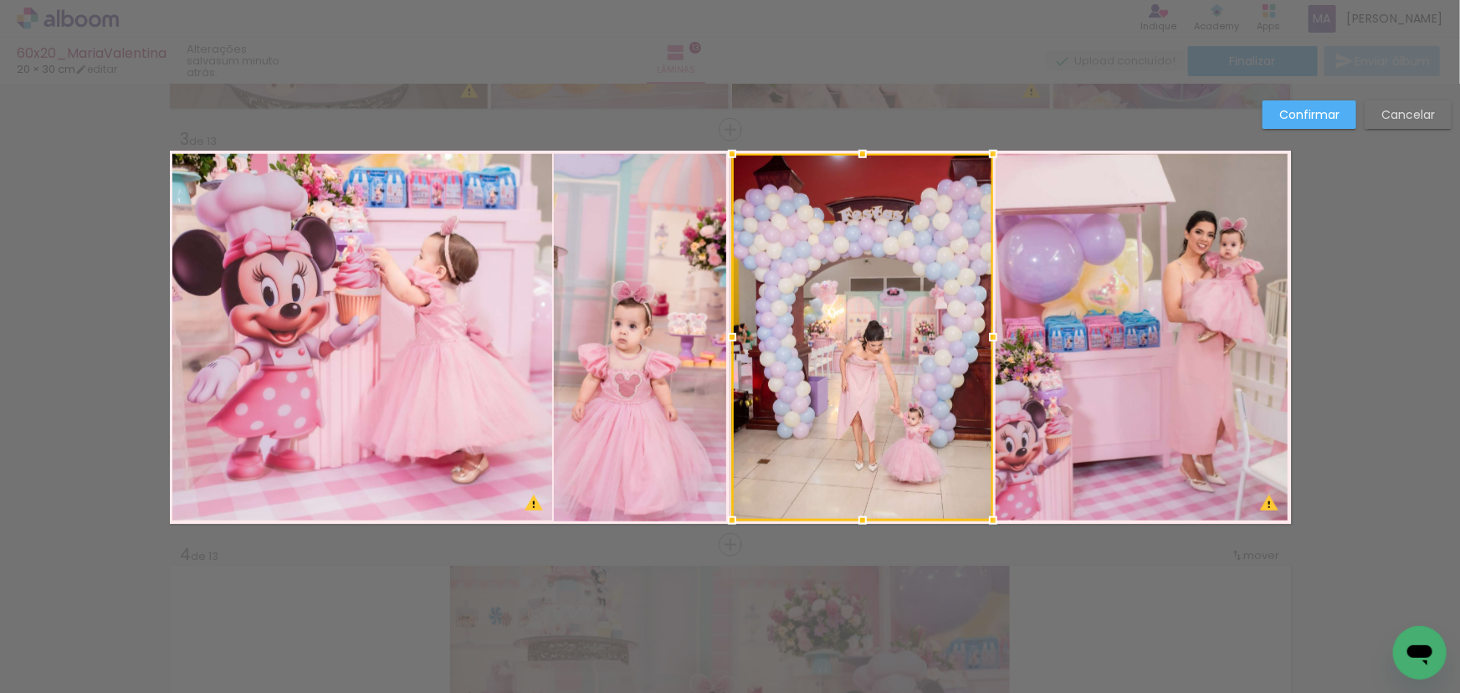
drag, startPoint x: 902, startPoint y: 335, endPoint x: 987, endPoint y: 337, distance: 85.4
click at [987, 337] on div at bounding box center [992, 336] width 33 height 33
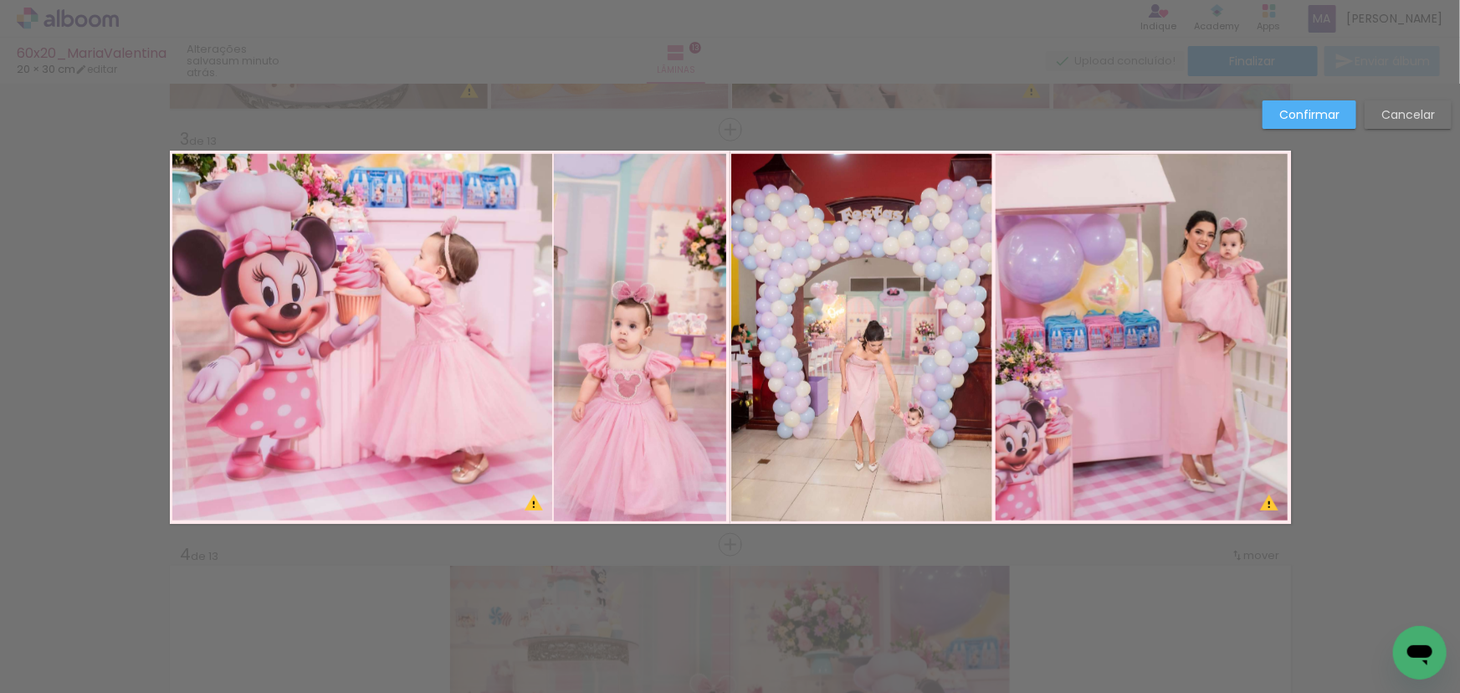
click at [686, 340] on quentale-photo at bounding box center [640, 337] width 172 height 366
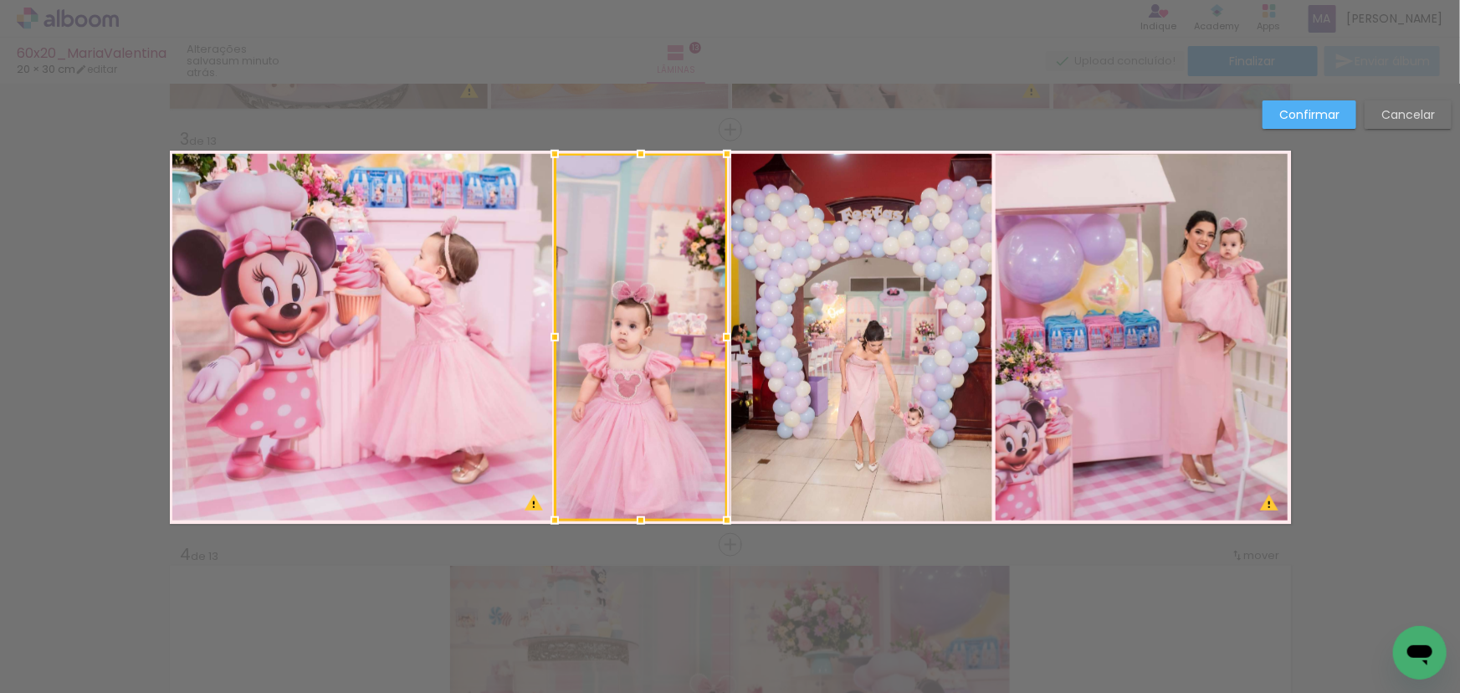
click at [514, 335] on quentale-photo at bounding box center [361, 337] width 379 height 366
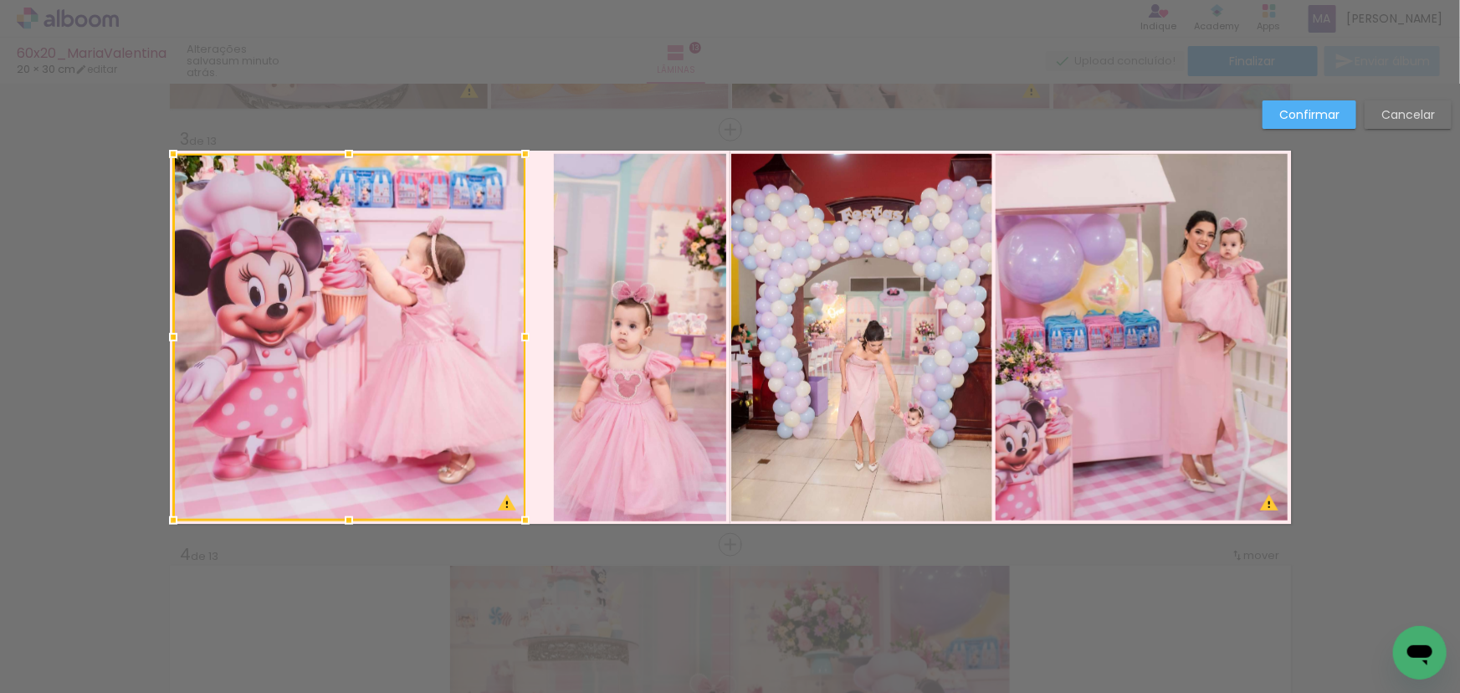
drag, startPoint x: 546, startPoint y: 337, endPoint x: 523, endPoint y: 341, distance: 23.8
click at [523, 341] on div at bounding box center [525, 336] width 33 height 33
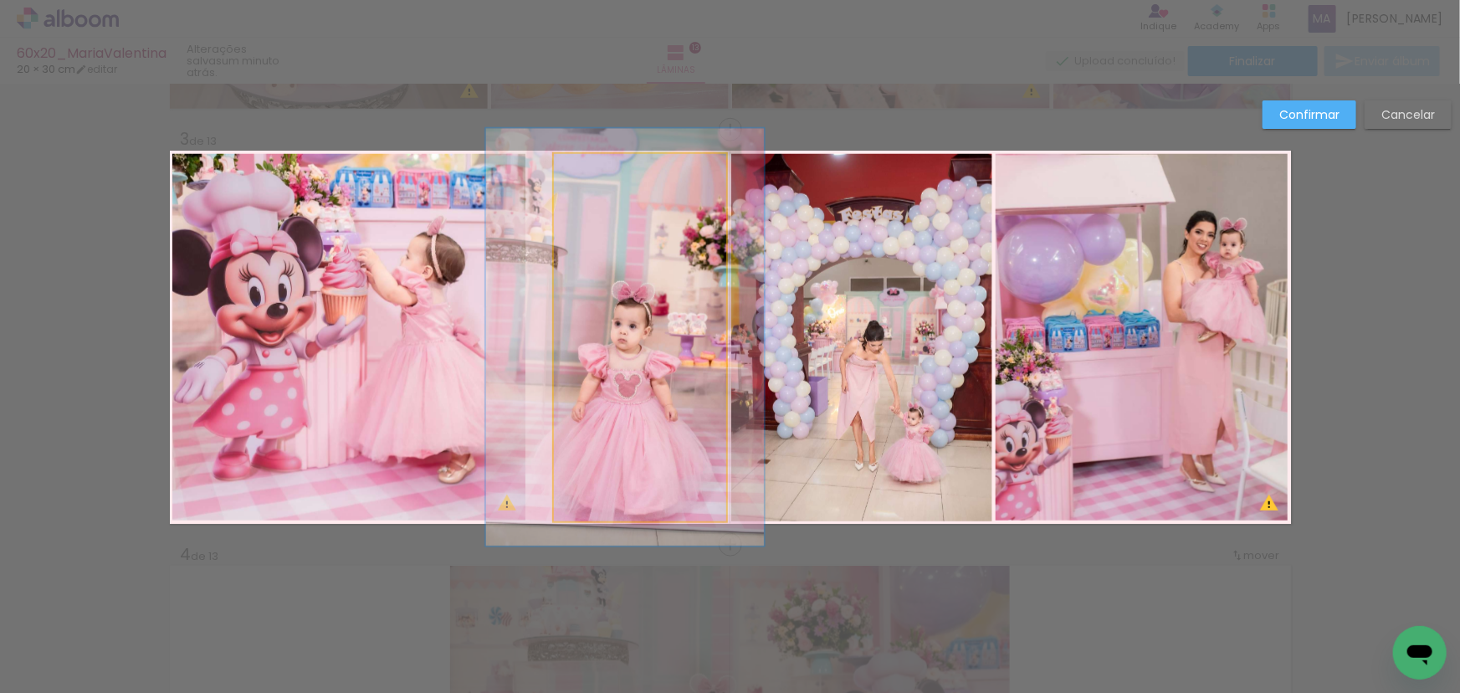
click at [619, 343] on quentale-photo at bounding box center [640, 337] width 172 height 366
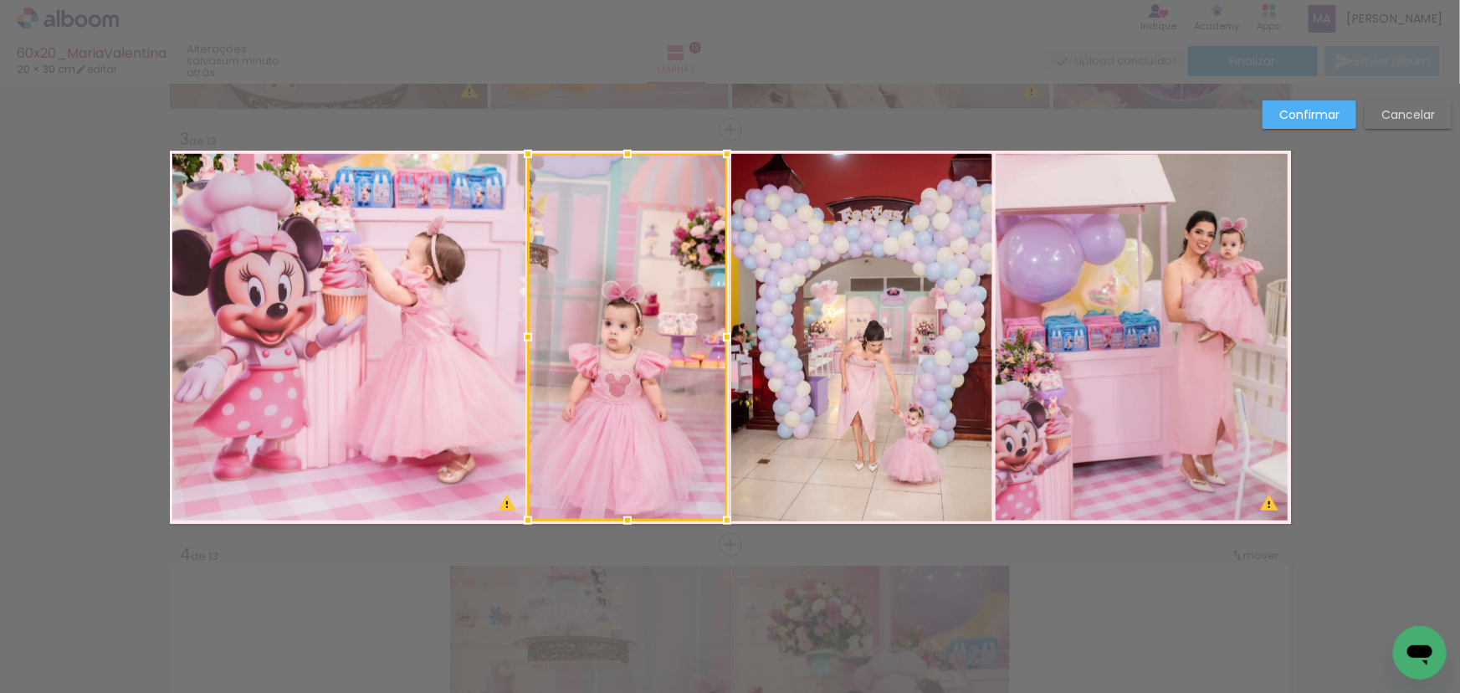
drag, startPoint x: 548, startPoint y: 334, endPoint x: 524, endPoint y: 338, distance: 24.6
click at [524, 338] on div at bounding box center [527, 336] width 33 height 33
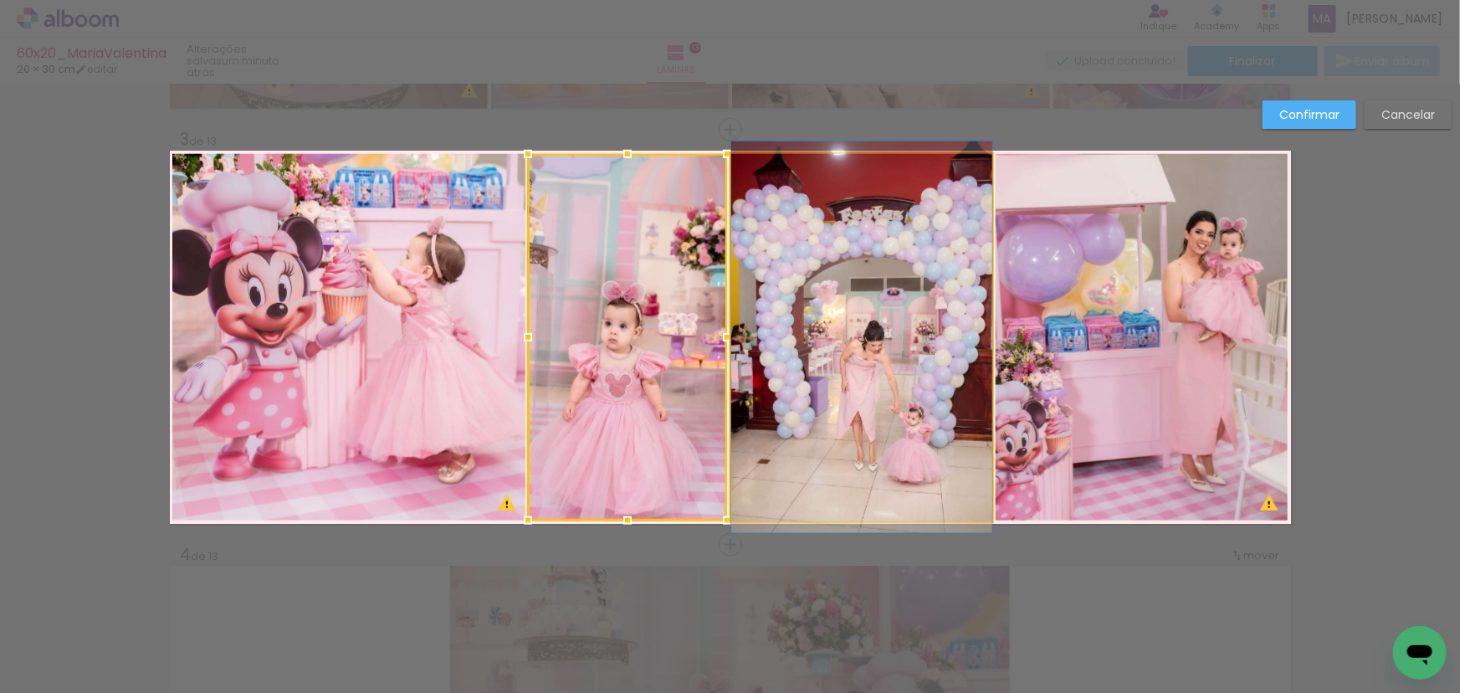
click at [799, 301] on quentale-photo at bounding box center [861, 337] width 261 height 366
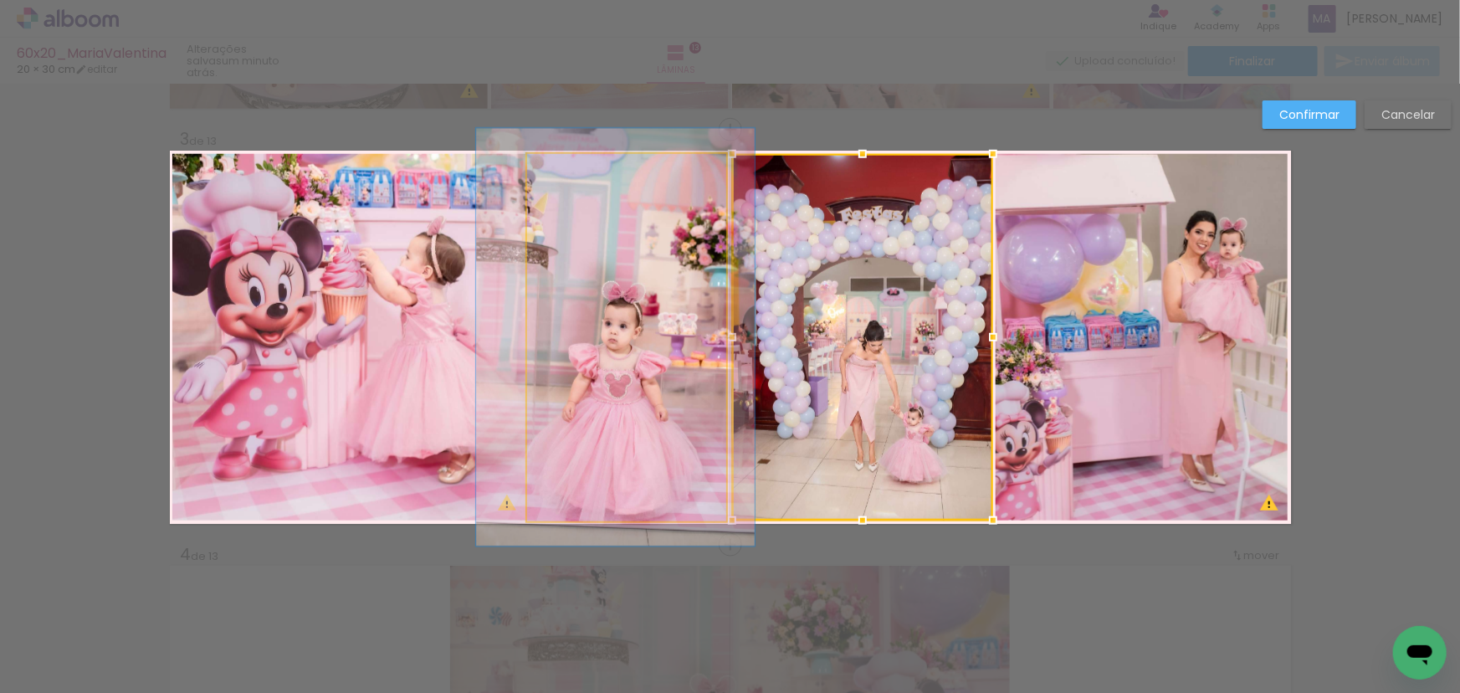
click at [698, 328] on quentale-photo at bounding box center [626, 337] width 199 height 366
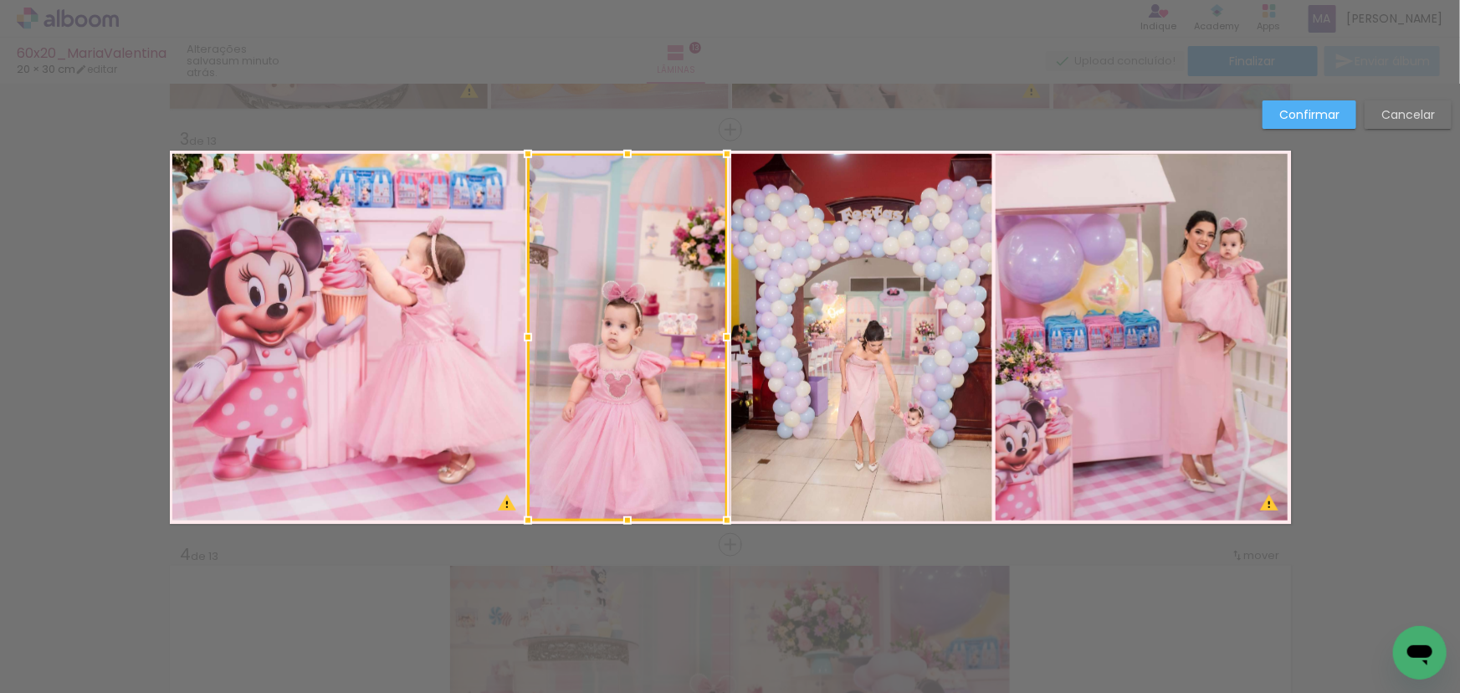
click at [663, 364] on div at bounding box center [627, 337] width 199 height 366
click at [0, 0] on slot "Confirmar" at bounding box center [0, 0] width 0 height 0
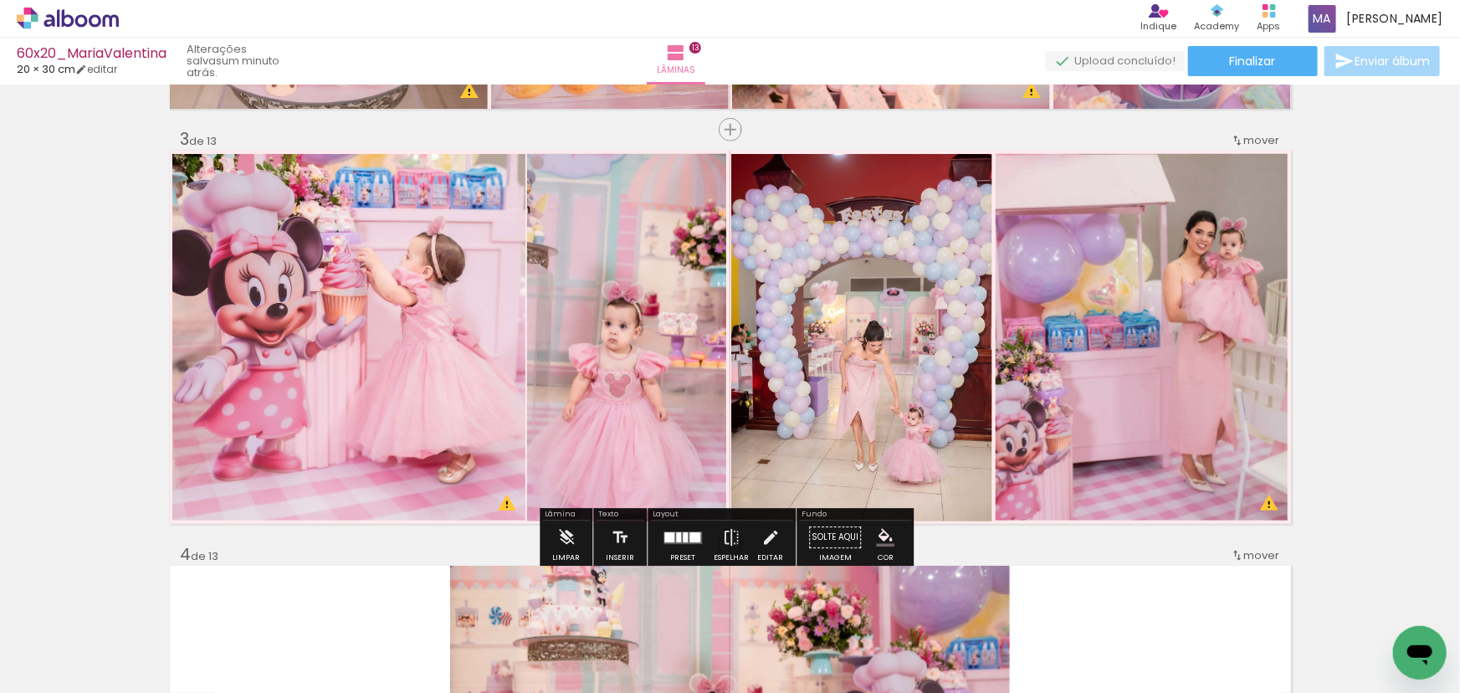
click at [561, 289] on quentale-photo at bounding box center [626, 337] width 199 height 366
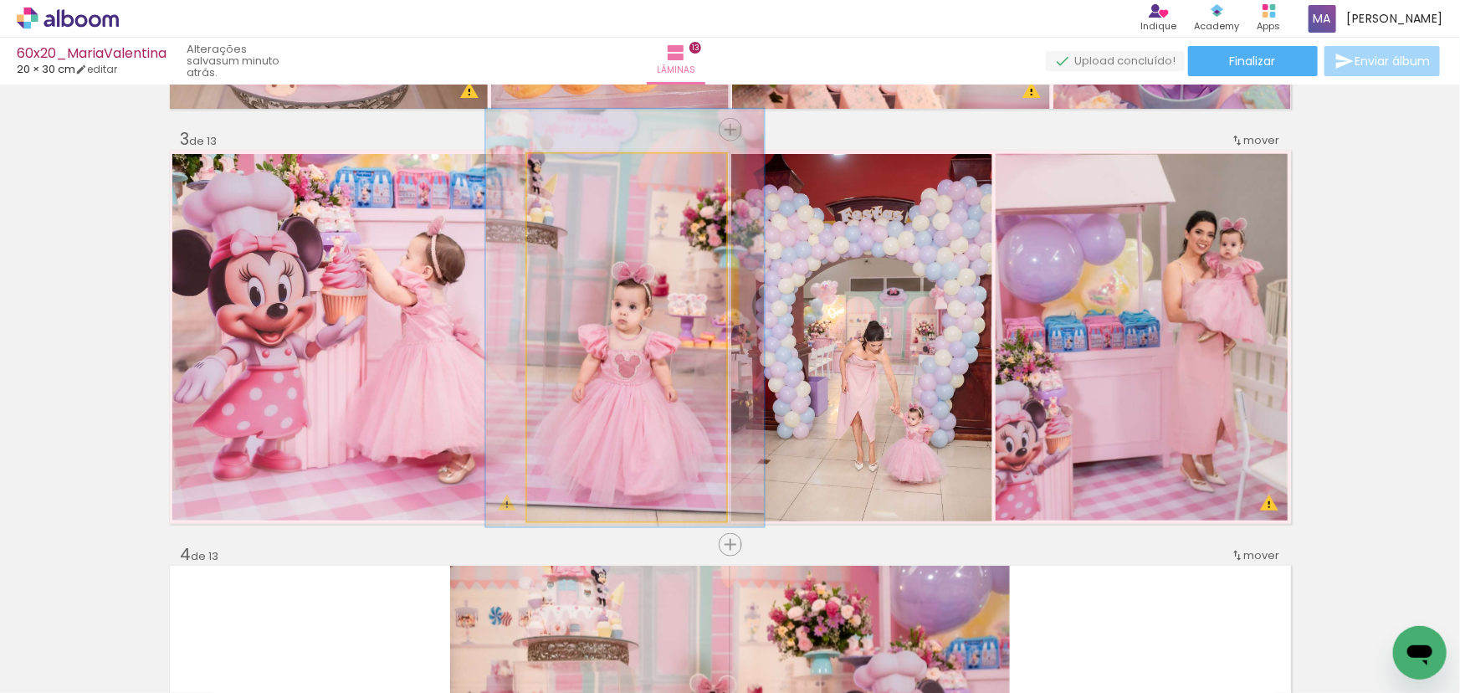
drag, startPoint x: 616, startPoint y: 291, endPoint x: 625, endPoint y: 272, distance: 21.3
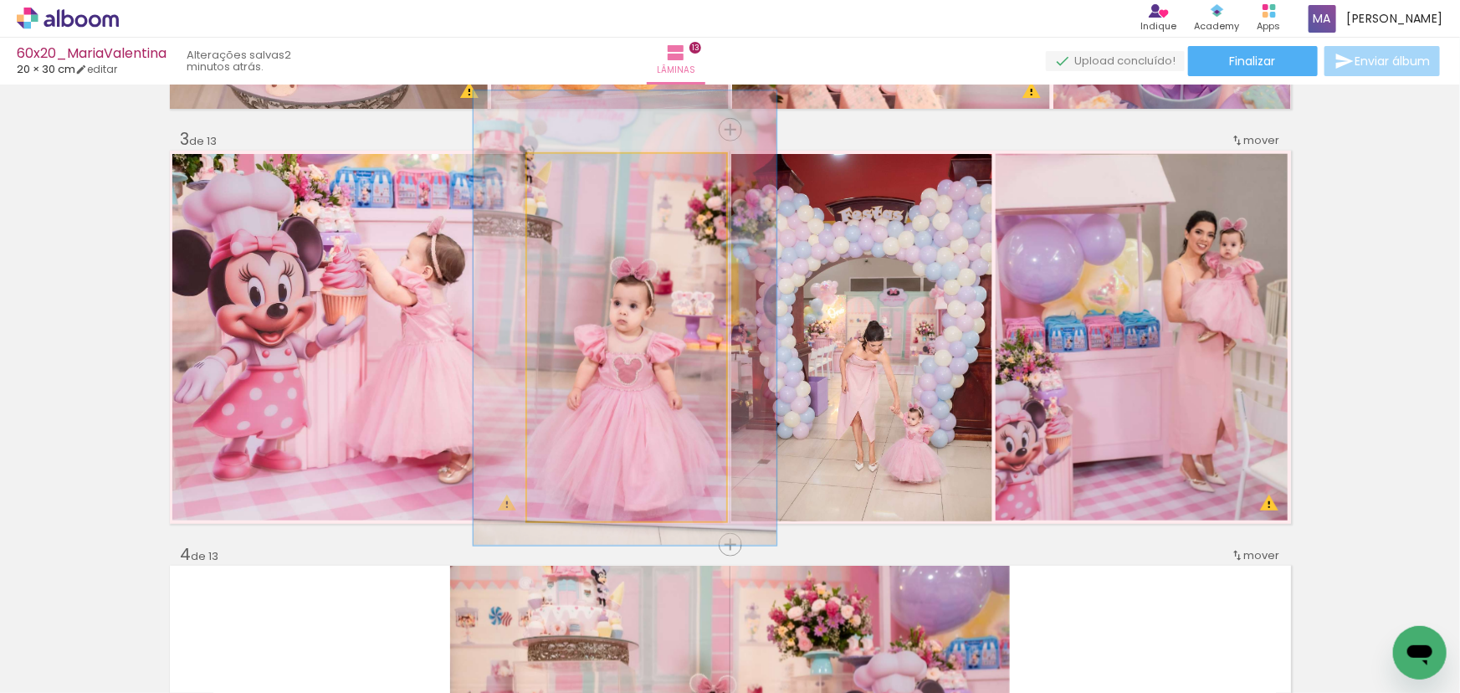
type paper-slider "124"
click at [582, 174] on div at bounding box center [582, 171] width 27 height 27
click at [581, 176] on div at bounding box center [582, 171] width 27 height 27
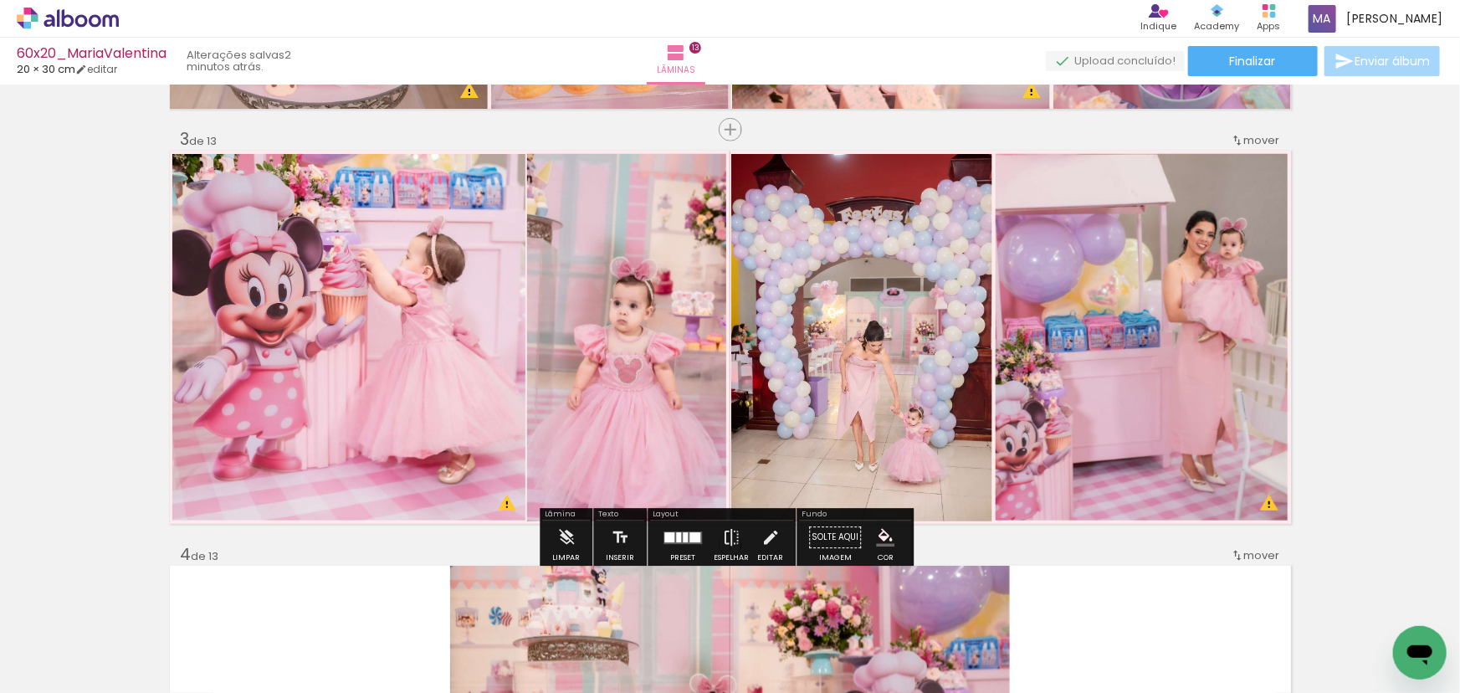
click at [606, 256] on quentale-photo at bounding box center [626, 337] width 199 height 366
click at [765, 259] on quentale-photo at bounding box center [861, 337] width 261 height 366
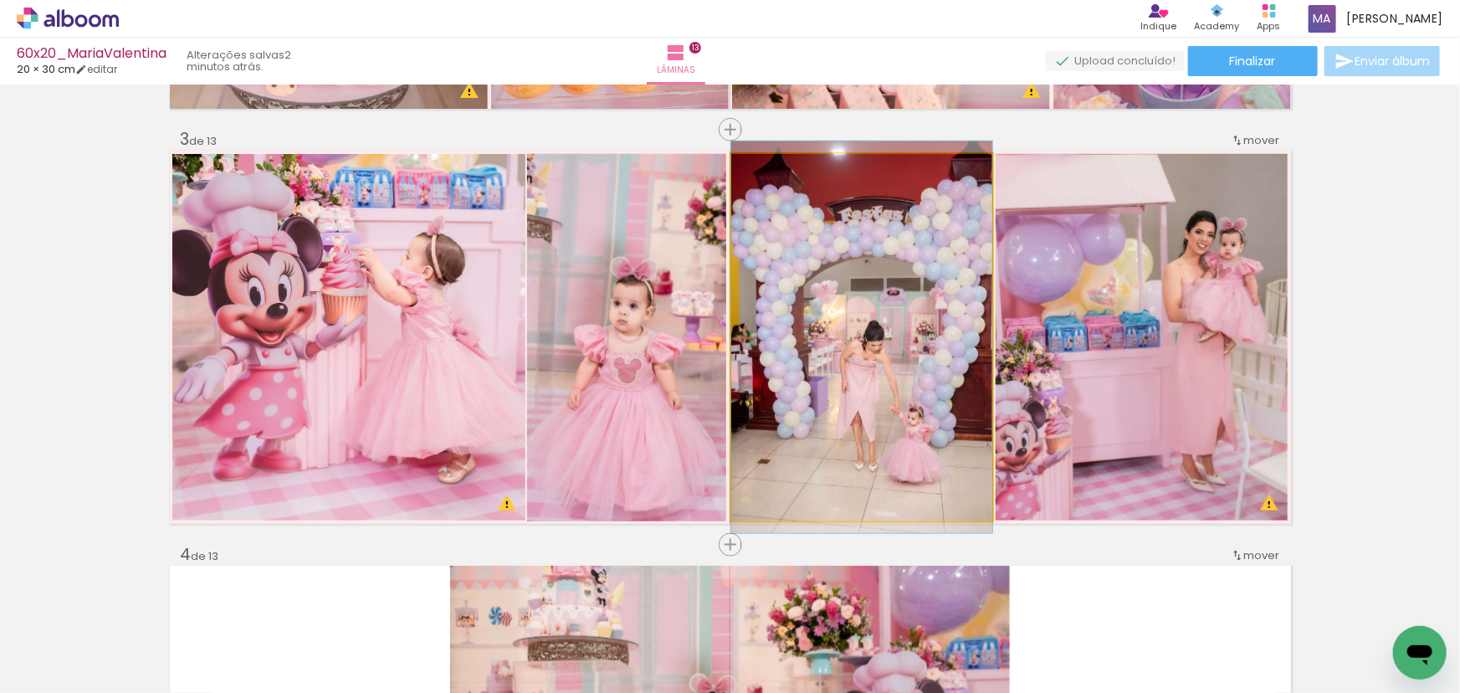
click at [859, 333] on quentale-photo at bounding box center [861, 337] width 261 height 366
click at [874, 318] on quentale-photo at bounding box center [861, 337] width 261 height 366
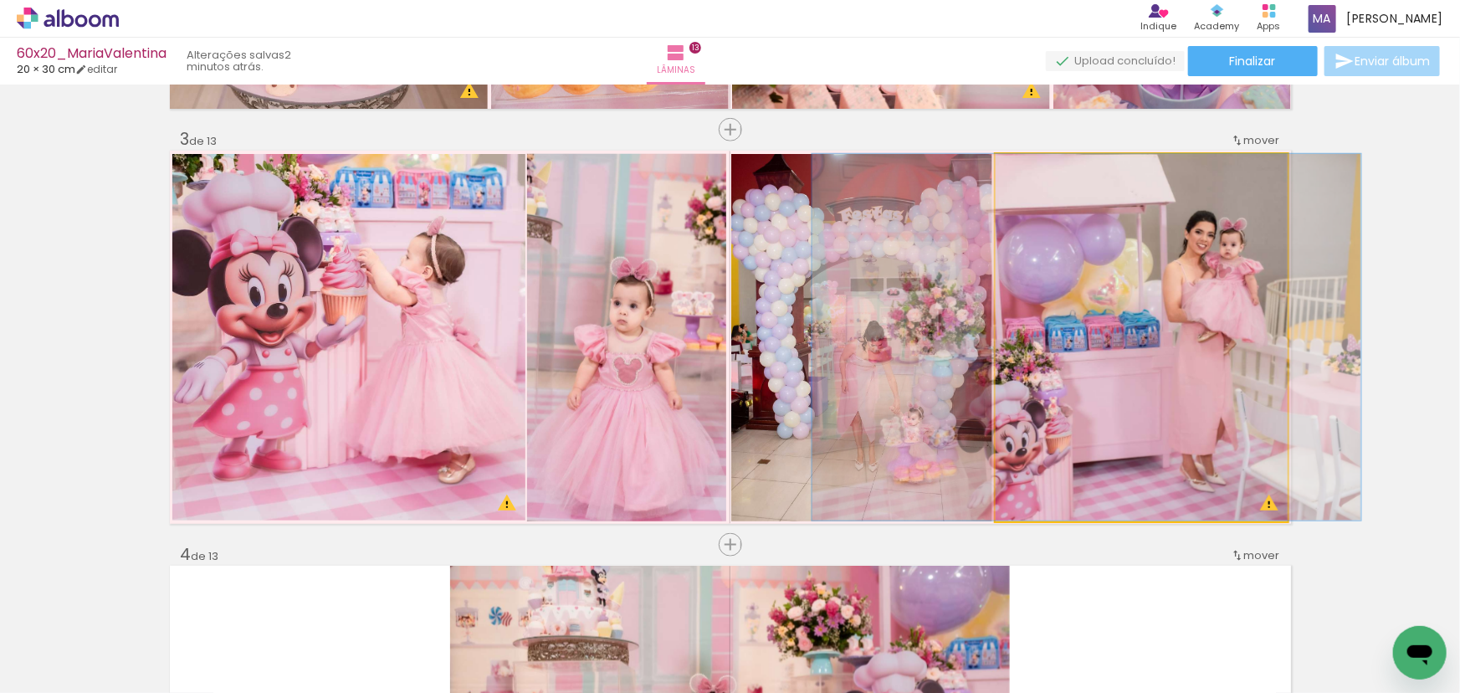
click at [1072, 320] on quentale-photo at bounding box center [1140, 337] width 291 height 366
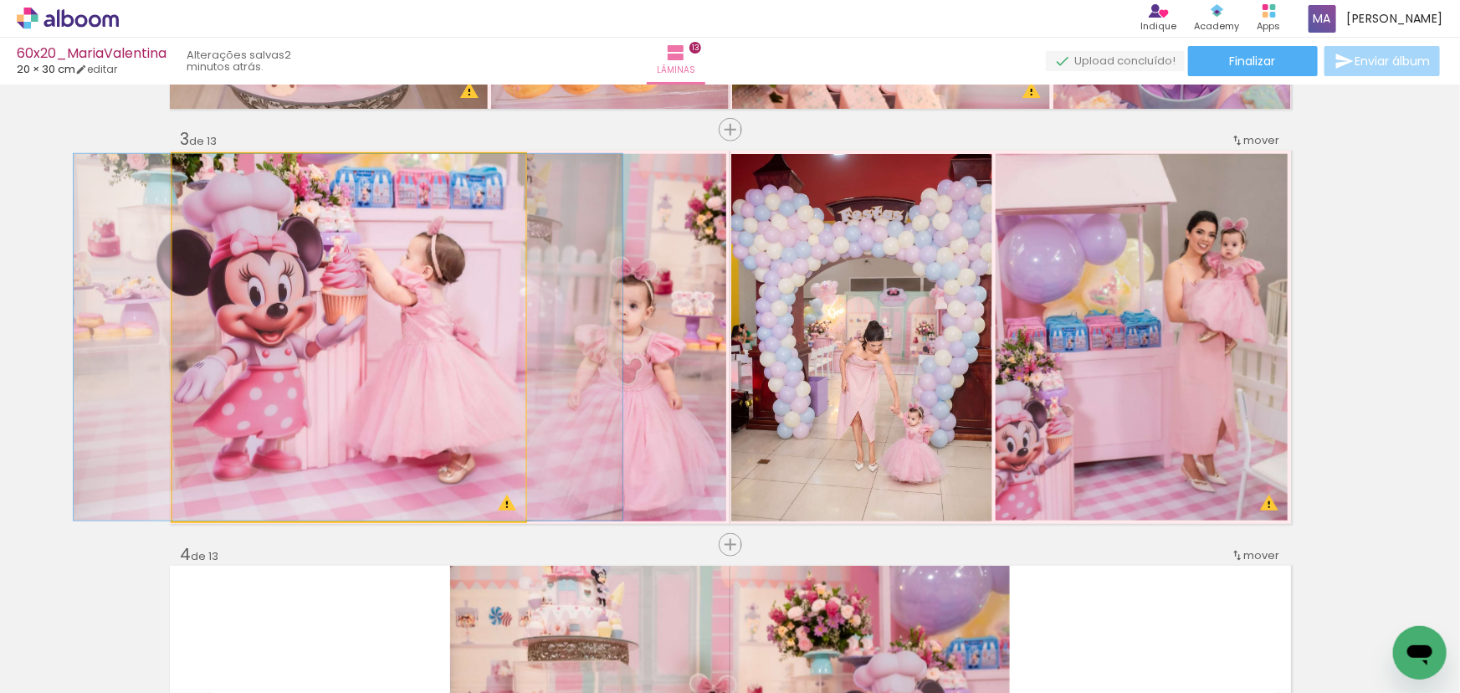
click at [443, 315] on quentale-photo at bounding box center [348, 337] width 352 height 366
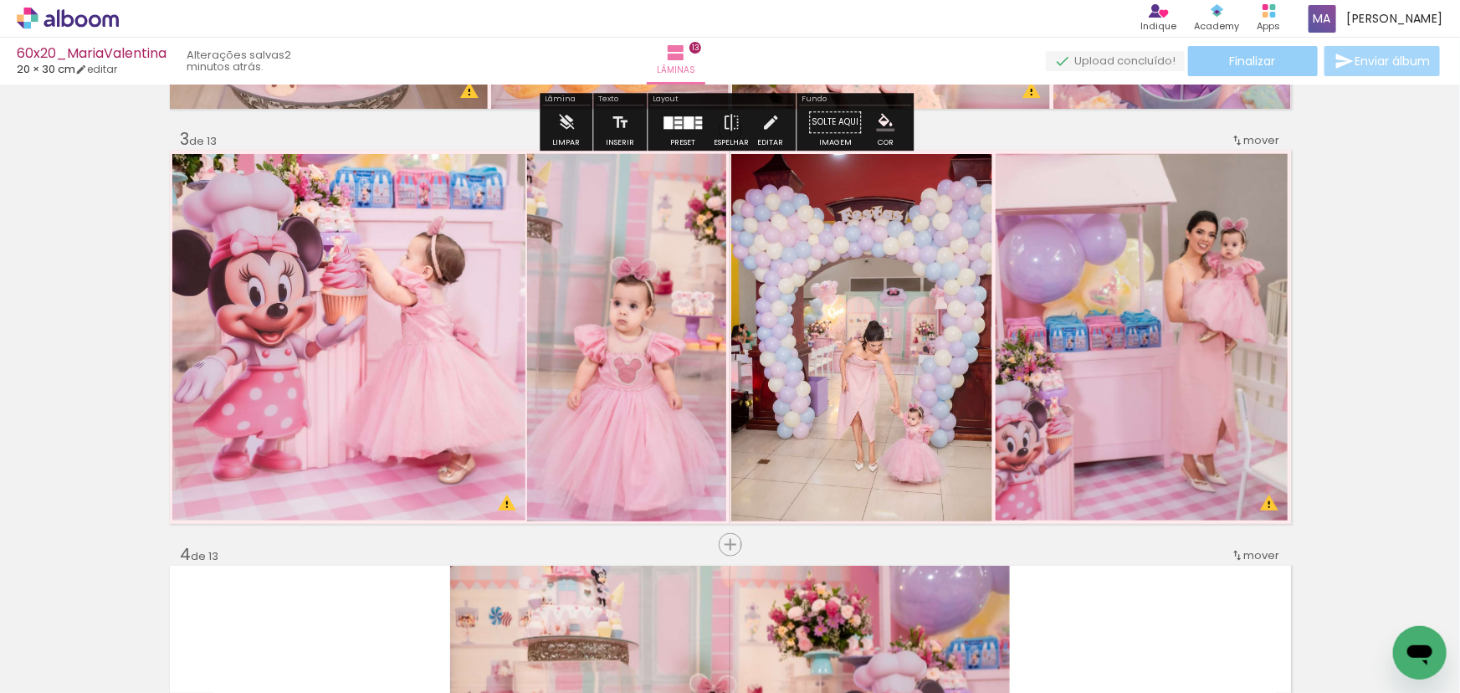
click at [1252, 67] on span "Finalizar" at bounding box center [1253, 61] width 46 height 12
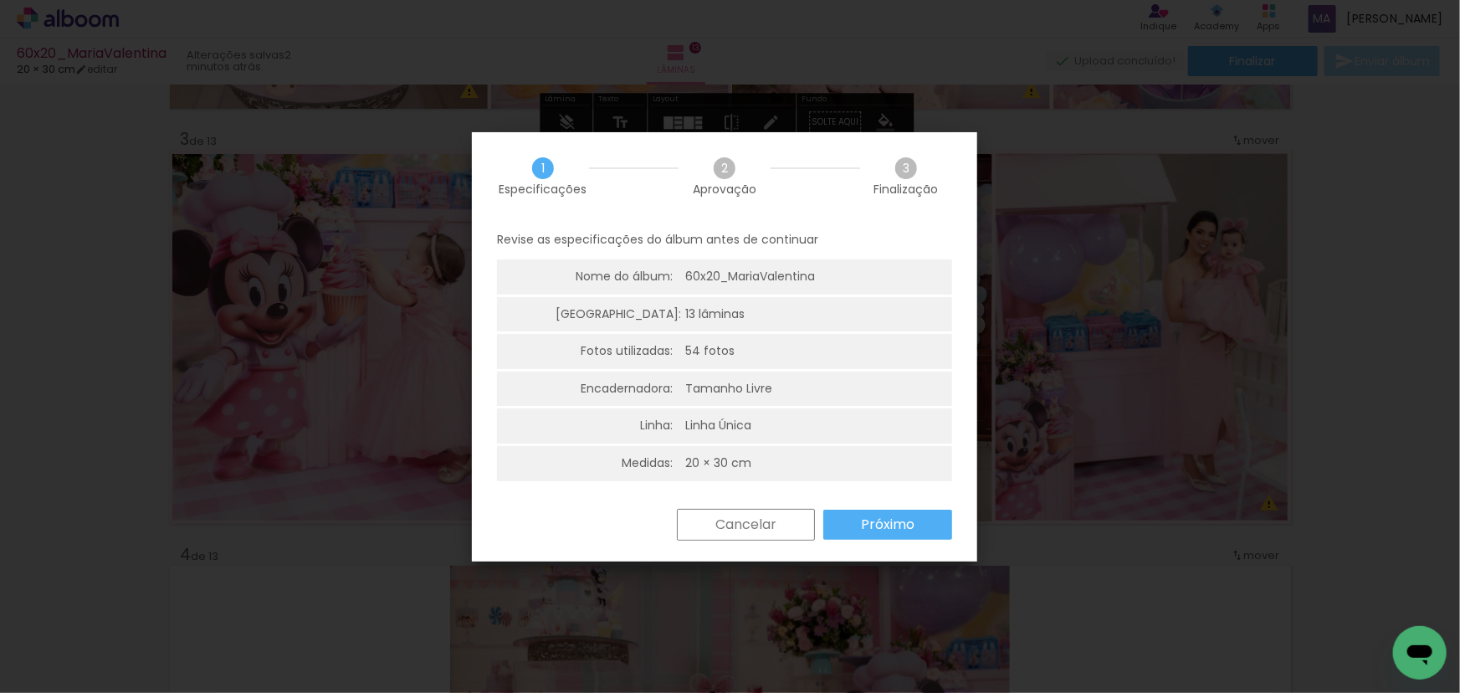
click at [858, 524] on paper-button "Próximo" at bounding box center [887, 524] width 129 height 30
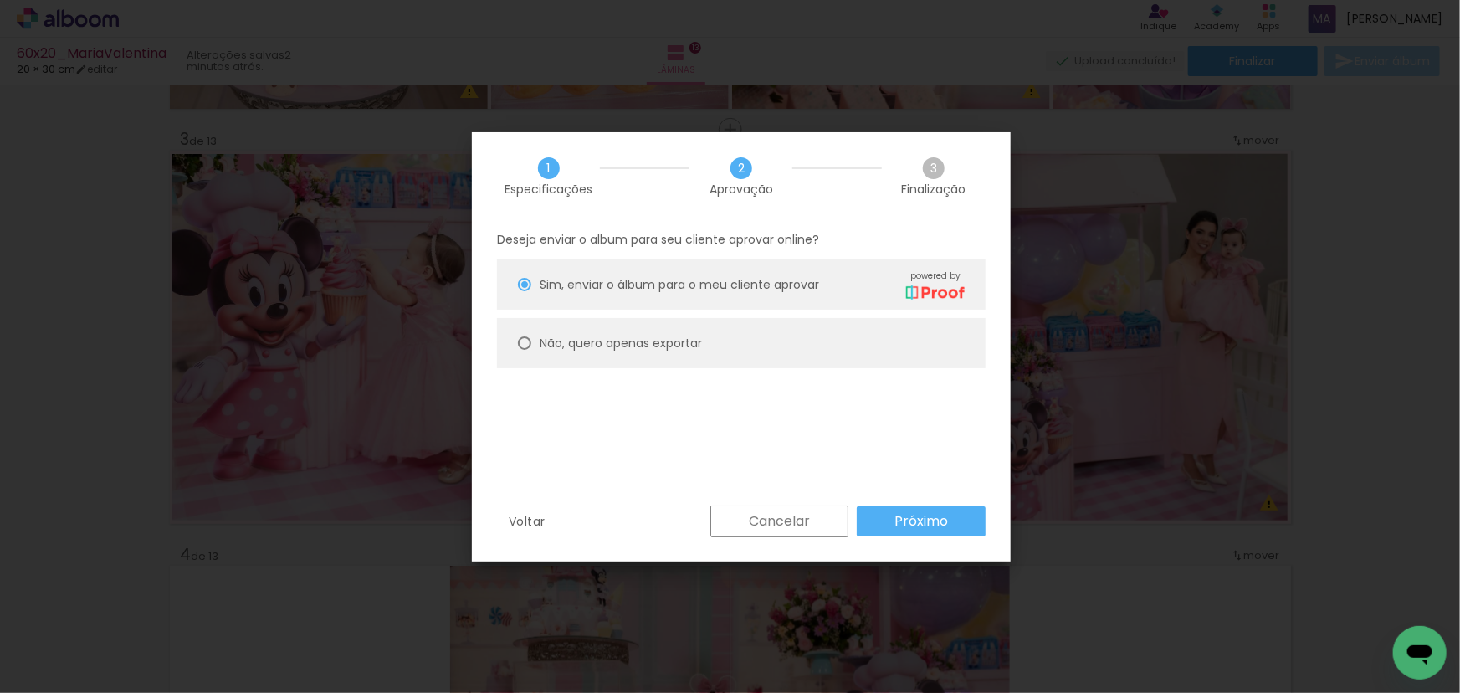
click at [0, 0] on slot "Não, quero apenas exportar" at bounding box center [0, 0] width 0 height 0
type paper-radio-button "on"
click at [0, 0] on slot "Próximo" at bounding box center [0, 0] width 0 height 0
type input "Alta, 300 DPI"
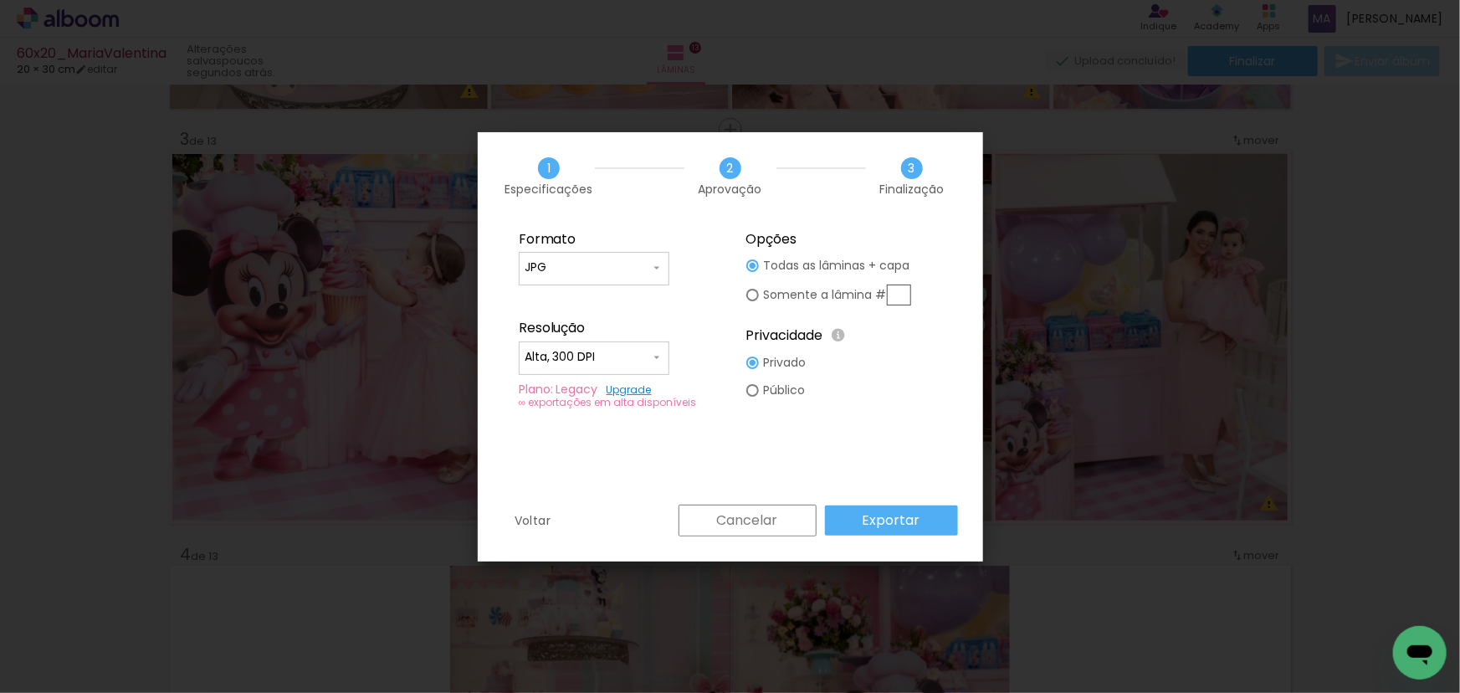
click at [0, 0] on slot "Somente a lâmina #" at bounding box center [0, 0] width 0 height 0
type paper-radio-button "on"
click at [900, 291] on input "text" at bounding box center [899, 294] width 24 height 21
type input "3"
click at [0, 0] on slot "Exportar" at bounding box center [0, 0] width 0 height 0
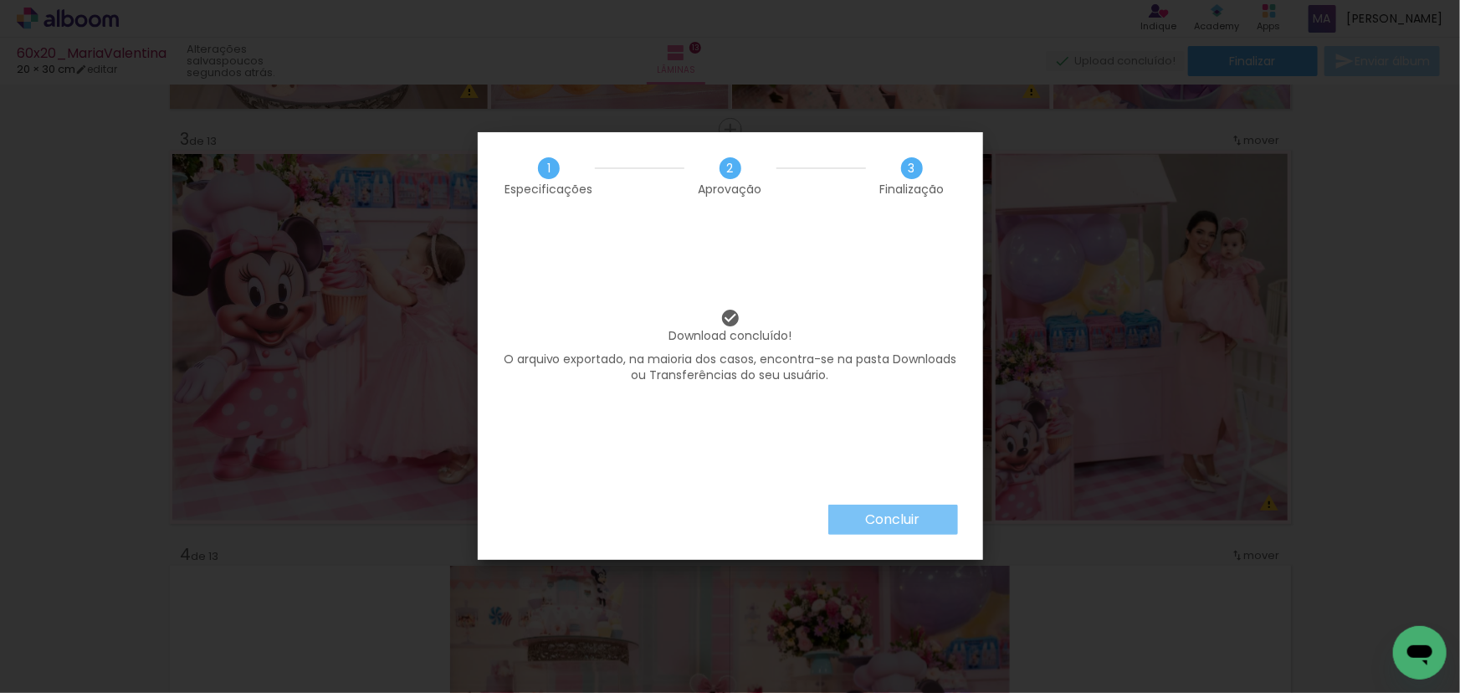
click at [0, 0] on slot "Concluir" at bounding box center [0, 0] width 0 height 0
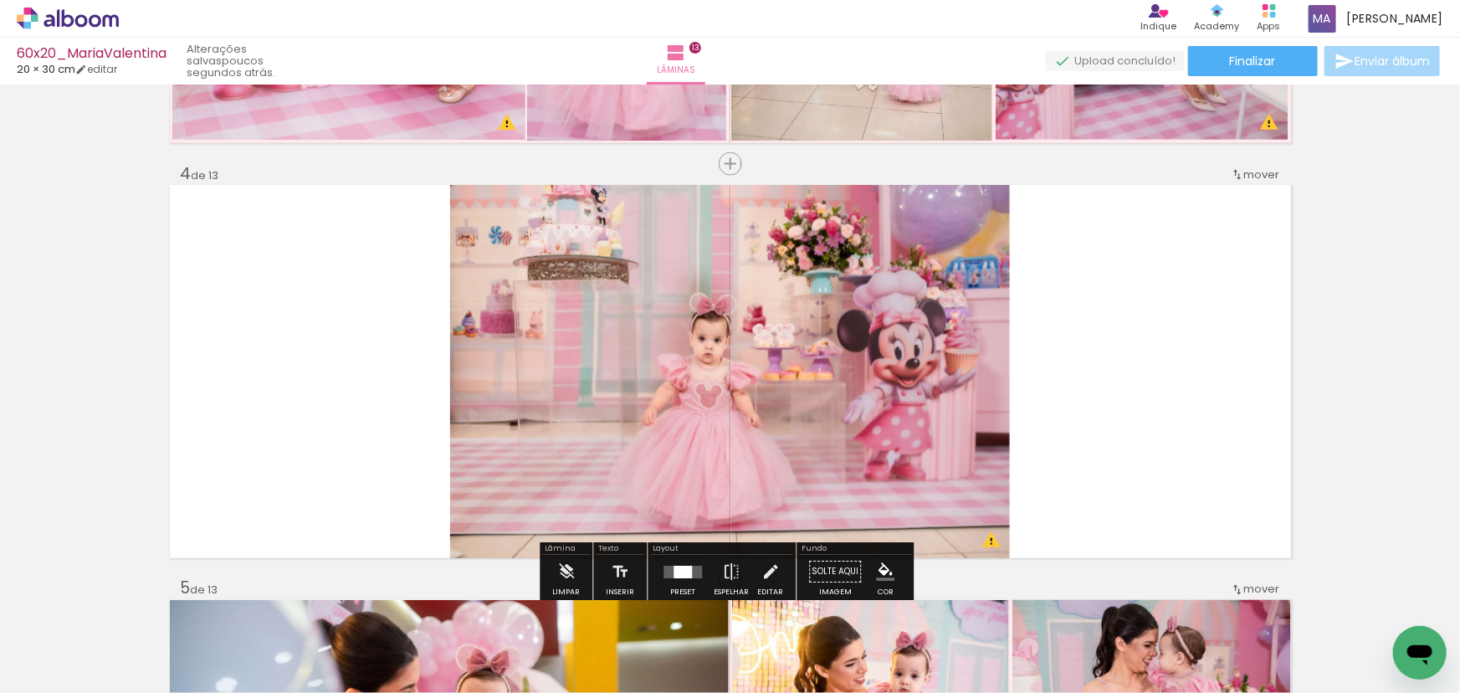
scroll to position [1269, 0]
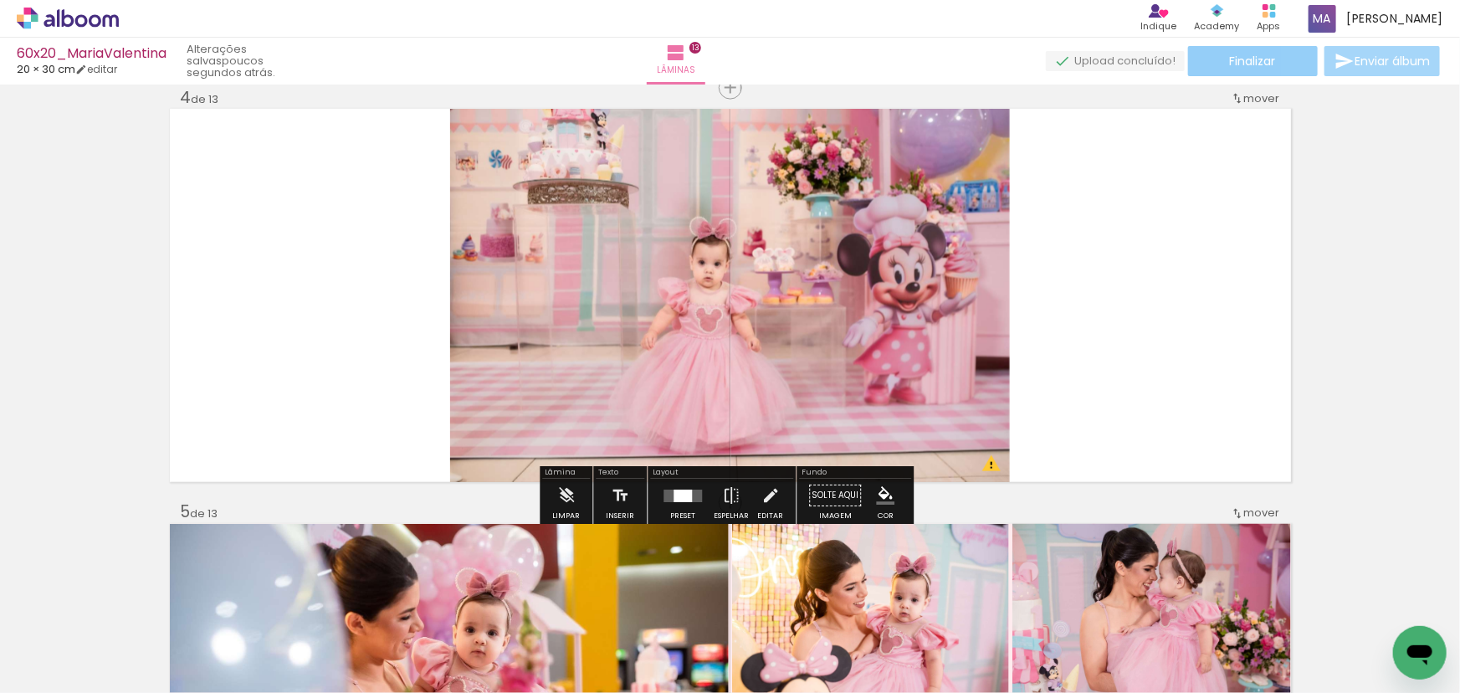
click at [1246, 56] on span "Finalizar" at bounding box center [1253, 61] width 46 height 12
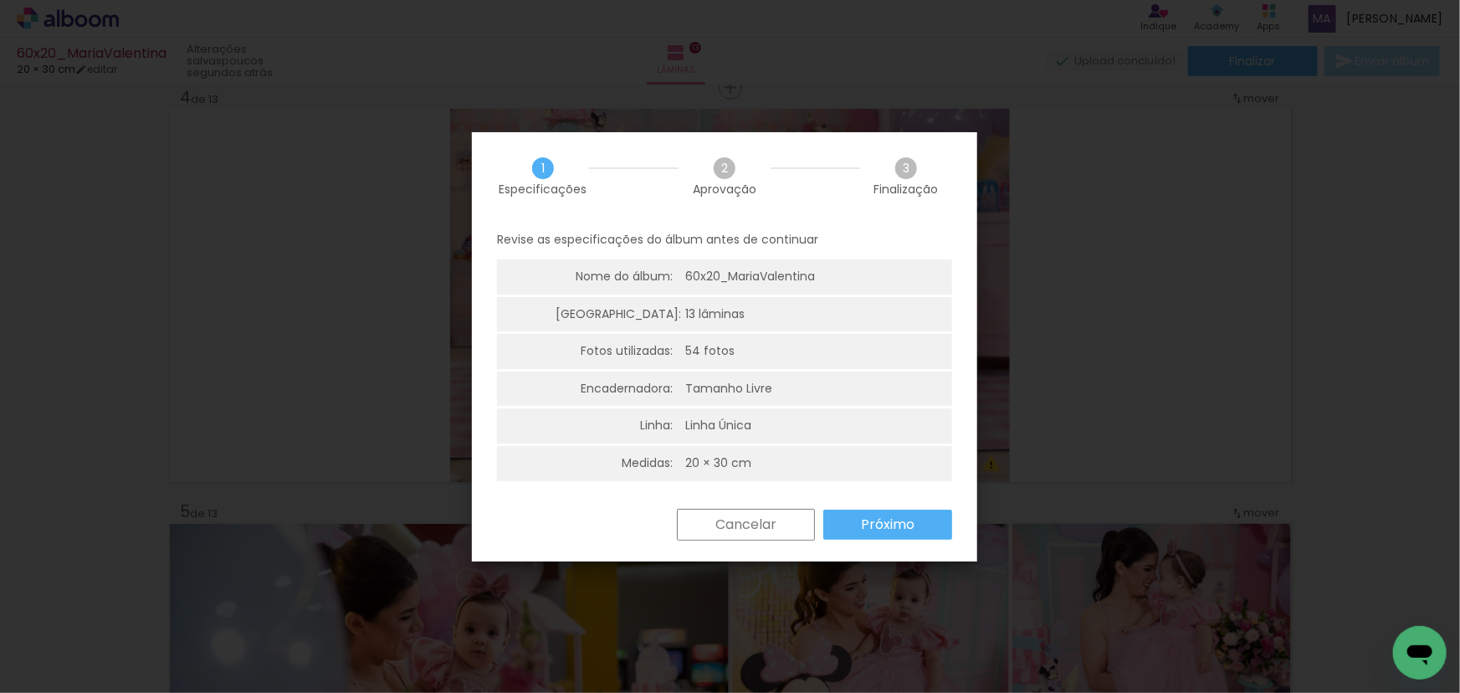
click at [0, 0] on slot "Próximo" at bounding box center [0, 0] width 0 height 0
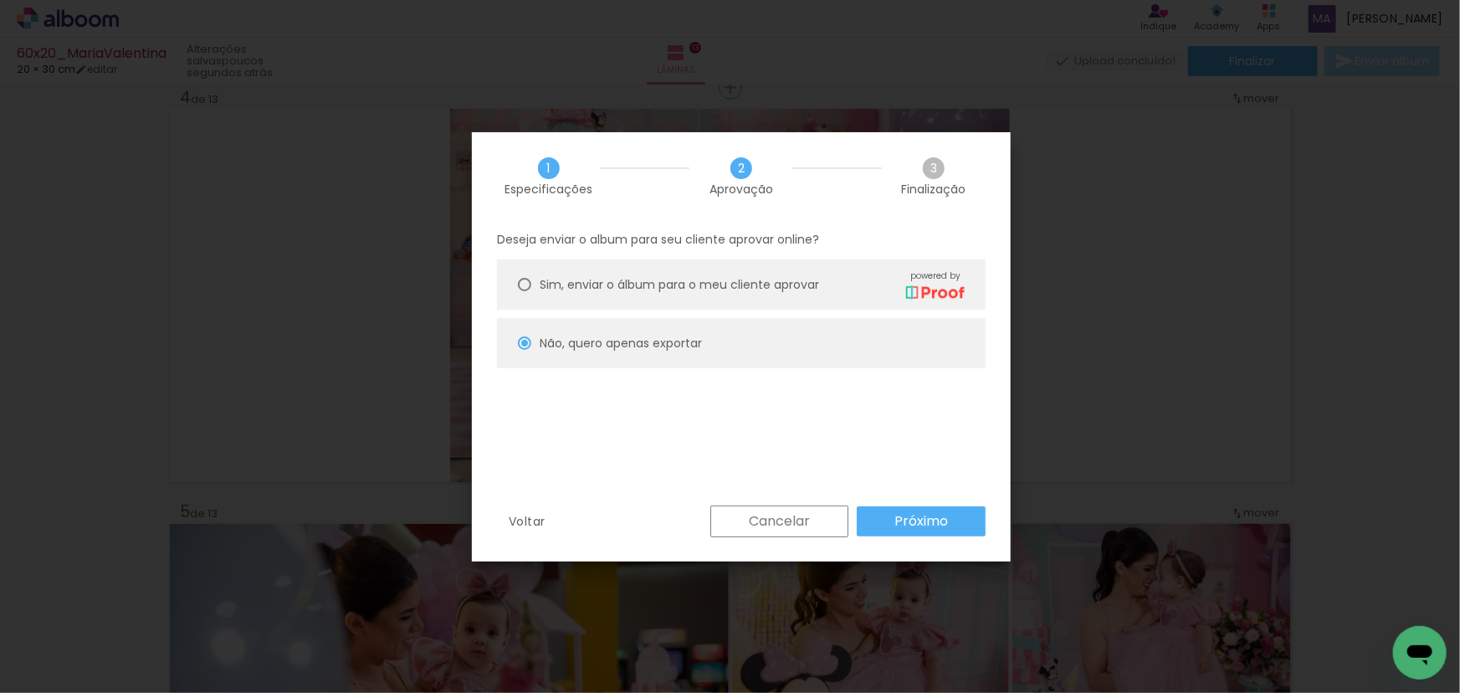
click at [881, 518] on paper-button "Próximo" at bounding box center [921, 521] width 129 height 30
type input "Alta, 300 DPI"
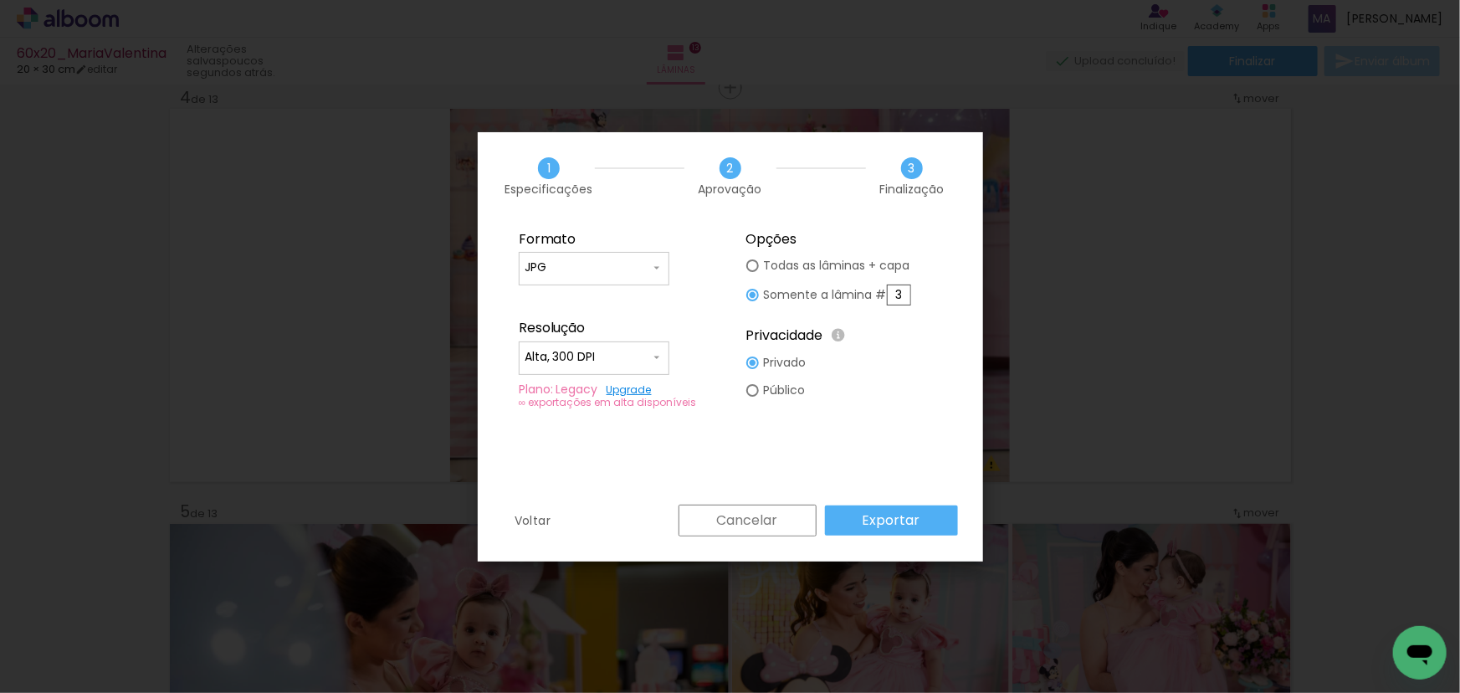
drag, startPoint x: 903, startPoint y: 293, endPoint x: 883, endPoint y: 293, distance: 19.2
click at [0, 0] on slot "Somente a lâmina # 3" at bounding box center [0, 0] width 0 height 0
type input "4"
click at [0, 0] on slot "Exportar" at bounding box center [0, 0] width 0 height 0
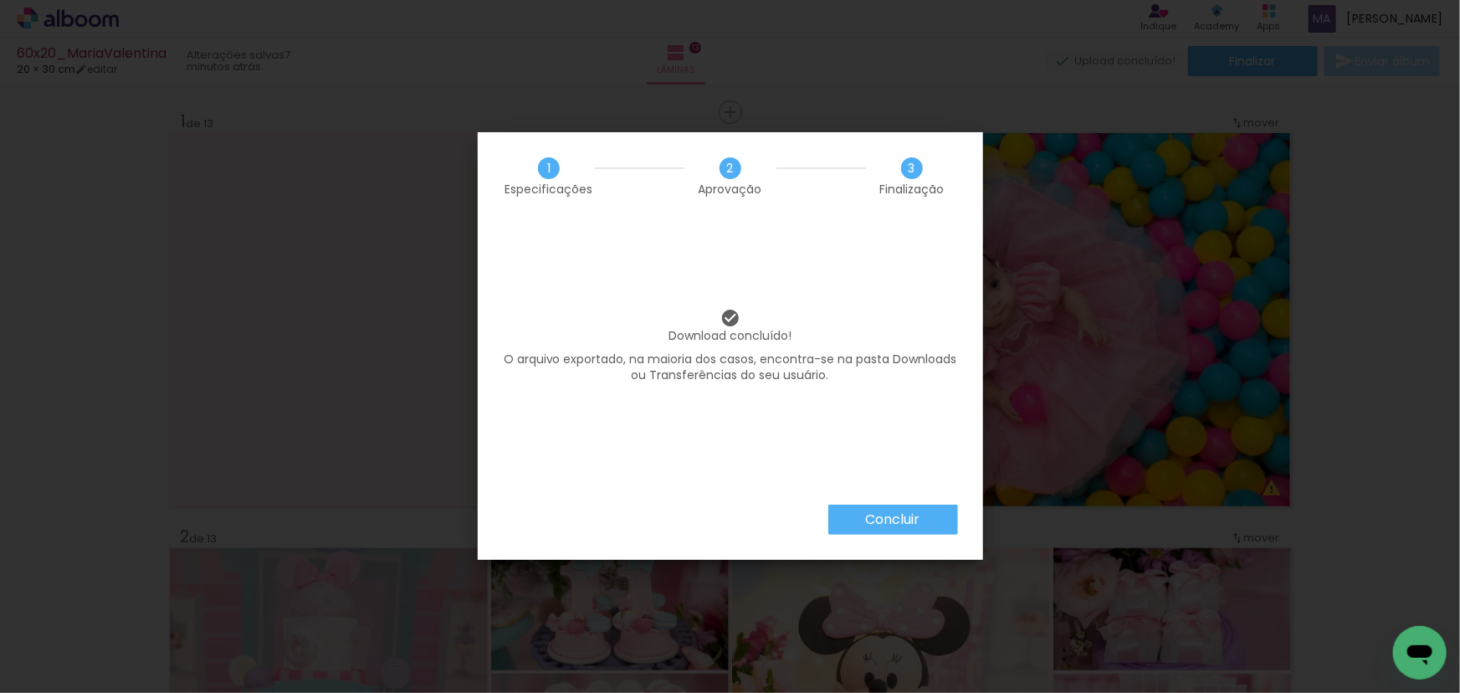
scroll to position [1269, 0]
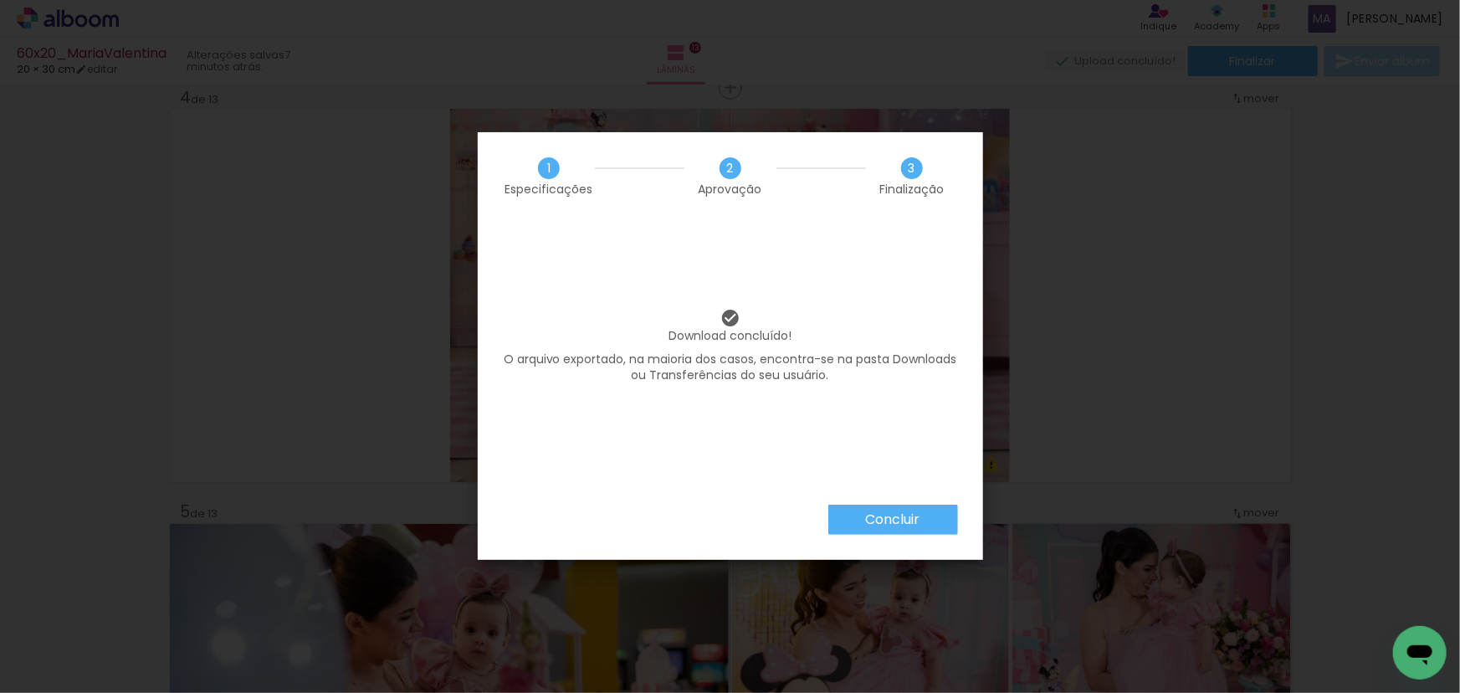
click at [0, 0] on slot "Concluir" at bounding box center [0, 0] width 0 height 0
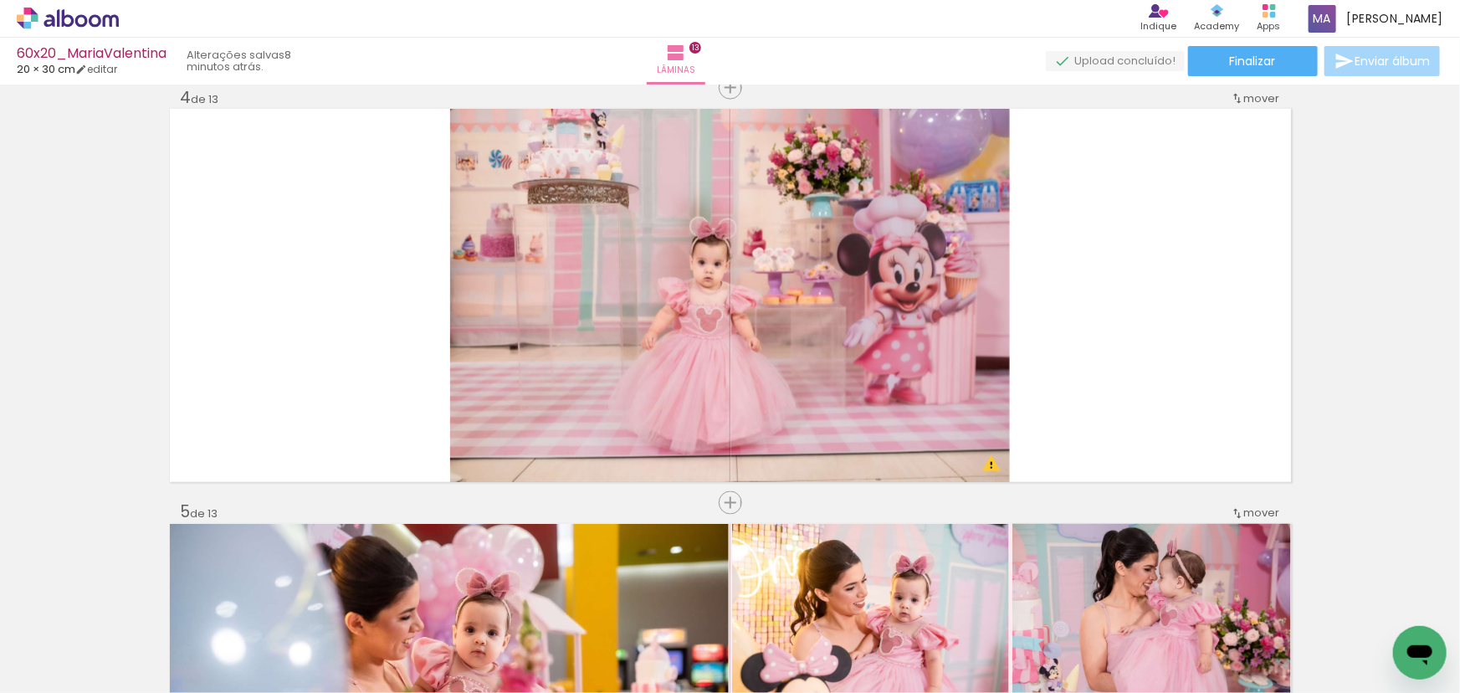
click at [49, 18] on icon at bounding box center [68, 19] width 102 height 22
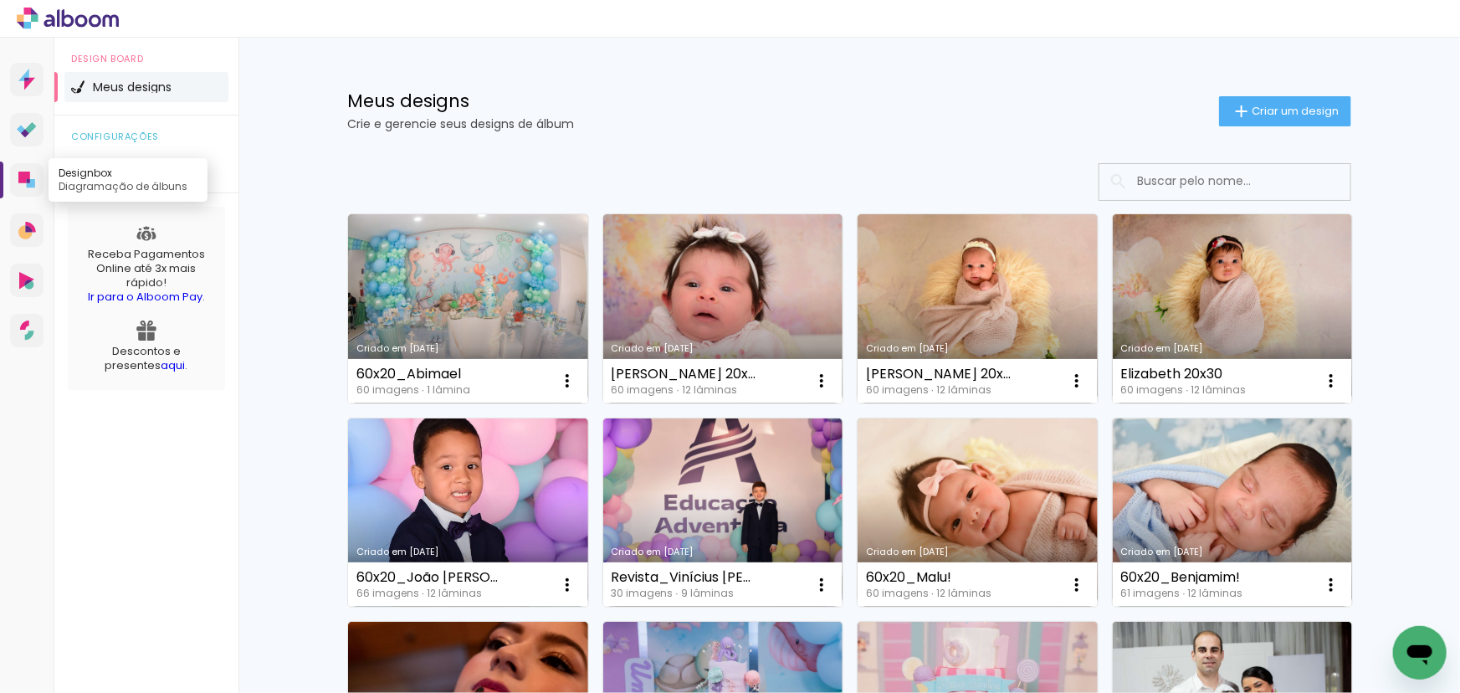
click at [22, 173] on icon at bounding box center [24, 177] width 12 height 12
click at [25, 125] on icon at bounding box center [27, 130] width 20 height 16
